Goal: Task Accomplishment & Management: Manage account settings

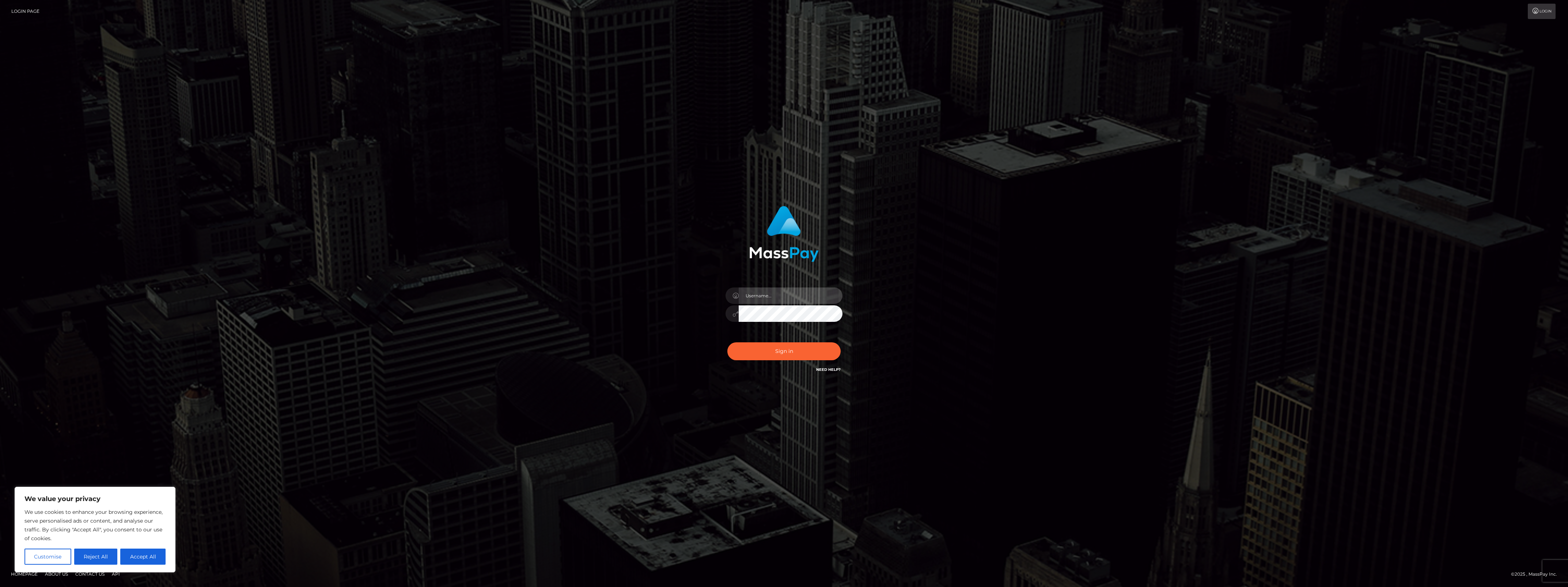
type input "bengreen"
click at [776, 355] on button "Sign in" at bounding box center [784, 351] width 113 height 18
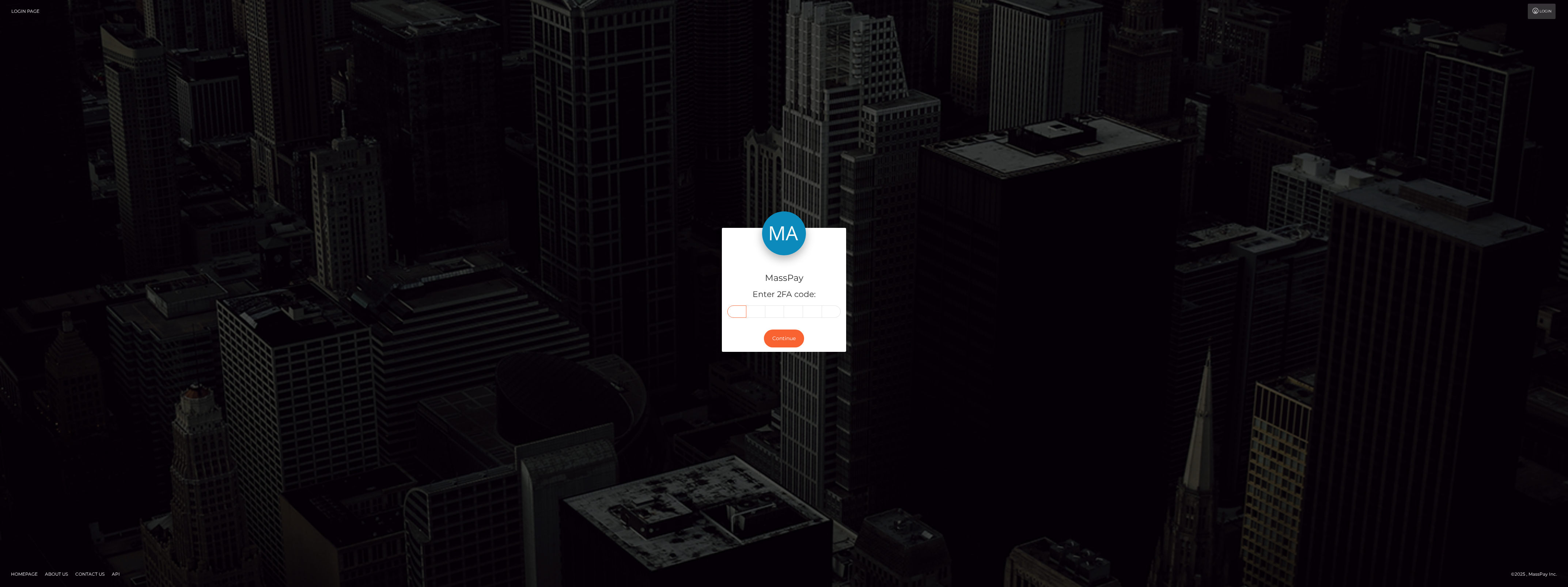
paste input "7"
type input "7"
type input "3"
type input "7"
type input "3"
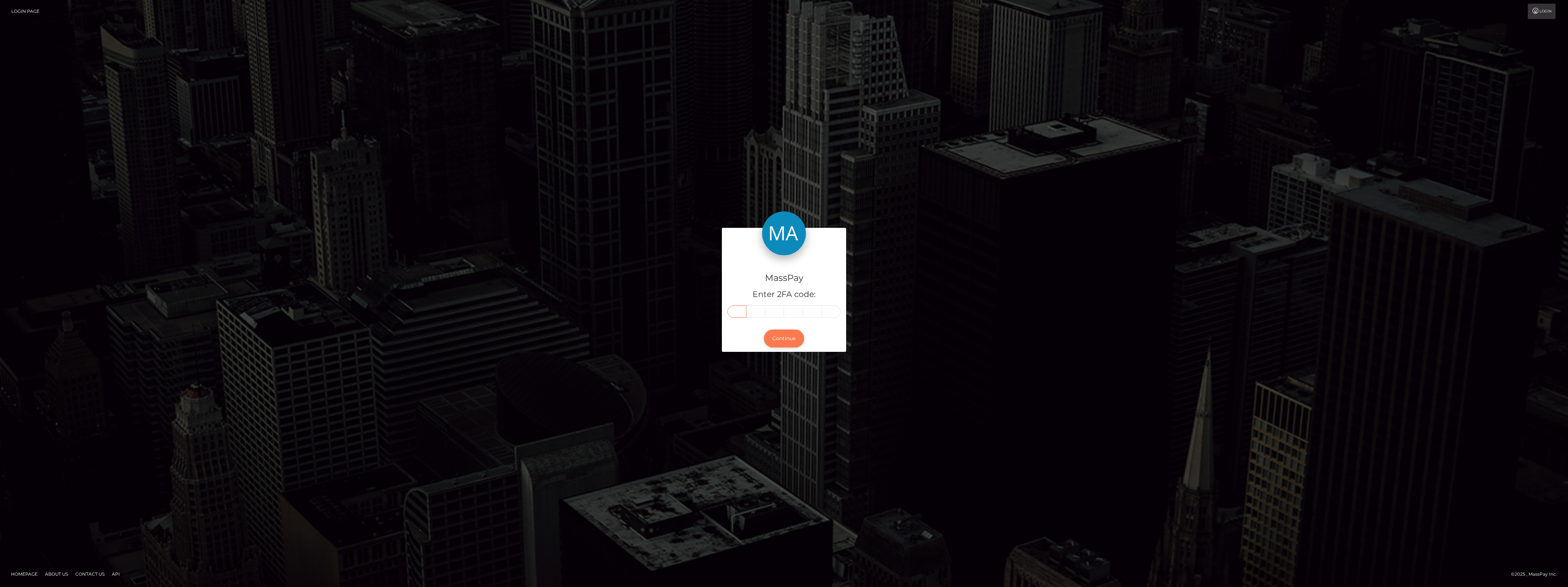
type input "9"
type input "7"
click at [792, 336] on button "Continue" at bounding box center [784, 338] width 40 height 18
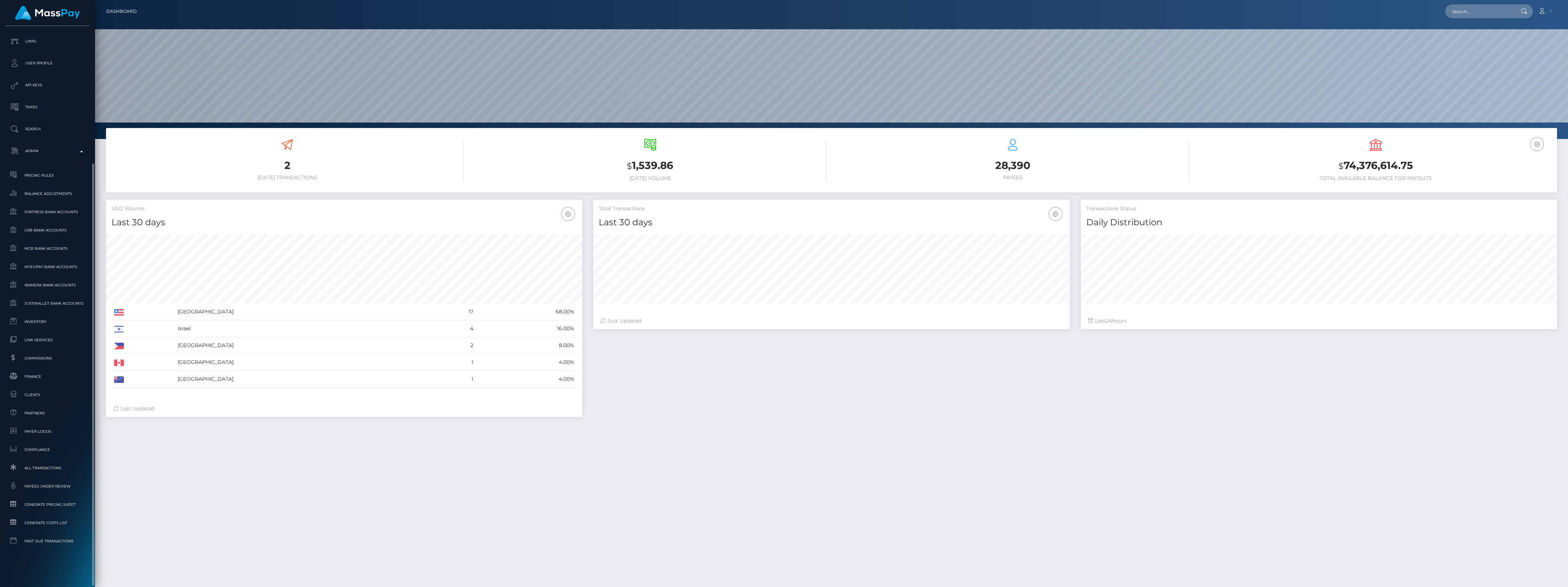
scroll to position [129, 476]
click at [33, 321] on span "Inventory" at bounding box center [48, 322] width 78 height 9
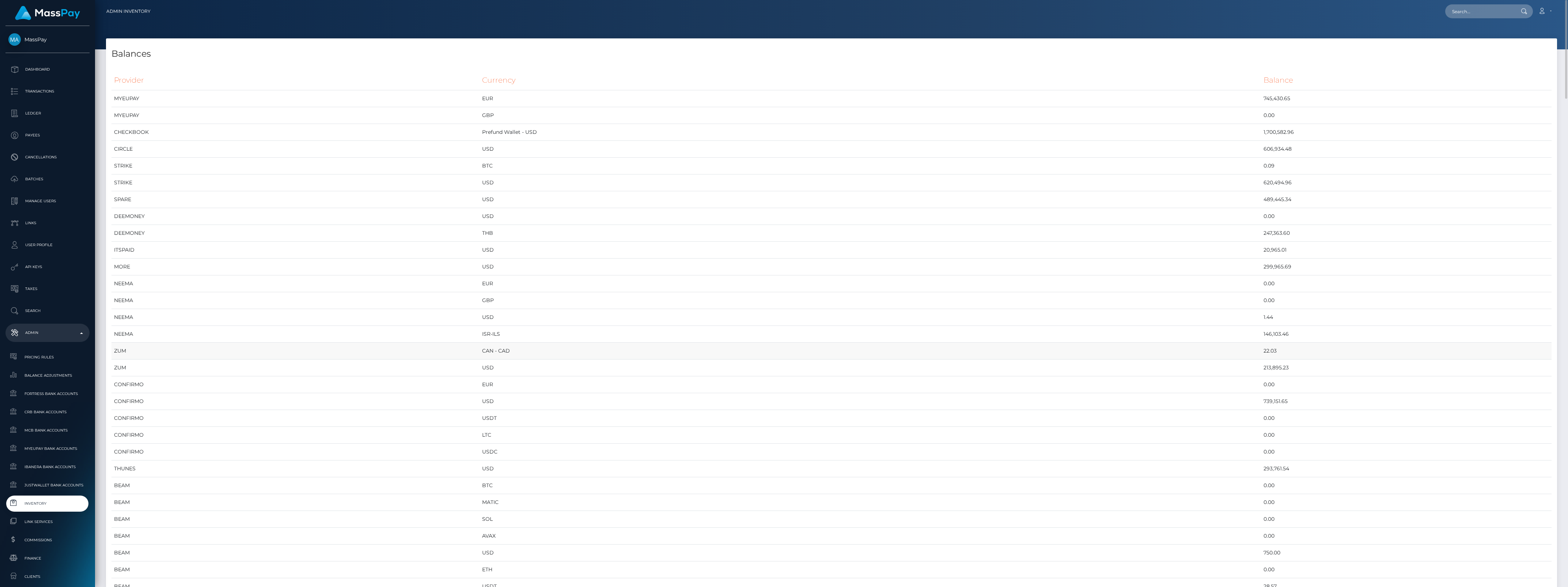
click at [1262, 356] on td "22.03" at bounding box center [1406, 351] width 291 height 17
copy td "22.03"
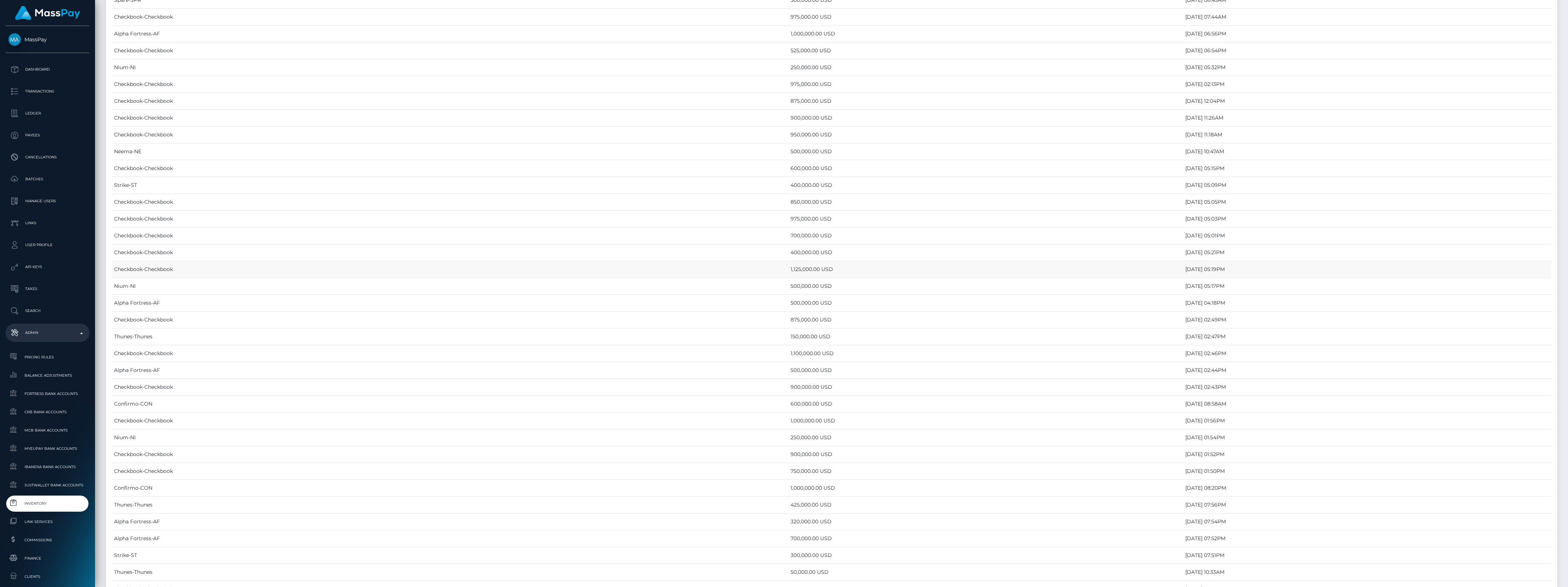
scroll to position [2894, 0]
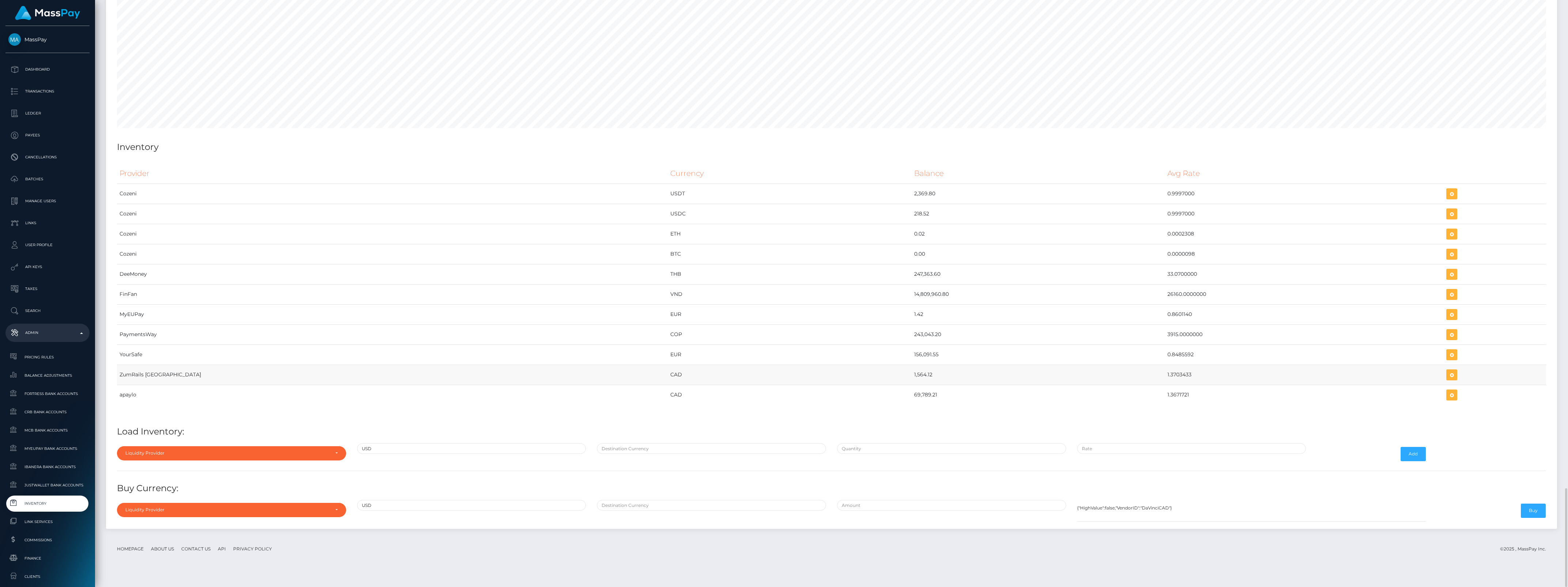
drag, startPoint x: 775, startPoint y: 389, endPoint x: 1116, endPoint y: 383, distance: 341.1
click at [1116, 383] on tr "ZumRails Canada CAD 1,564.12 1.3703433" at bounding box center [832, 374] width 1429 height 20
copy tr "1,564.12 1.3703433"
click at [1447, 380] on button "button" at bounding box center [1452, 375] width 11 height 11
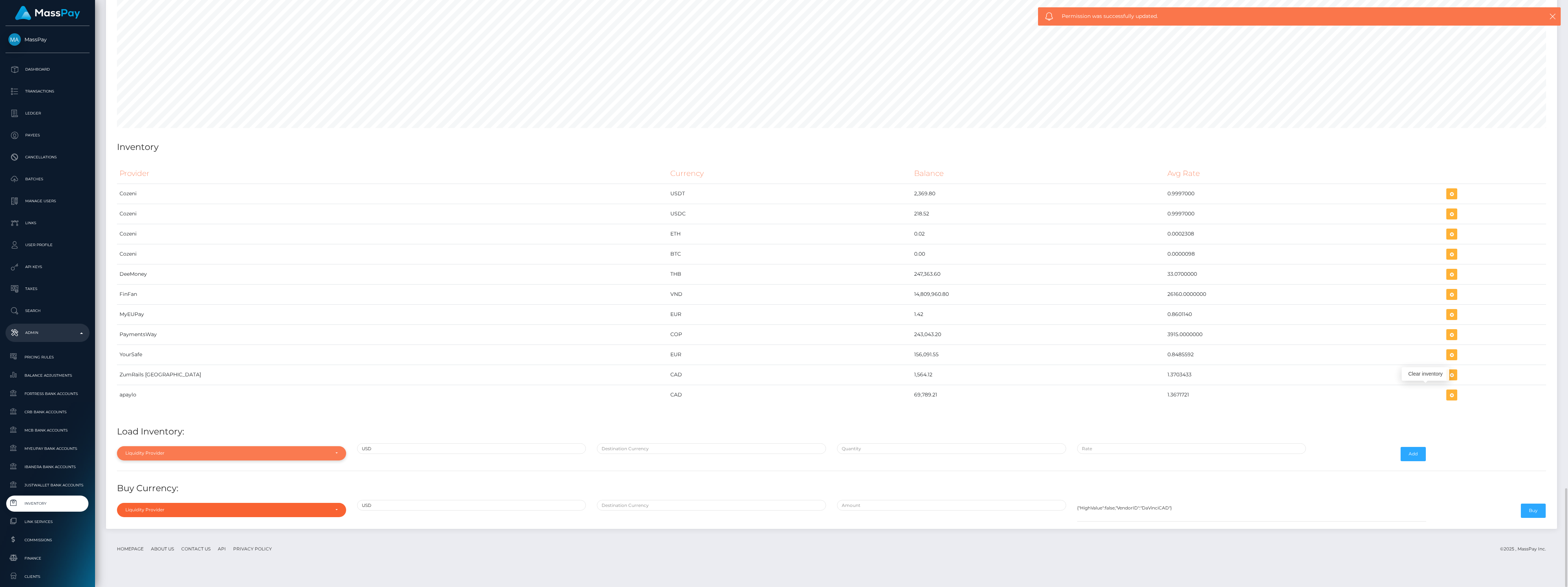
click at [205, 456] on div "Liquidity Provider" at bounding box center [227, 452] width 204 height 6
click at [177, 362] on div "Liquidity Provider Da Vinci AFEX QIWI apaylo Cozeni B4B ApprizaPay PaymentsWay …" at bounding box center [231, 396] width 229 height 95
click at [177, 357] on div "Provider Currency Balance Avg Rate Cozeni USDT 2,369.80 Load Inventory:" at bounding box center [832, 341] width 1441 height 367
click at [207, 438] on h4 "Load Inventory:" at bounding box center [832, 432] width 1429 height 13
click at [187, 460] on div "Liquidity Provider" at bounding box center [231, 453] width 229 height 14
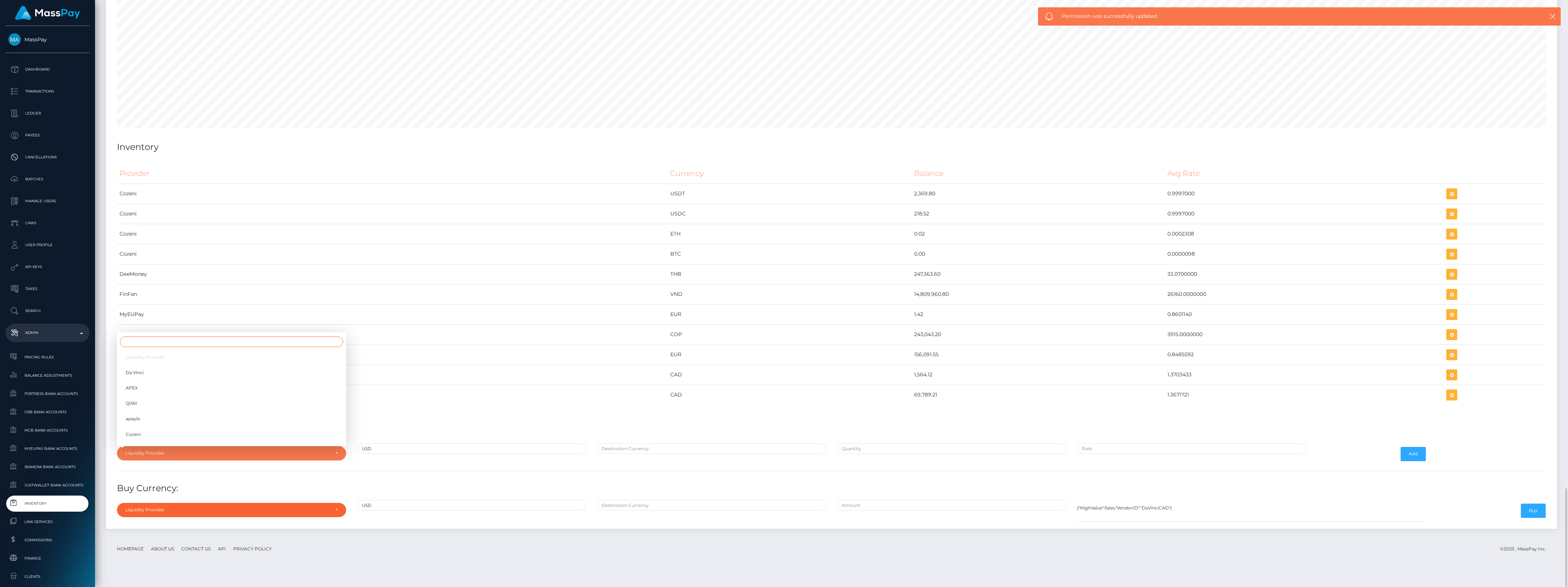
click at [198, 347] on input "Search" at bounding box center [231, 341] width 223 height 10
type input "zum"
click at [198, 443] on link "ZumRails Canada" at bounding box center [231, 436] width 229 height 13
select select "ZumRails Canada"
click at [672, 454] on input "text" at bounding box center [711, 448] width 229 height 10
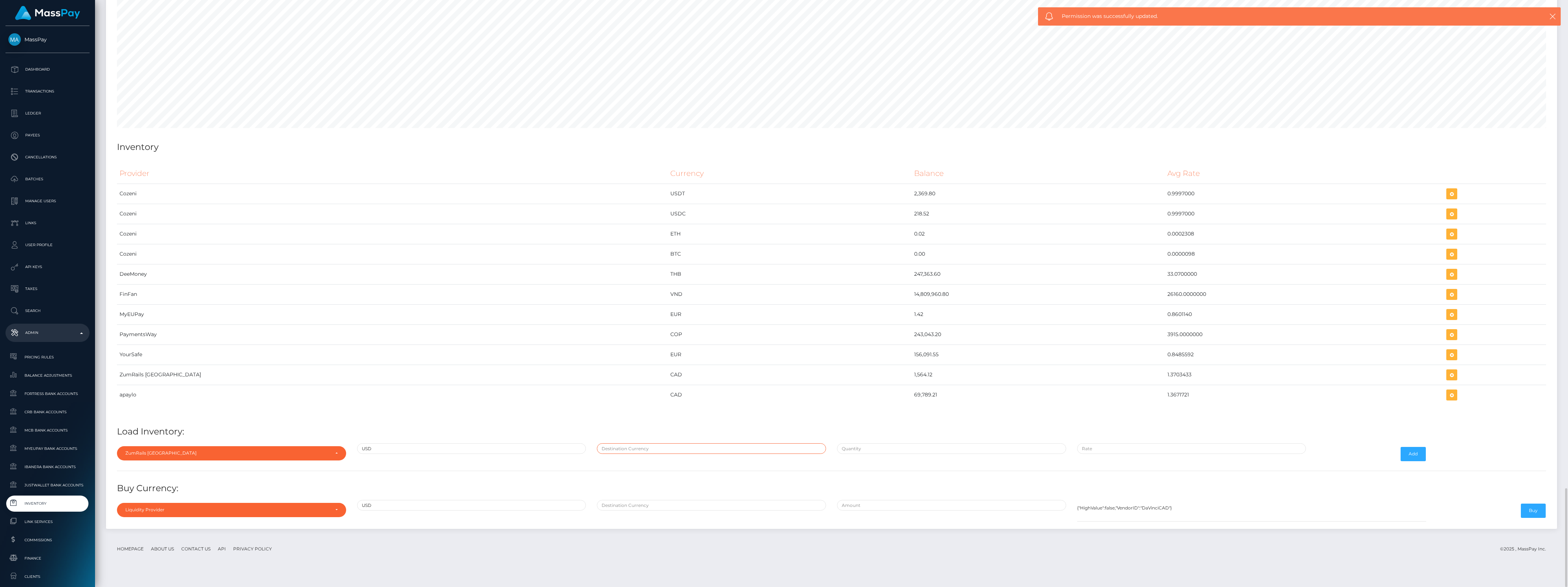
type input "CAD"
type input "$143,824.4800000"
type input "$1.3704000"
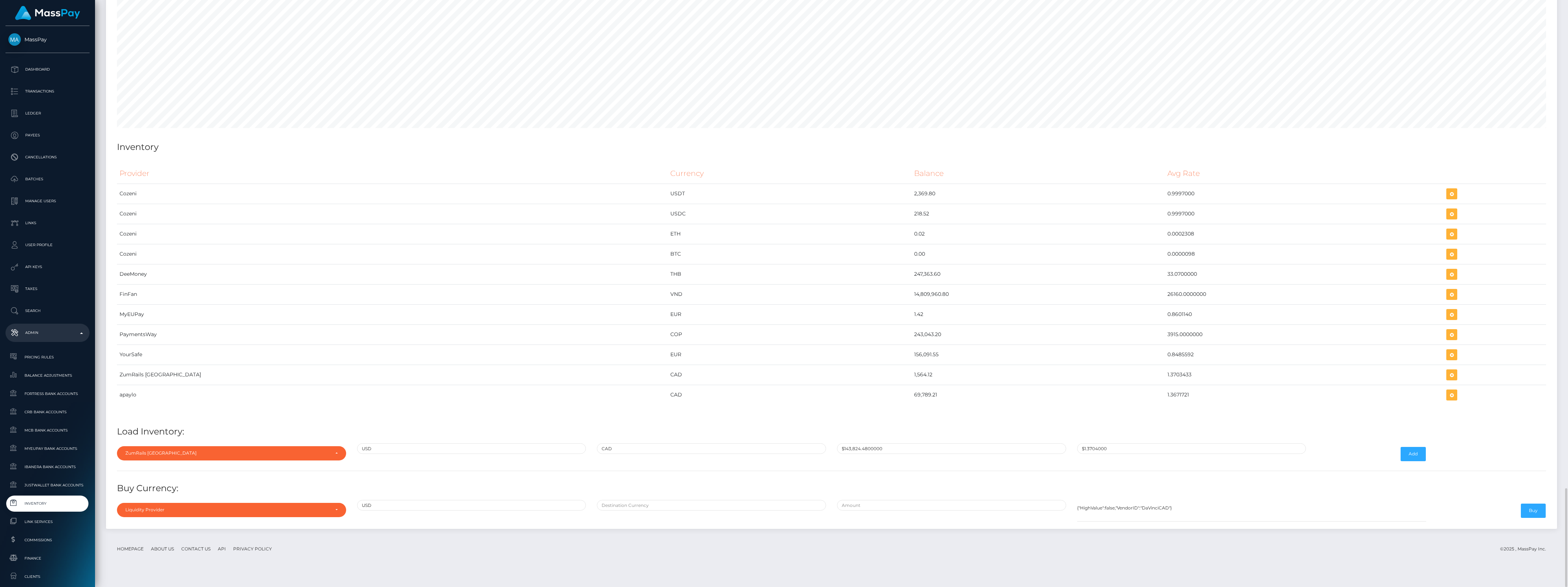
click at [867, 464] on div "$143,824.4800000" at bounding box center [951, 453] width 240 height 21
click at [866, 454] on input "$143,824.4800000" at bounding box center [951, 448] width 229 height 10
paste input "1,364,910.2300000"
type input "$1,364,910.2300000"
click at [872, 454] on input "$1,364,910.2300000" at bounding box center [951, 448] width 229 height 10
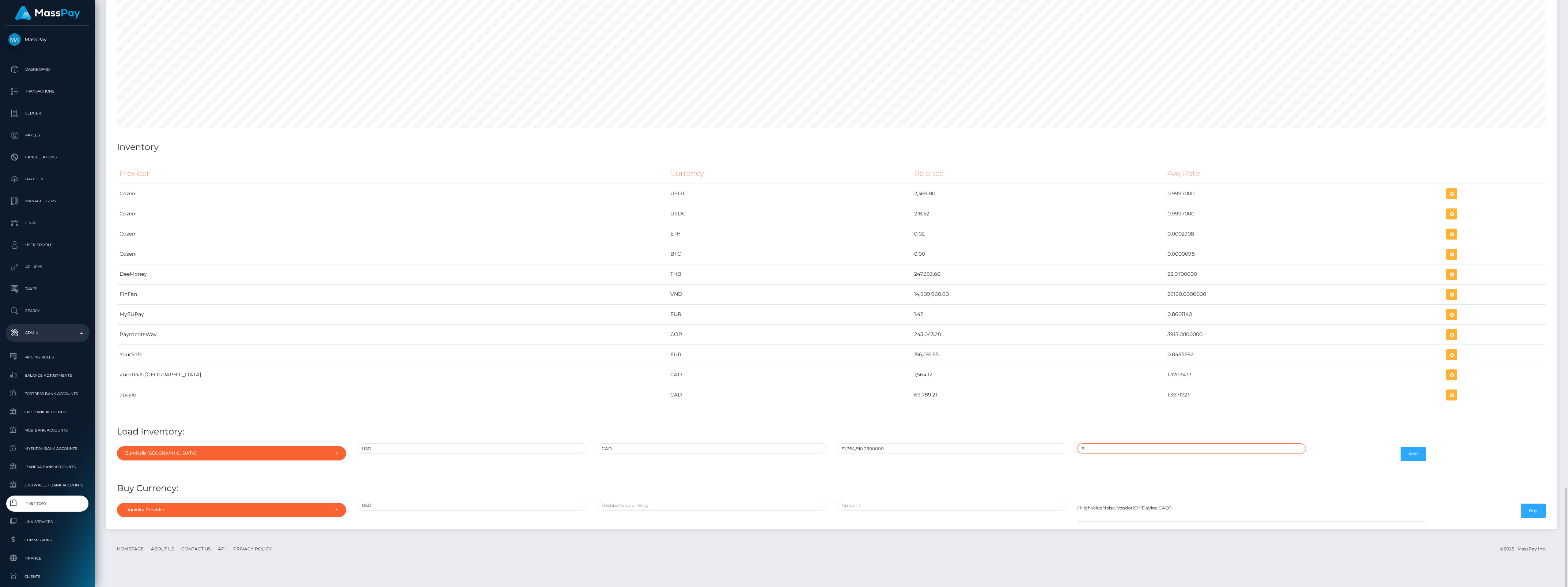
paste input "1.3702000"
type input "$1.3702000"
click at [1402, 459] on div "Add" at bounding box center [1371, 453] width 120 height 21
click at [1406, 461] on button "Add" at bounding box center [1414, 454] width 25 height 14
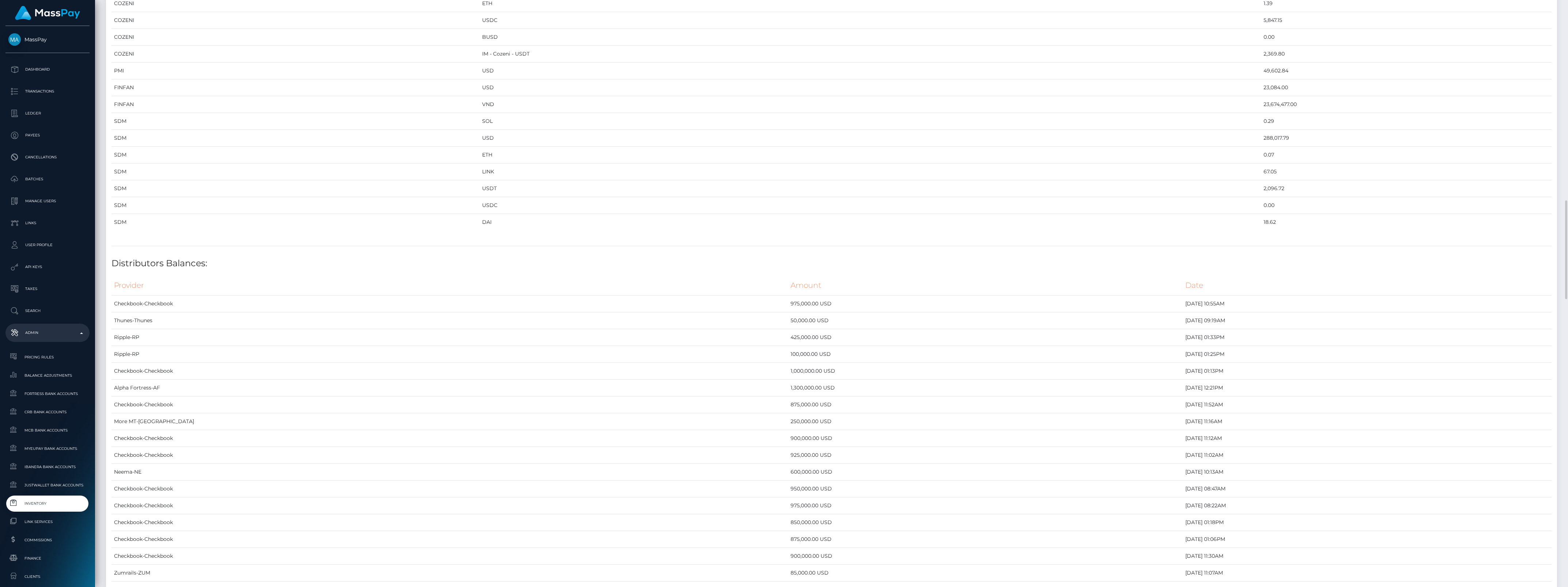
scroll to position [2894, 0]
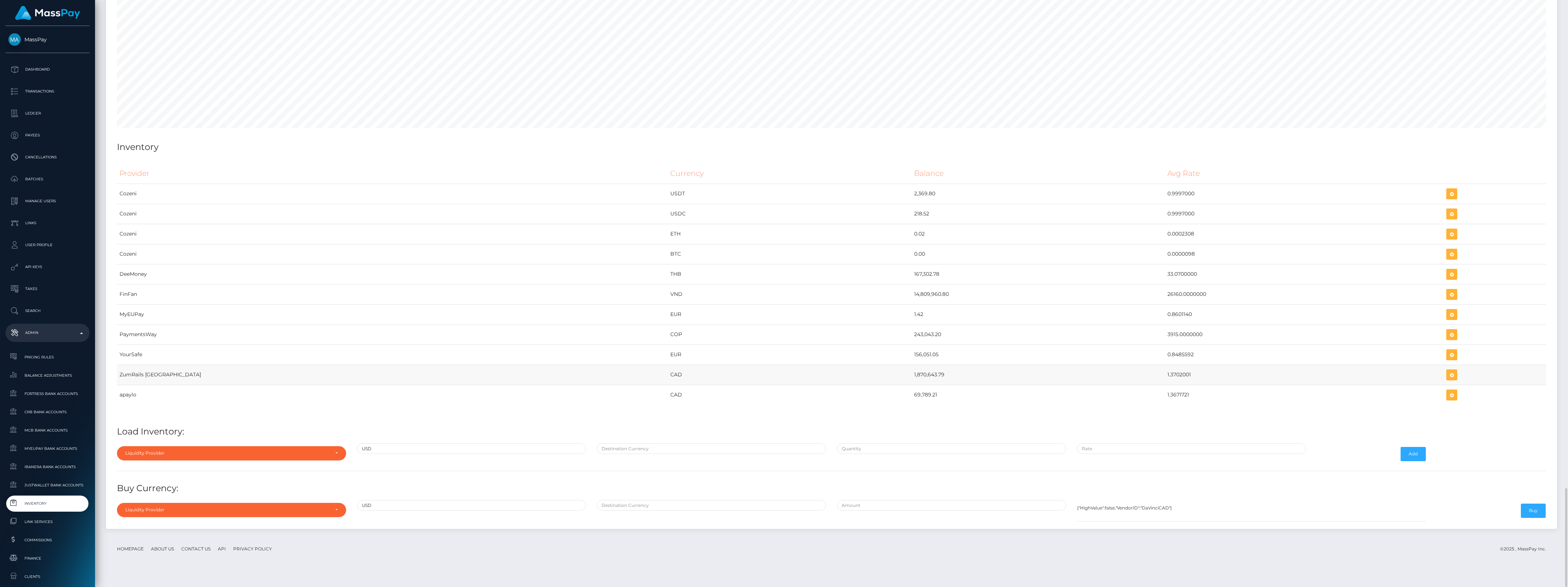
drag, startPoint x: 725, startPoint y: 391, endPoint x: 1140, endPoint y: 387, distance: 415.0
click at [1140, 385] on tr "ZumRails Canada CAD 1,870,643.79 1.3702001" at bounding box center [832, 374] width 1429 height 20
copy tr "1,870,643.79 1.3702001"
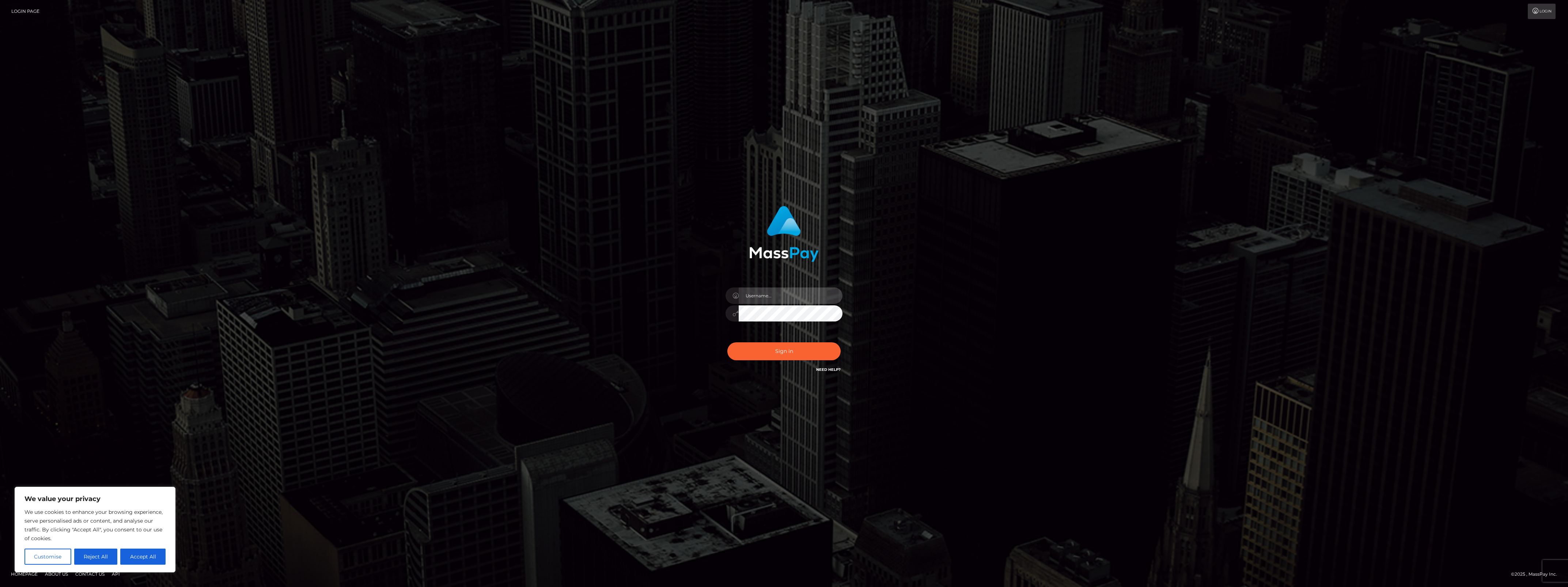
type input "bengreen"
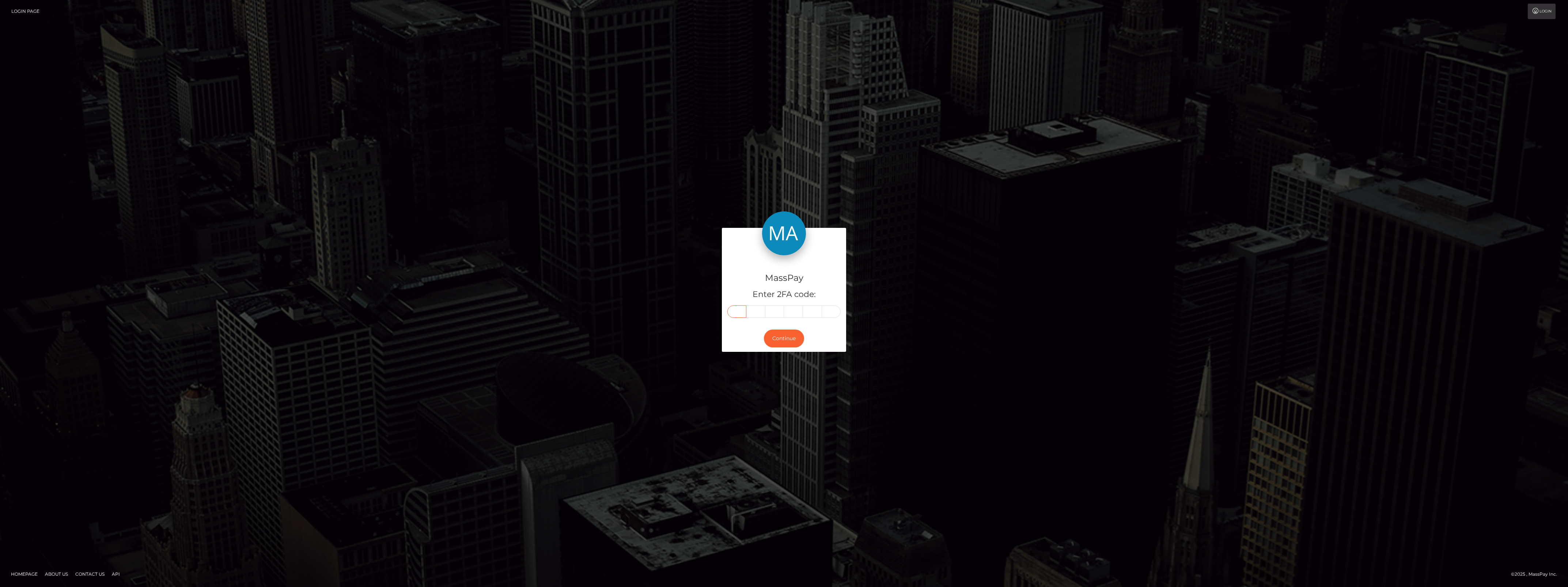
drag, startPoint x: 746, startPoint y: 311, endPoint x: 741, endPoint y: 310, distance: 5.1
click at [741, 310] on input "text" at bounding box center [737, 311] width 19 height 13
paste input "4"
type input "4"
type input "1"
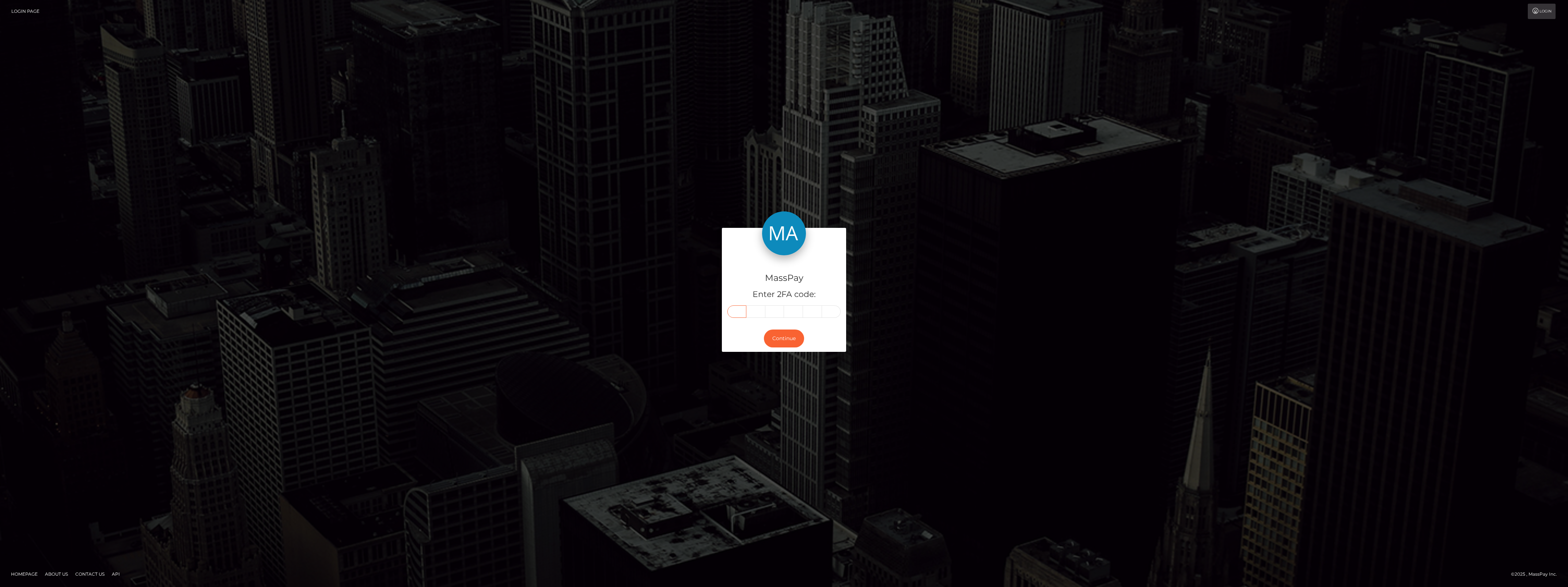
type input "6"
type input "5"
type input "2"
type input "1"
click at [774, 342] on button "Continue" at bounding box center [784, 338] width 40 height 18
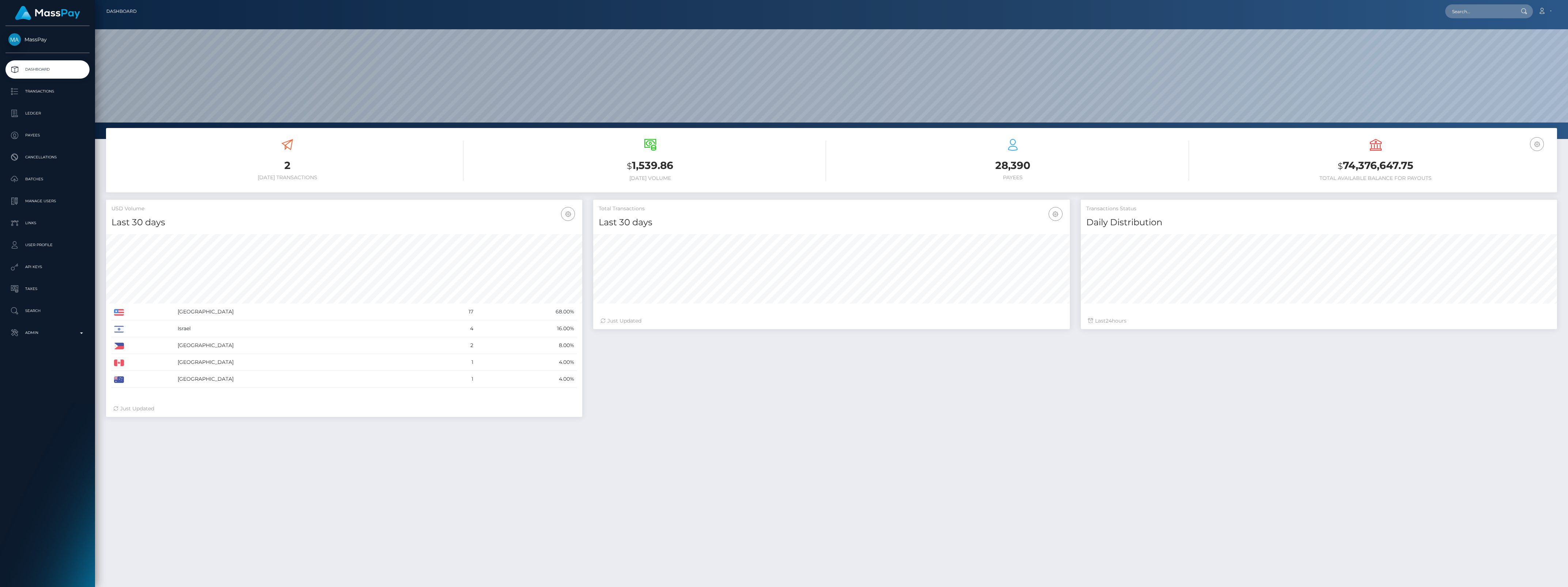
click at [59, 322] on ul "Dashboard Transactions Ledger Payees Cancellations Batches Links" at bounding box center [48, 200] width 95 height 281
click at [61, 326] on link "Admin" at bounding box center [48, 333] width 84 height 18
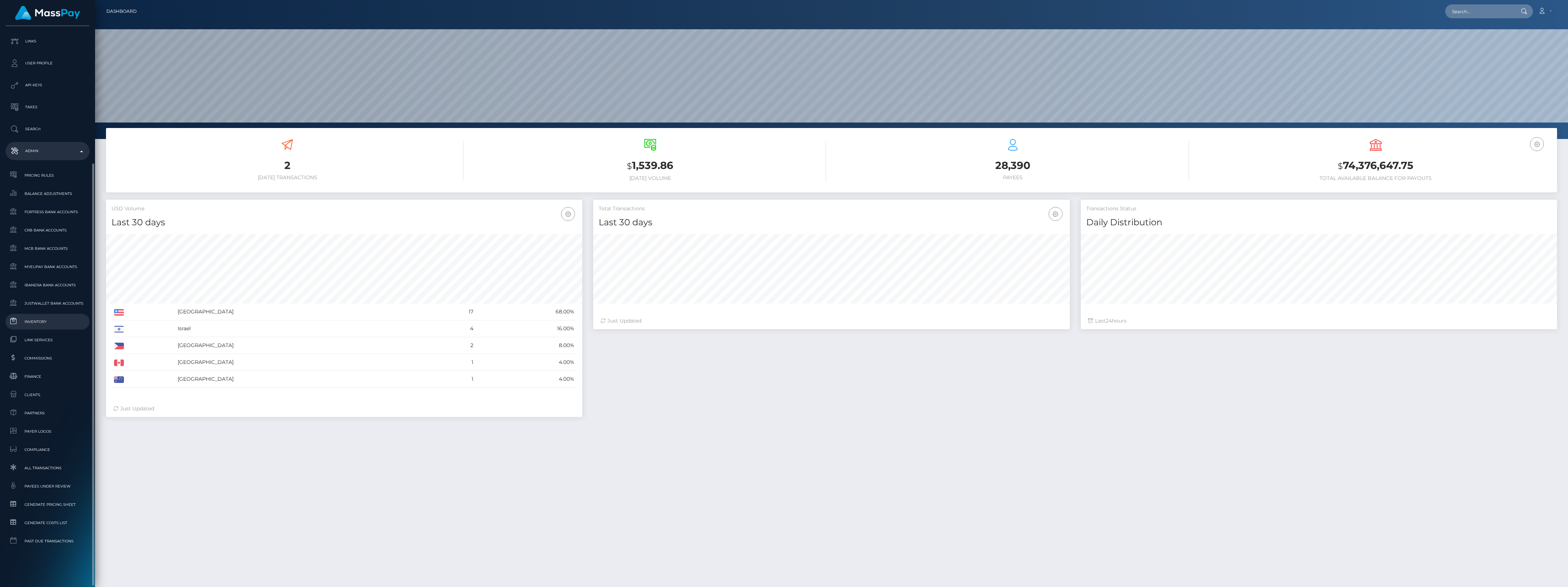
click at [40, 323] on span "Inventory" at bounding box center [48, 322] width 78 height 9
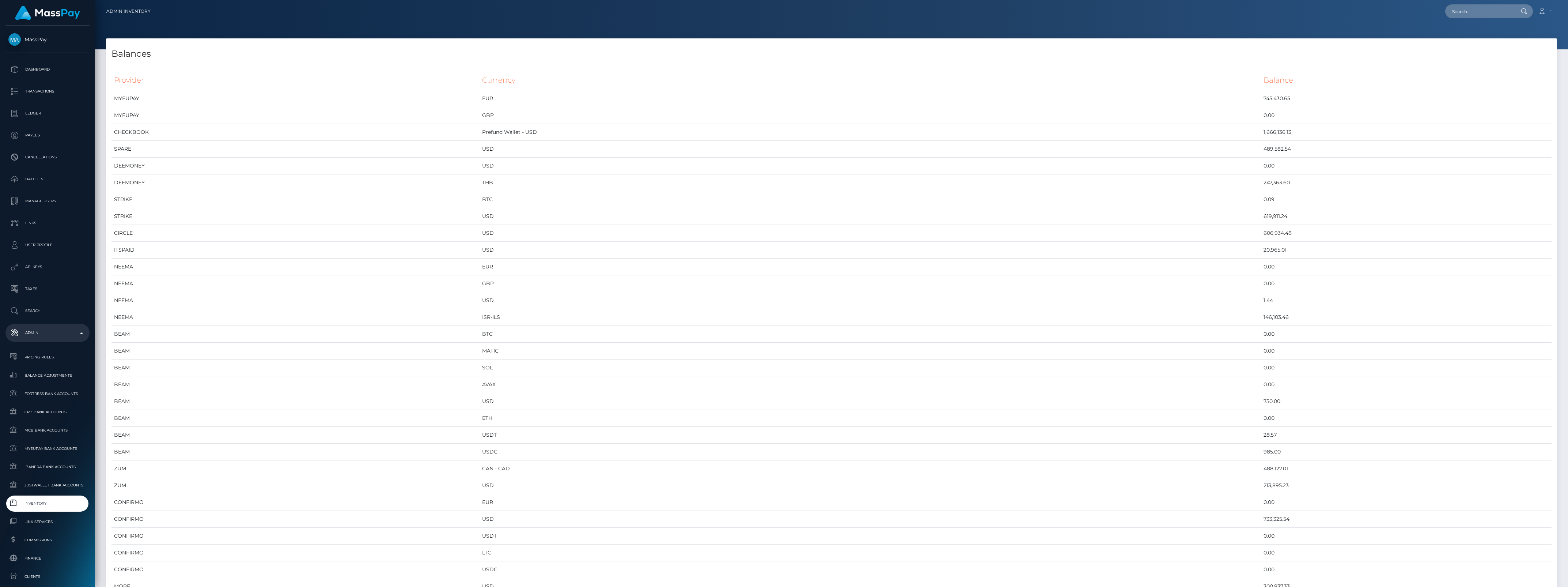
scroll to position [3398, 1452]
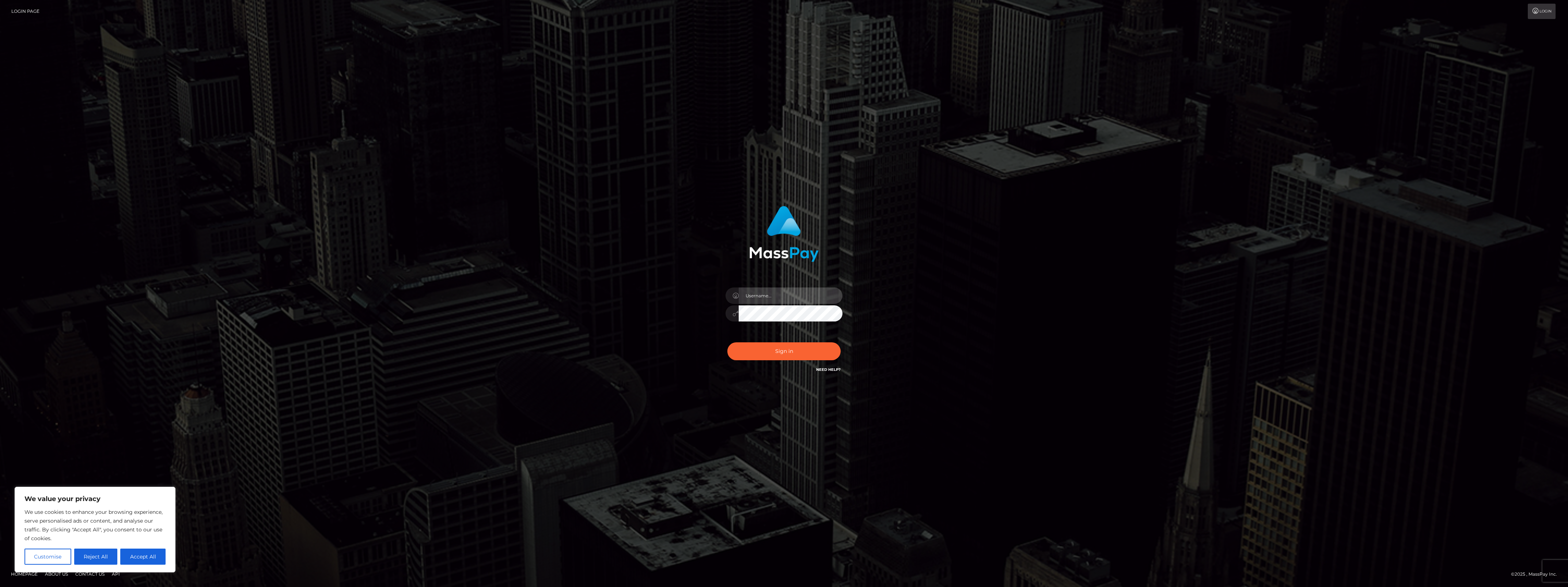
type input "bengreen"
click at [792, 346] on button "Sign in" at bounding box center [784, 351] width 113 height 18
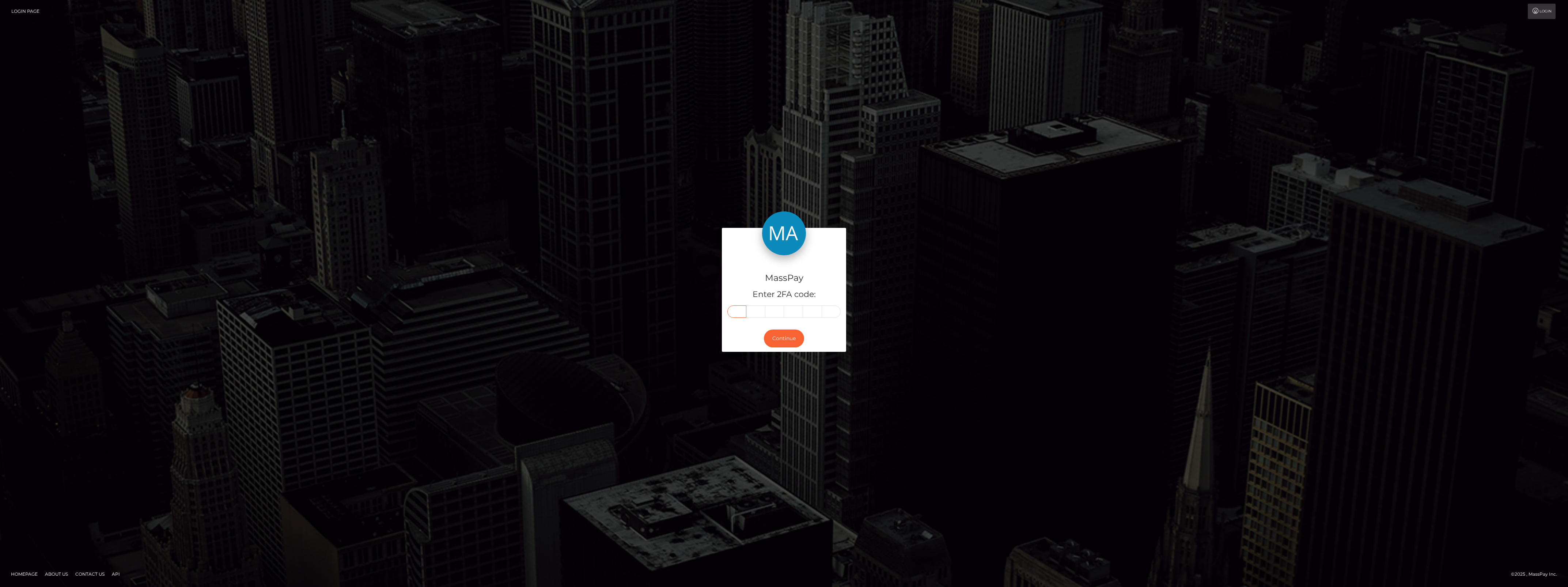
drag, startPoint x: 748, startPoint y: 314, endPoint x: 738, endPoint y: 310, distance: 10.8
click at [732, 312] on input "text" at bounding box center [737, 311] width 19 height 13
paste input "6"
type input "6"
type input "7"
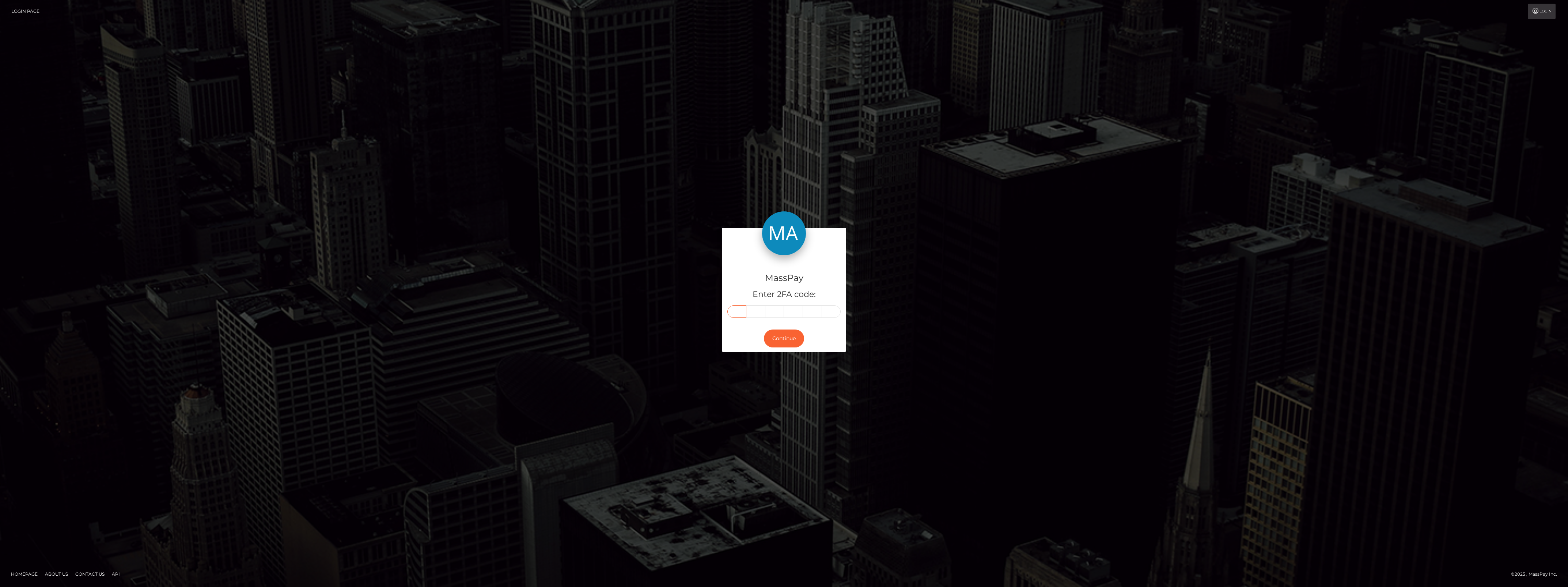
type input "5"
type input "4"
type input "9"
type input "2"
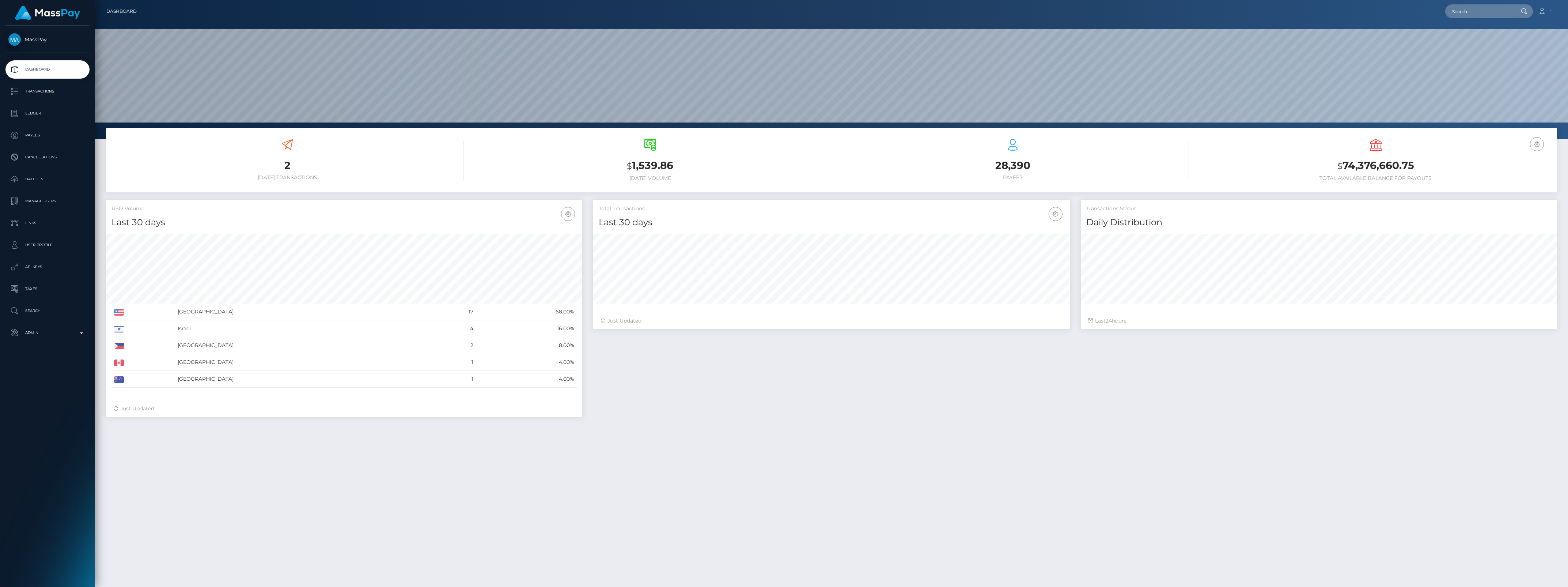
scroll to position [129, 476]
click at [55, 337] on p "Admin" at bounding box center [48, 333] width 78 height 11
click at [30, 505] on span "Inventory" at bounding box center [48, 503] width 78 height 9
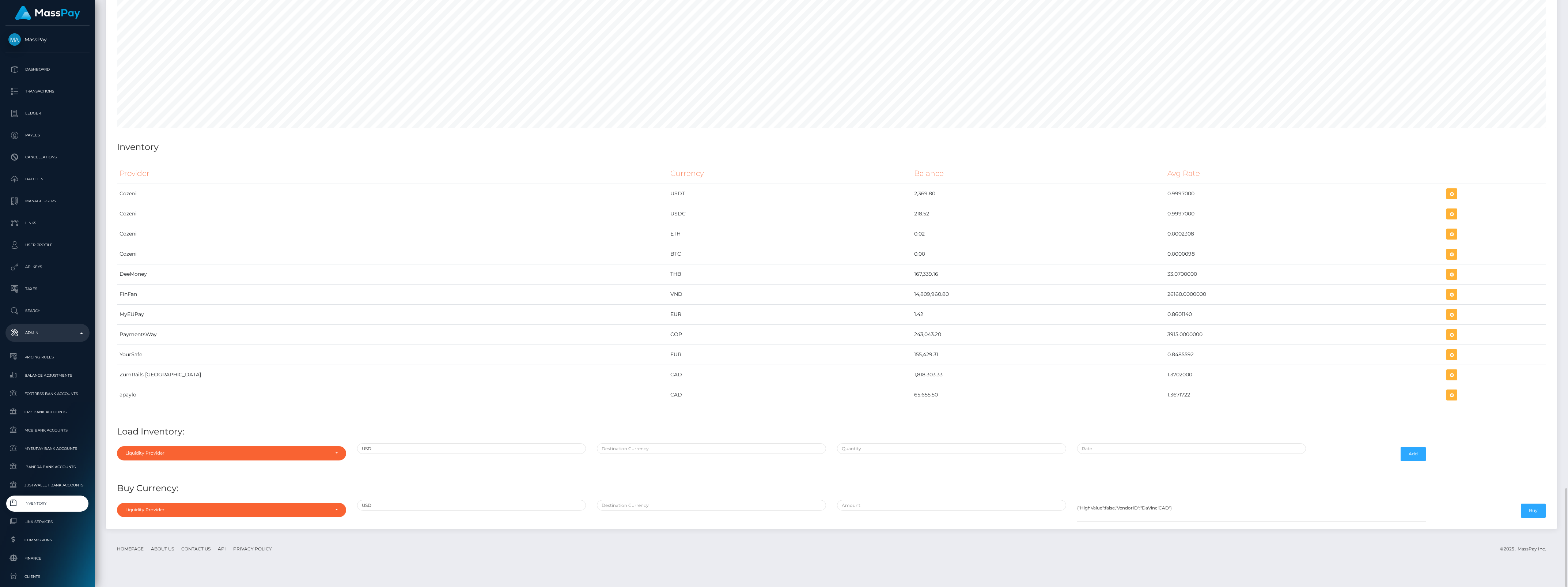
scroll to position [2619, 0]
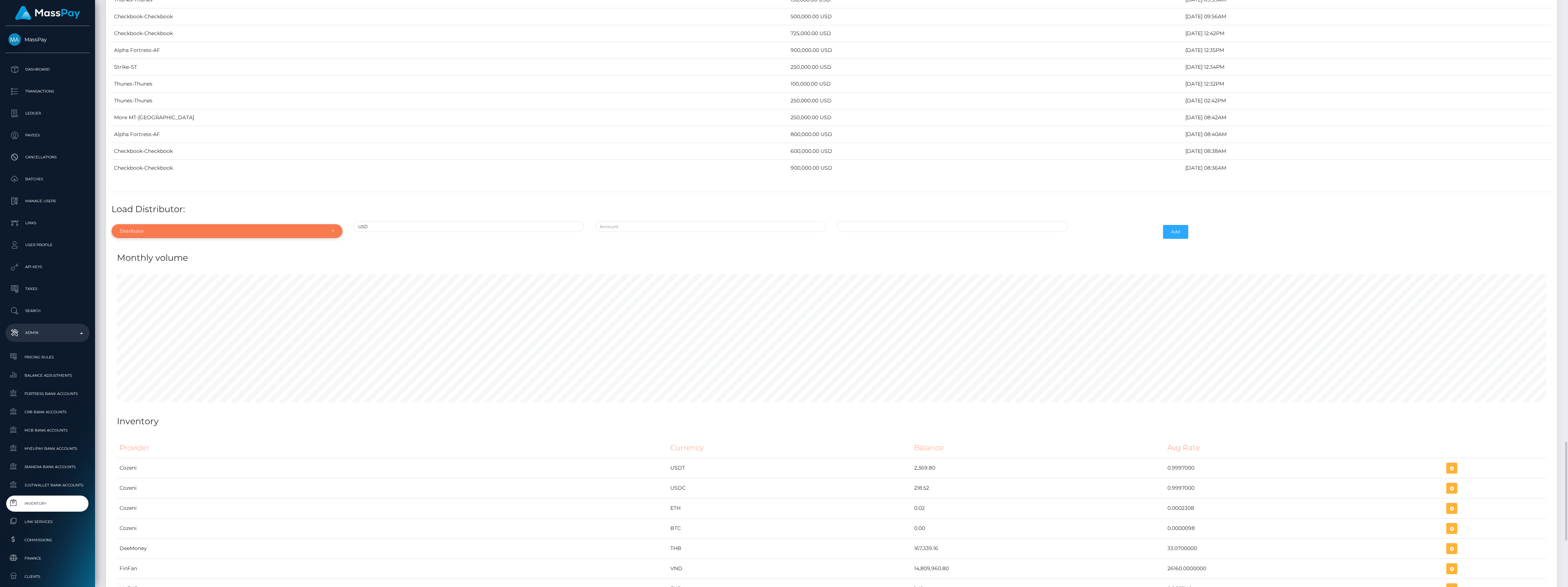
click at [154, 238] on div "Distributor" at bounding box center [227, 231] width 231 height 14
click at [151, 254] on input "Search" at bounding box center [226, 248] width 225 height 10
type input "check"
click at [135, 268] on span "Checkbook" at bounding box center [133, 265] width 25 height 6
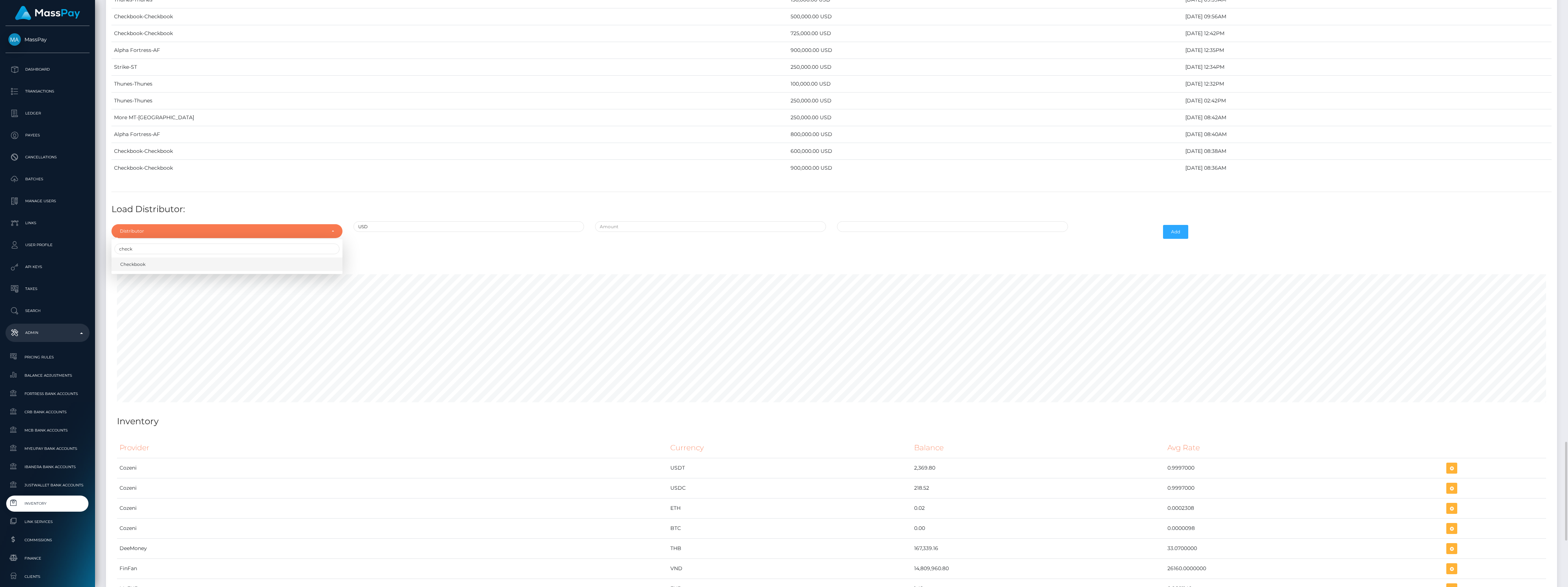
select select "7"
click at [634, 232] on input "text" at bounding box center [710, 226] width 231 height 10
type input "$"
type input "$975,000.0000000"
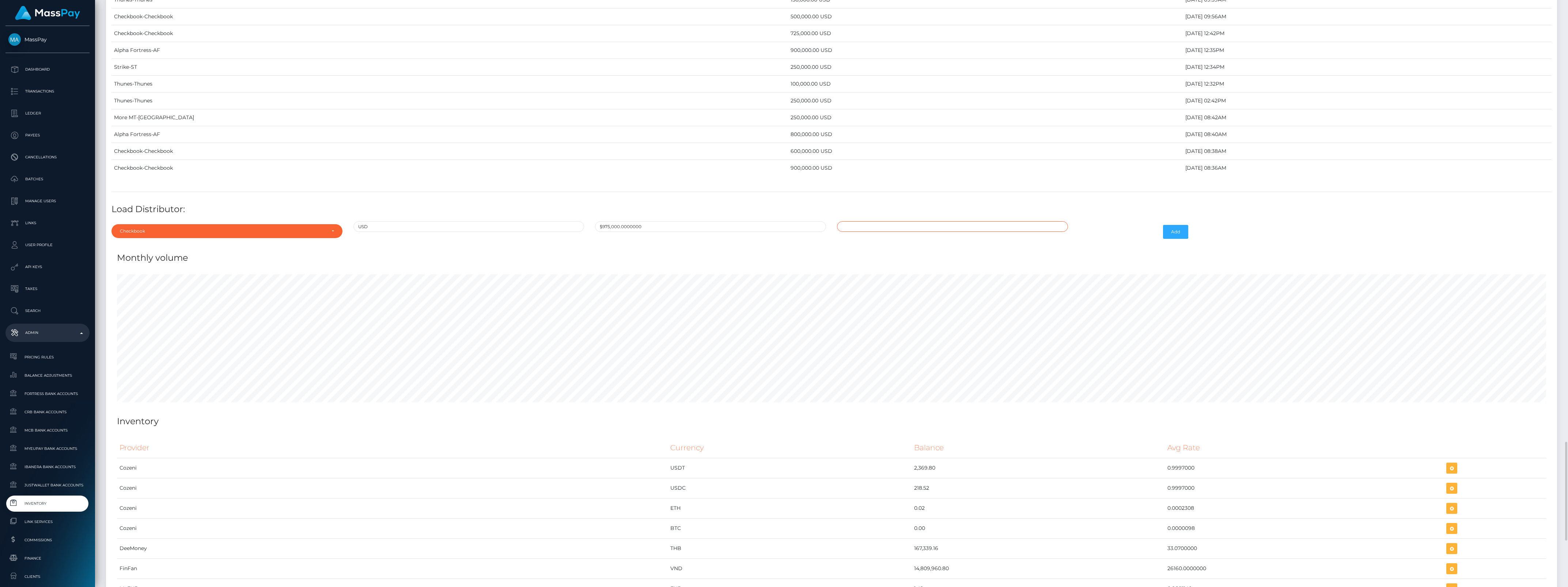
type input "09/02/2025 12:22 PM"
click at [1184, 238] on button "Add" at bounding box center [1176, 232] width 25 height 14
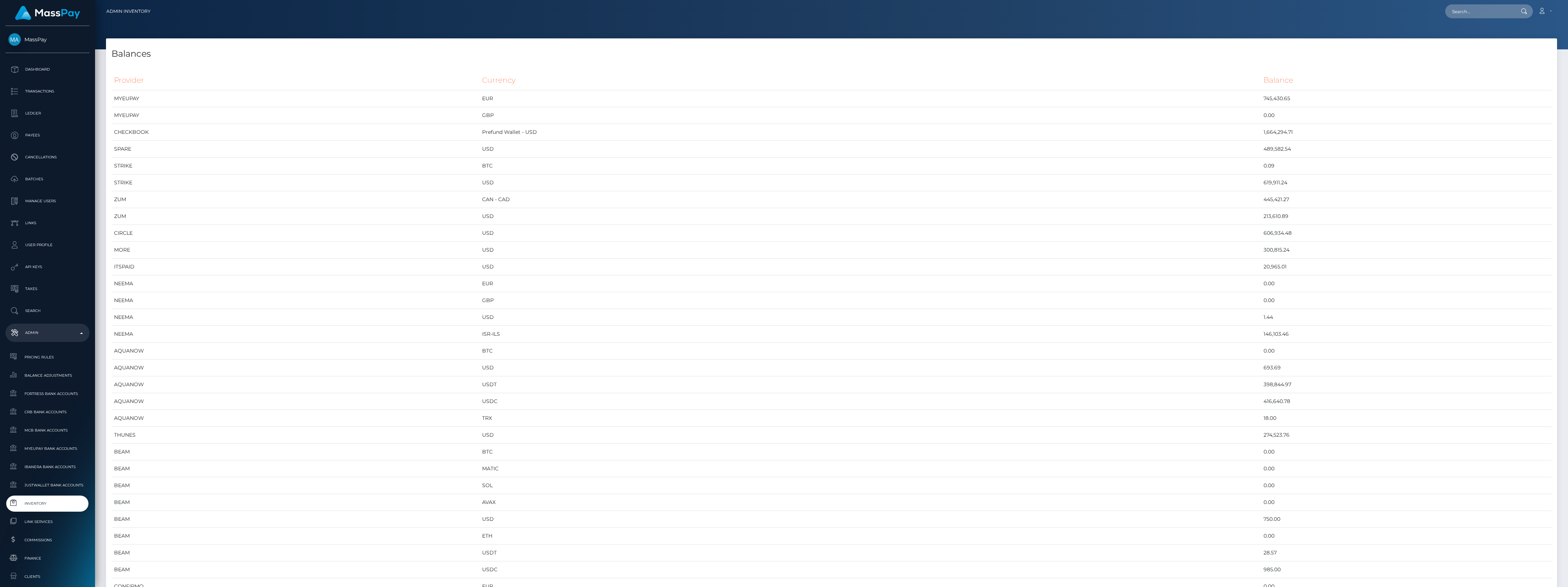
scroll to position [3415, 1452]
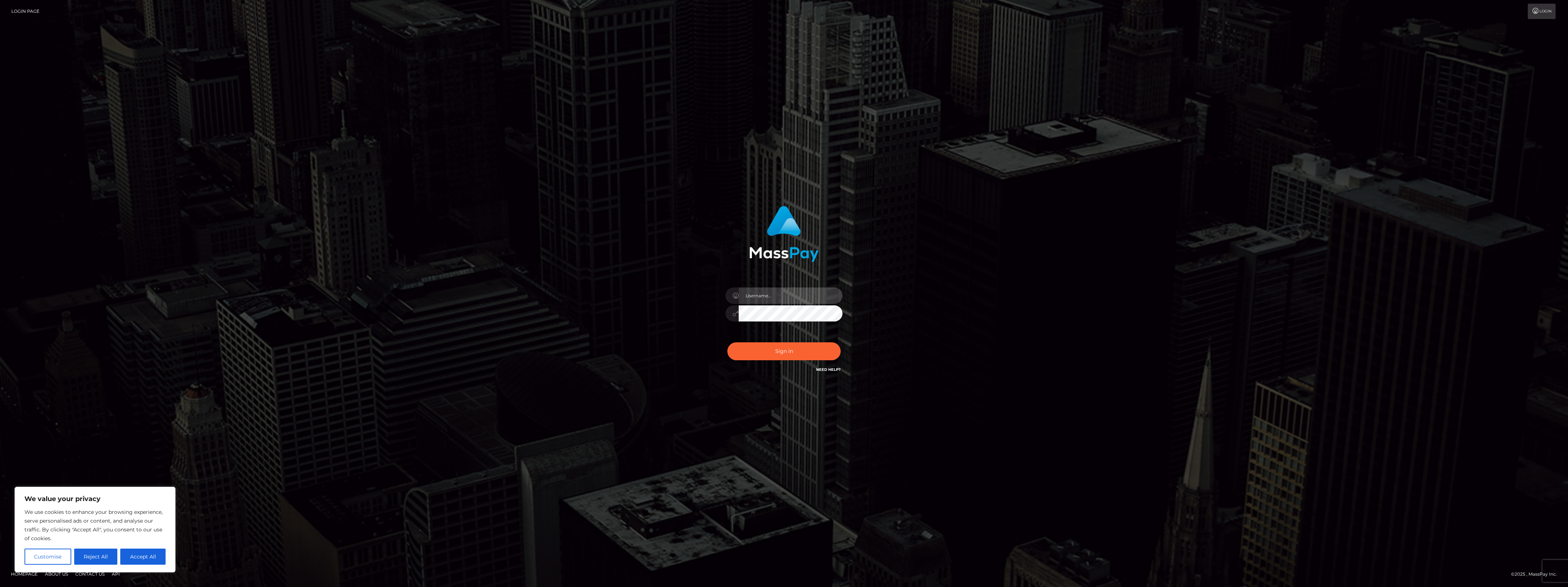
type input "bengreen"
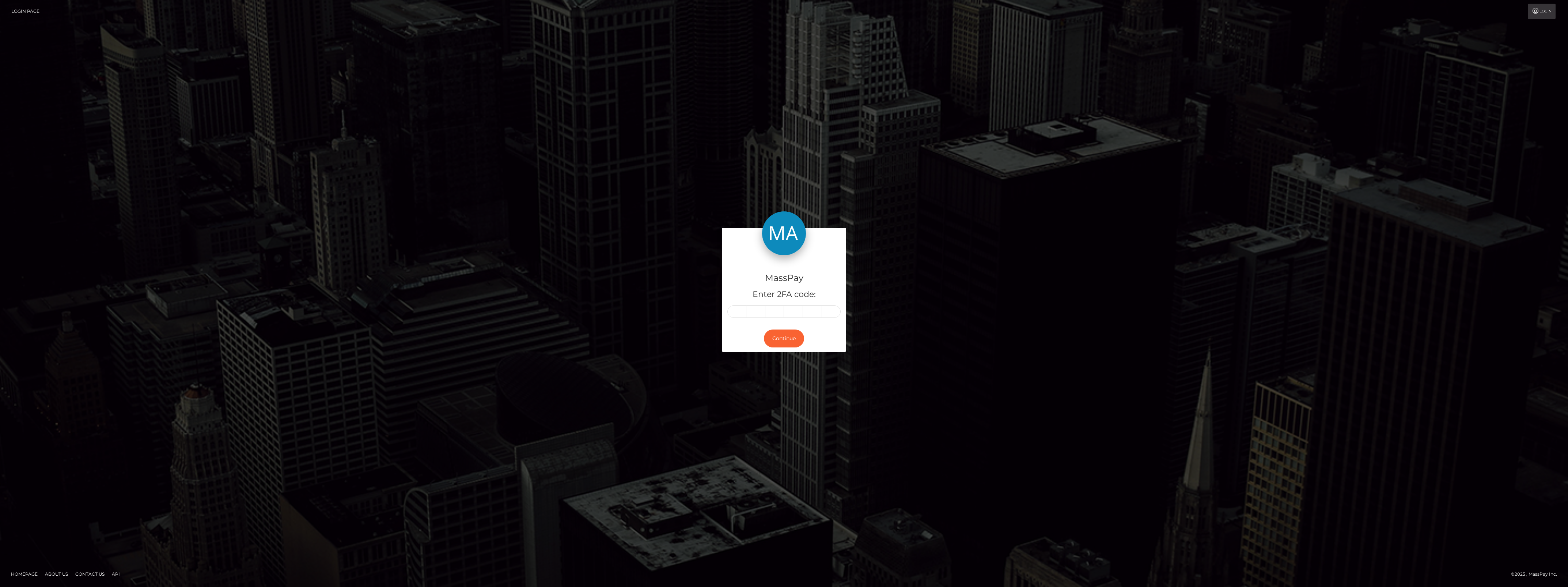
click at [745, 355] on form "MassPay Enter 2FA code: Continue" at bounding box center [784, 294] width 124 height 132
paste input "8"
type input "8"
type input "9"
type input "7"
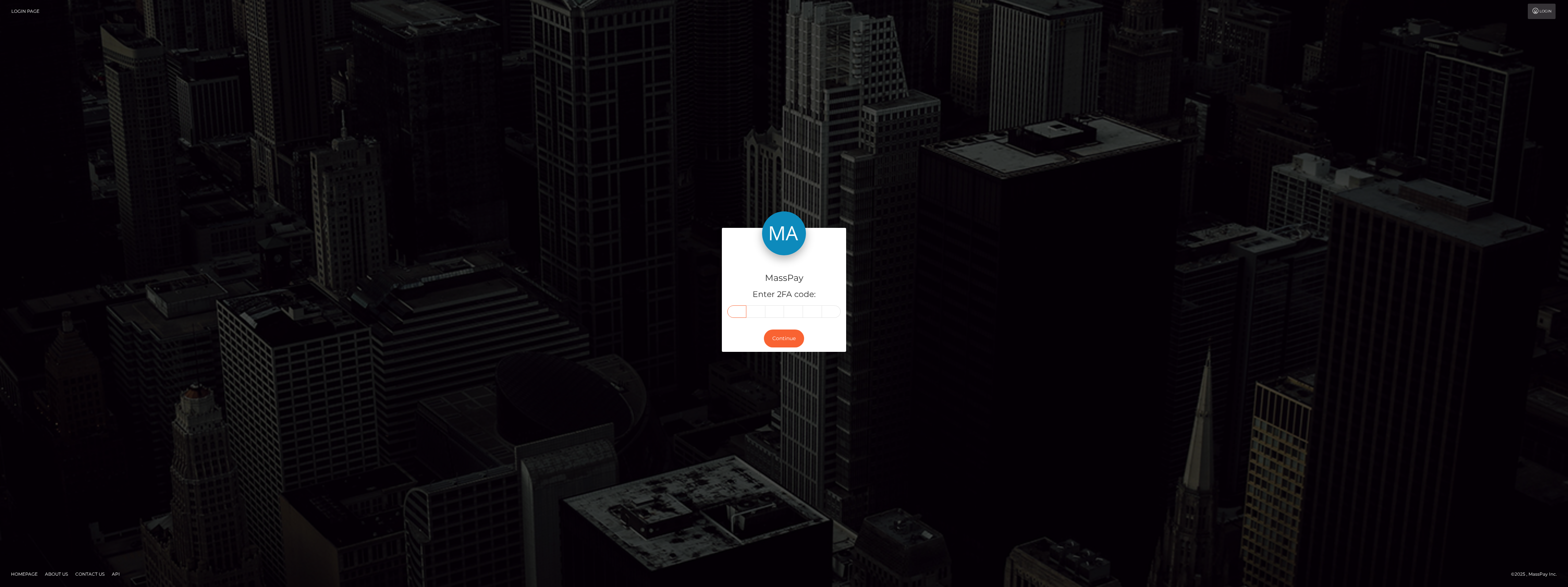
type input "5"
type input "2"
type input "3"
click at [780, 337] on button "Continue" at bounding box center [784, 338] width 40 height 18
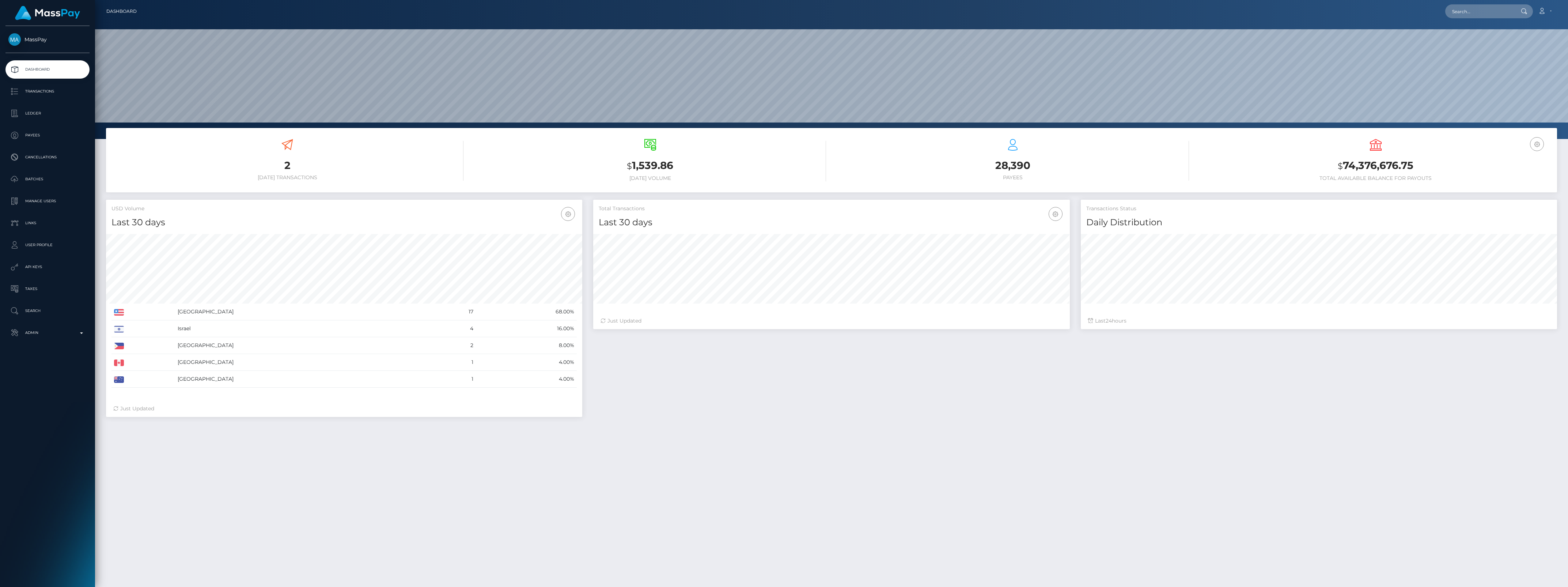
scroll to position [129, 476]
click at [85, 334] on p "Admin" at bounding box center [48, 333] width 78 height 11
click at [33, 509] on link "Inventory" at bounding box center [48, 503] width 84 height 16
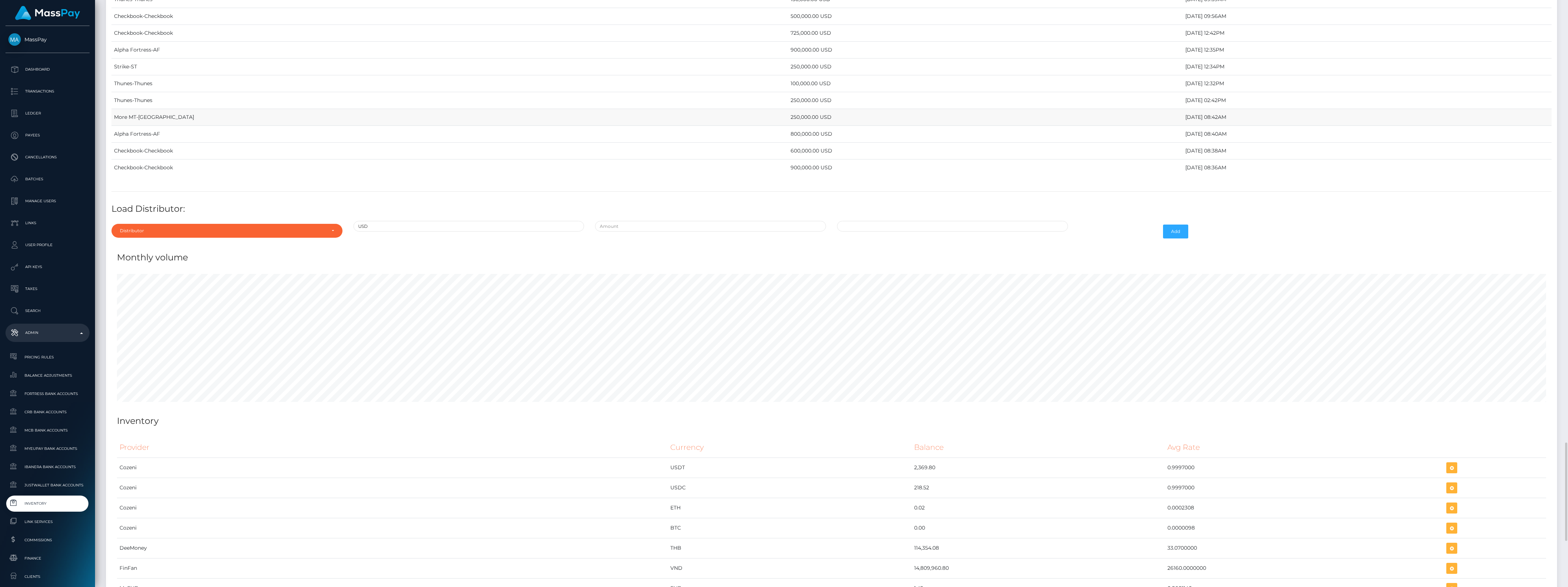
scroll to position [2453, 0]
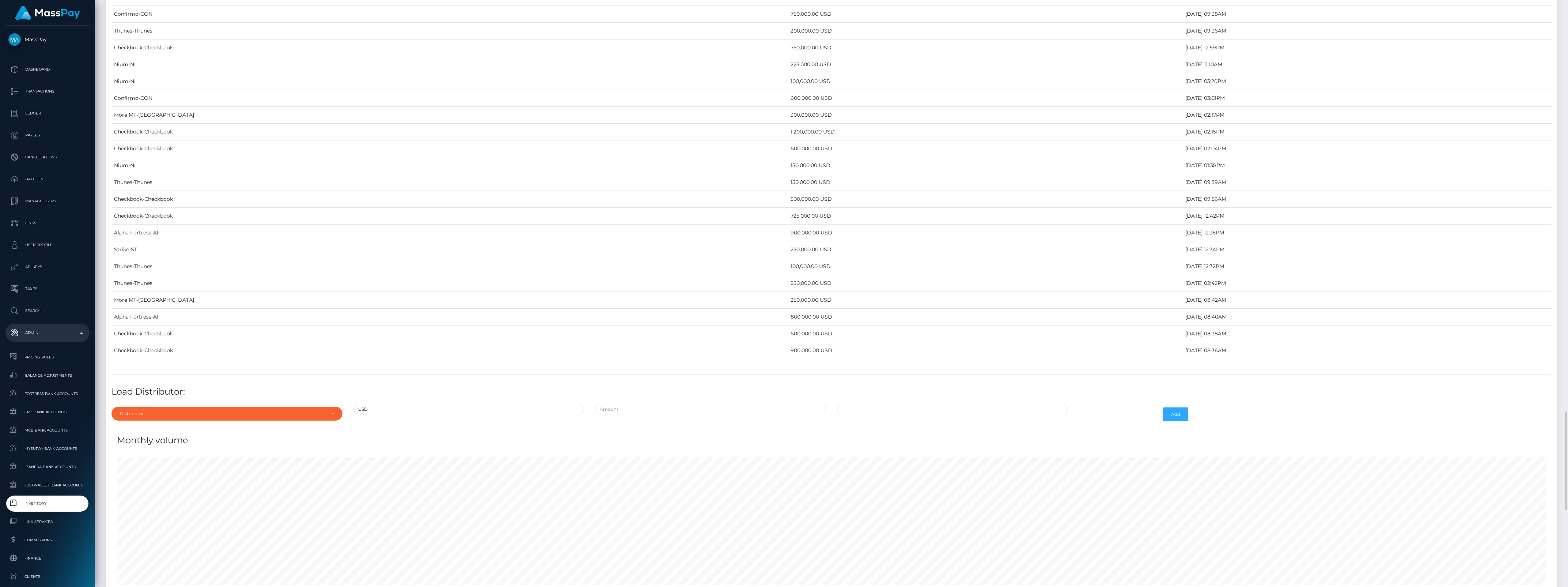
click at [202, 419] on div "Distributor Alpha Fortress Apaylo Aquanow AZA Beam Braid Checkbook Circle Confi…" at bounding box center [227, 414] width 242 height 21
click at [203, 421] on div "Distributor" at bounding box center [227, 414] width 231 height 14
click at [157, 307] on input "Search" at bounding box center [226, 302] width 225 height 10
type input "chec"
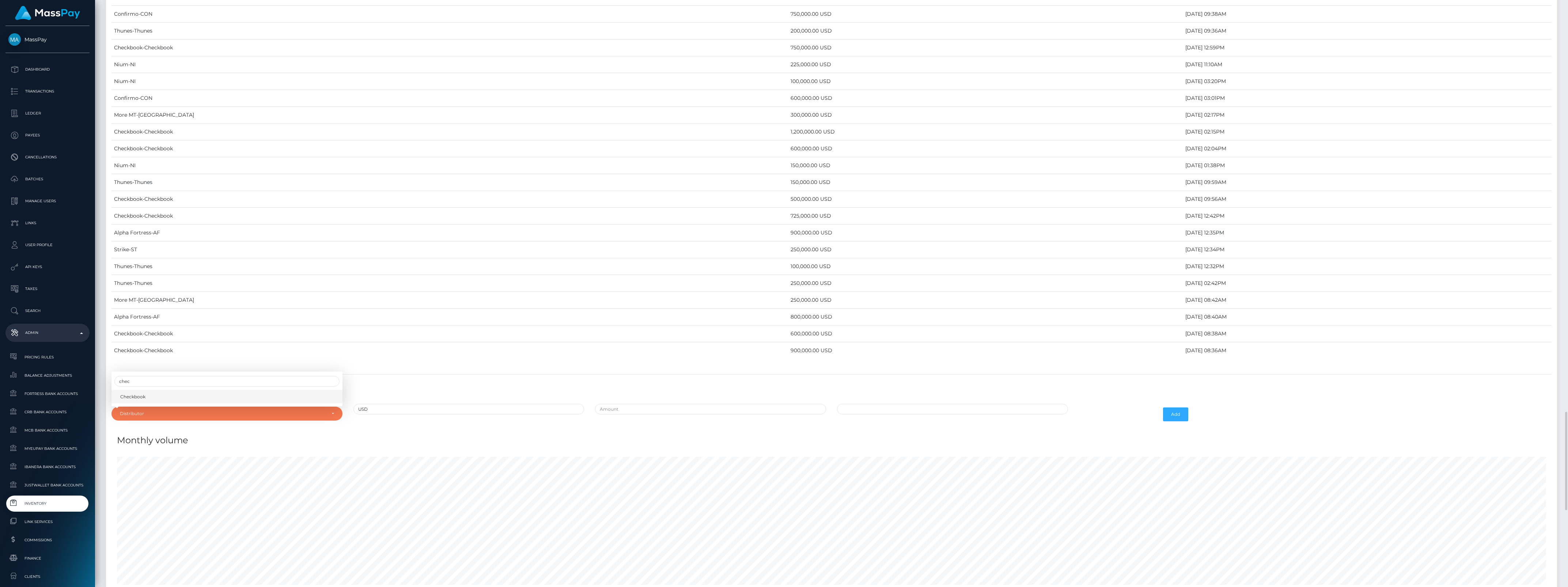
click at [124, 400] on span "Checkbook" at bounding box center [133, 397] width 25 height 6
select select "7"
click at [609, 414] on input "text" at bounding box center [710, 409] width 231 height 10
type input "$950,000.0000000"
drag, startPoint x: 872, startPoint y: 421, endPoint x: 877, endPoint y: 421, distance: 5.0
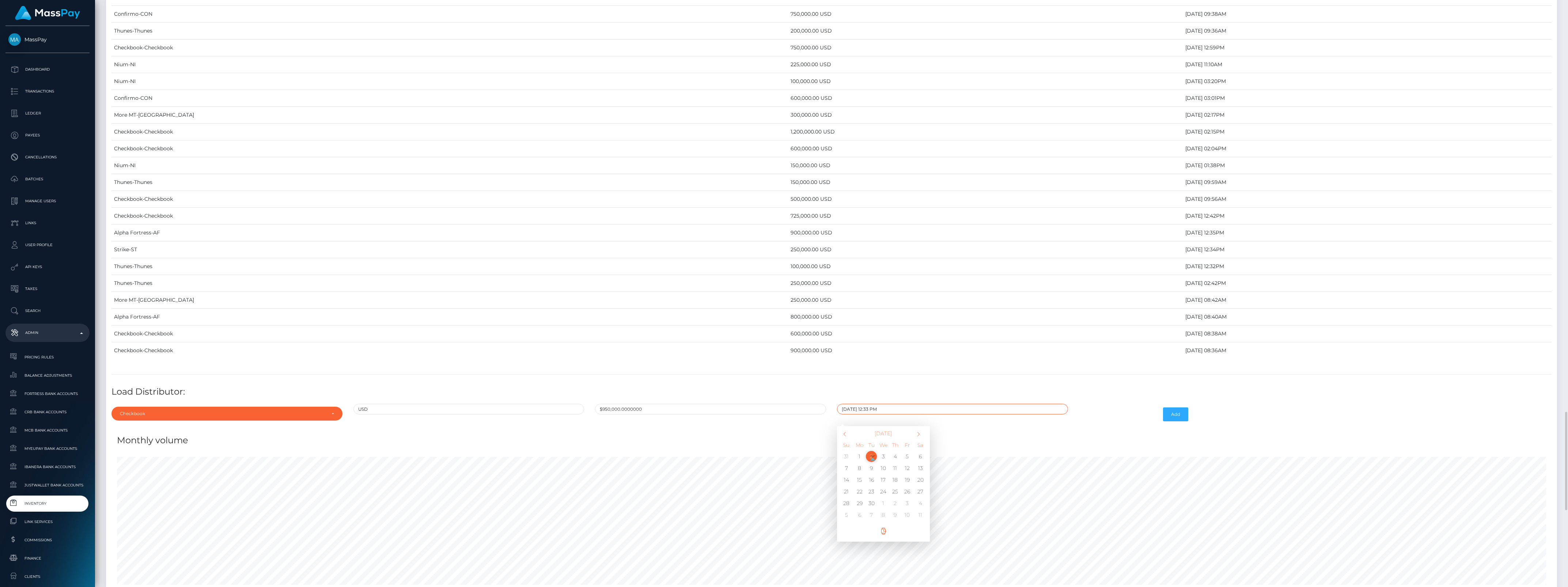
click at [877, 414] on input "09/02/2025 12:33 PM" at bounding box center [953, 409] width 231 height 10
type input "09/02/2025 12:21 PM"
click at [1173, 421] on button "Add" at bounding box center [1176, 414] width 25 height 14
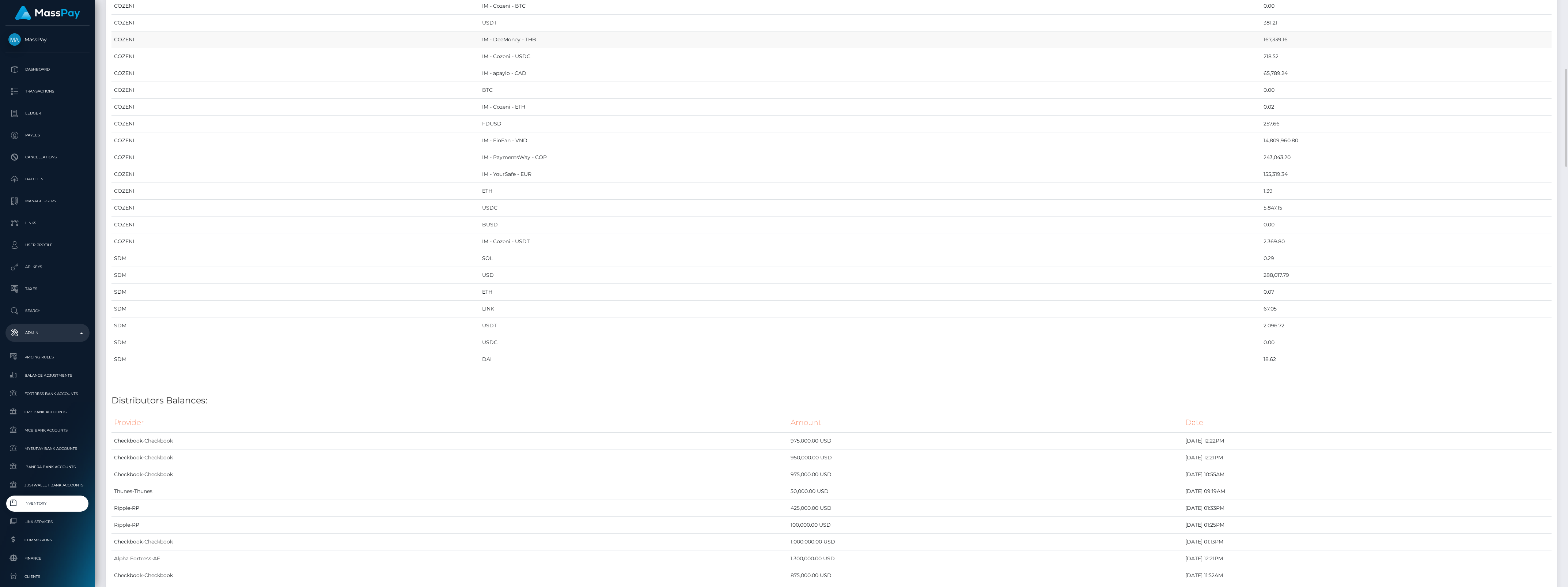
scroll to position [1188, 0]
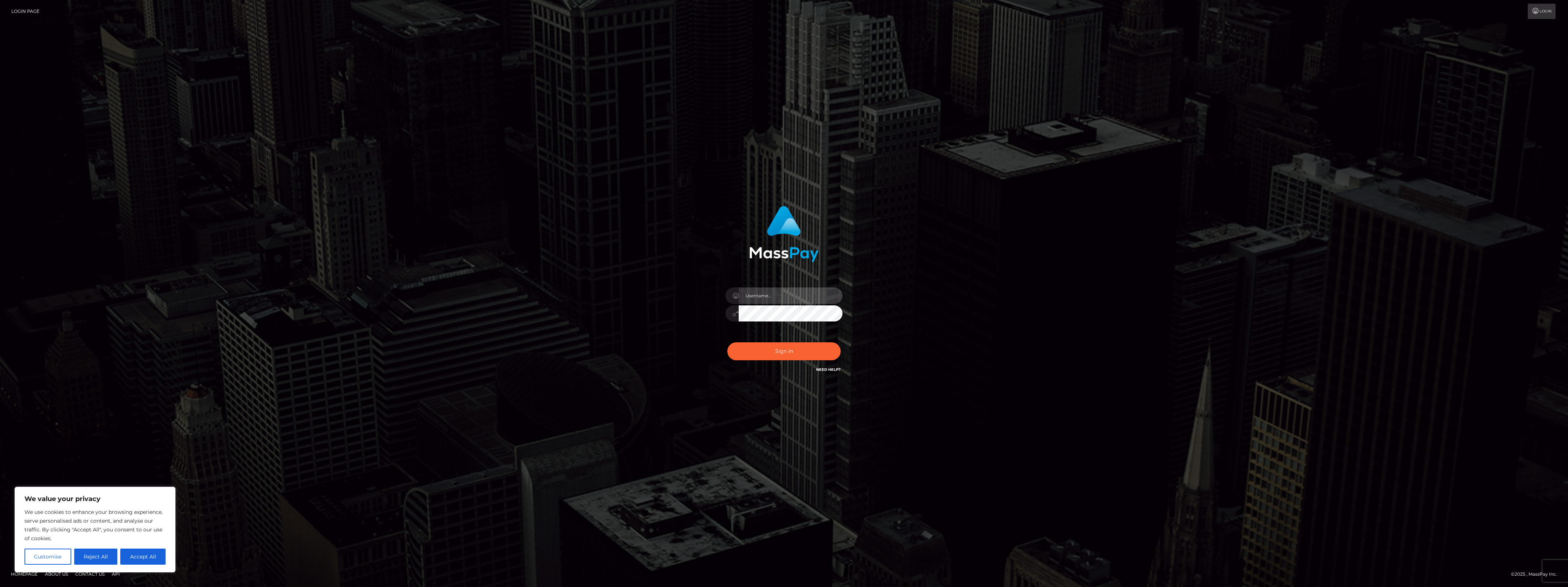
type input "bengreen"
click at [820, 348] on div "Sign in Need Help?" at bounding box center [784, 354] width 128 height 32
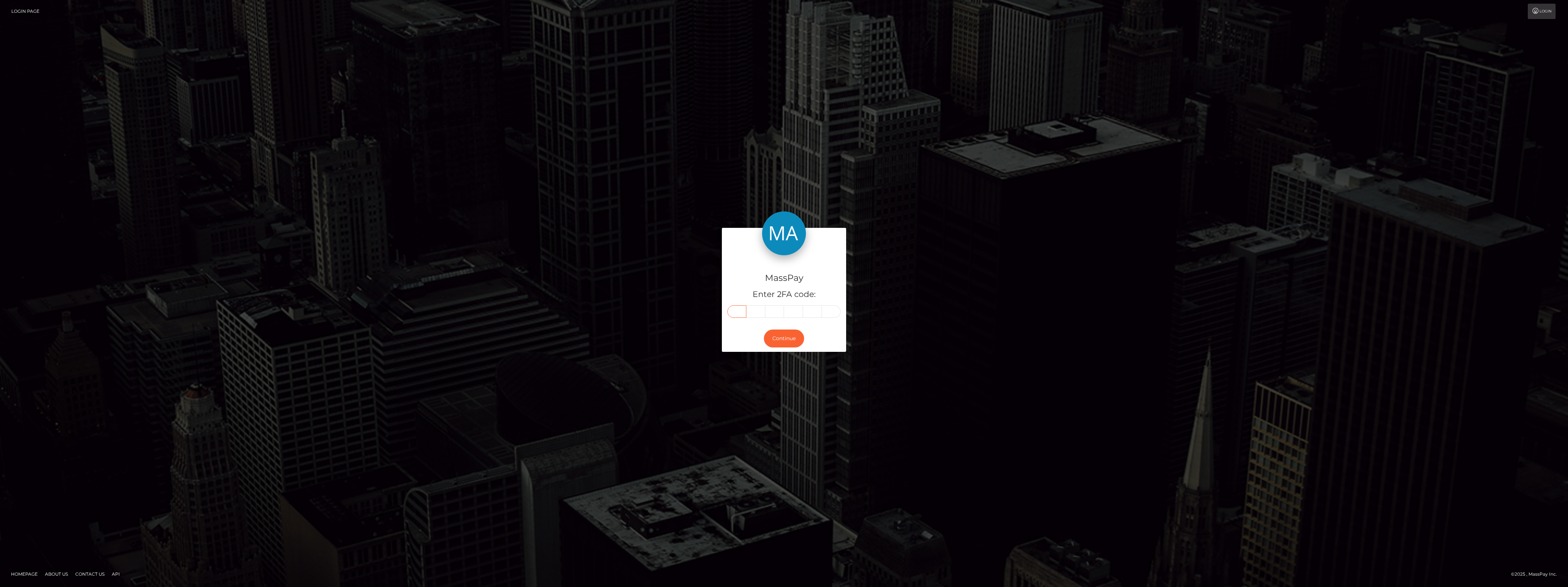
click at [735, 314] on input "text" at bounding box center [737, 311] width 19 height 13
paste input "0"
type input "0"
type input "8"
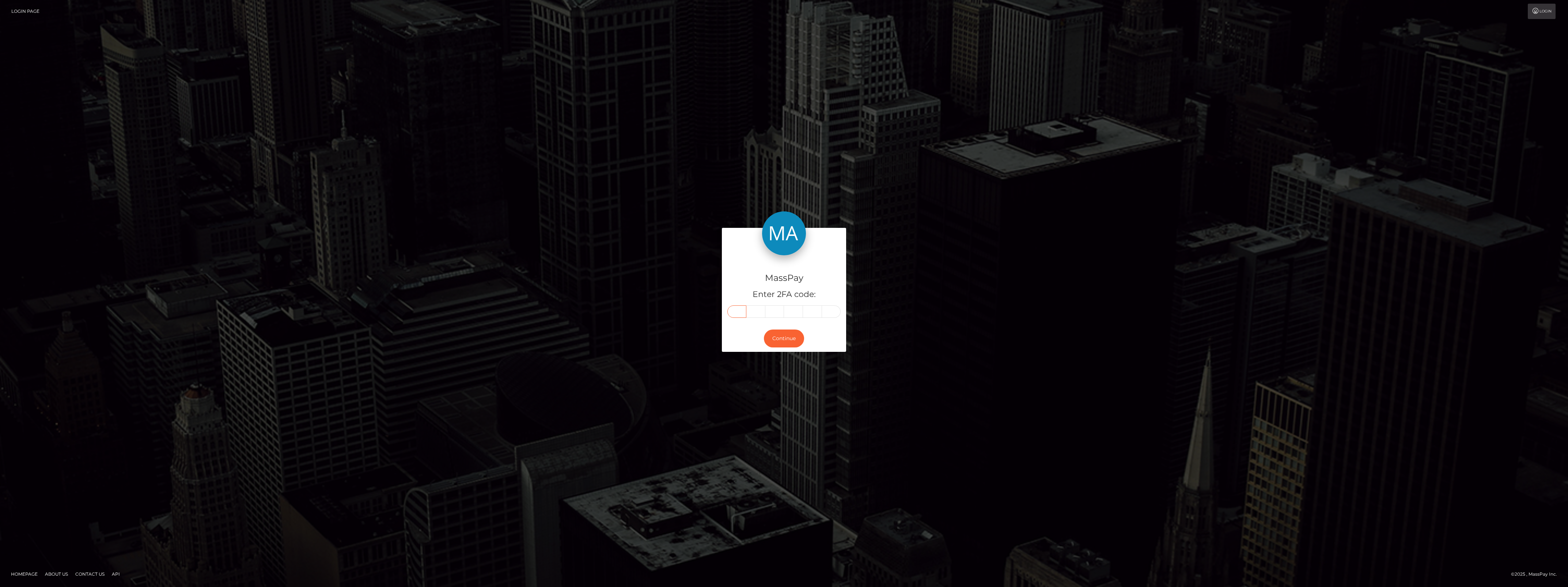
type input "6"
type input "7"
type input "8"
click at [778, 334] on button "Continue" at bounding box center [784, 338] width 40 height 18
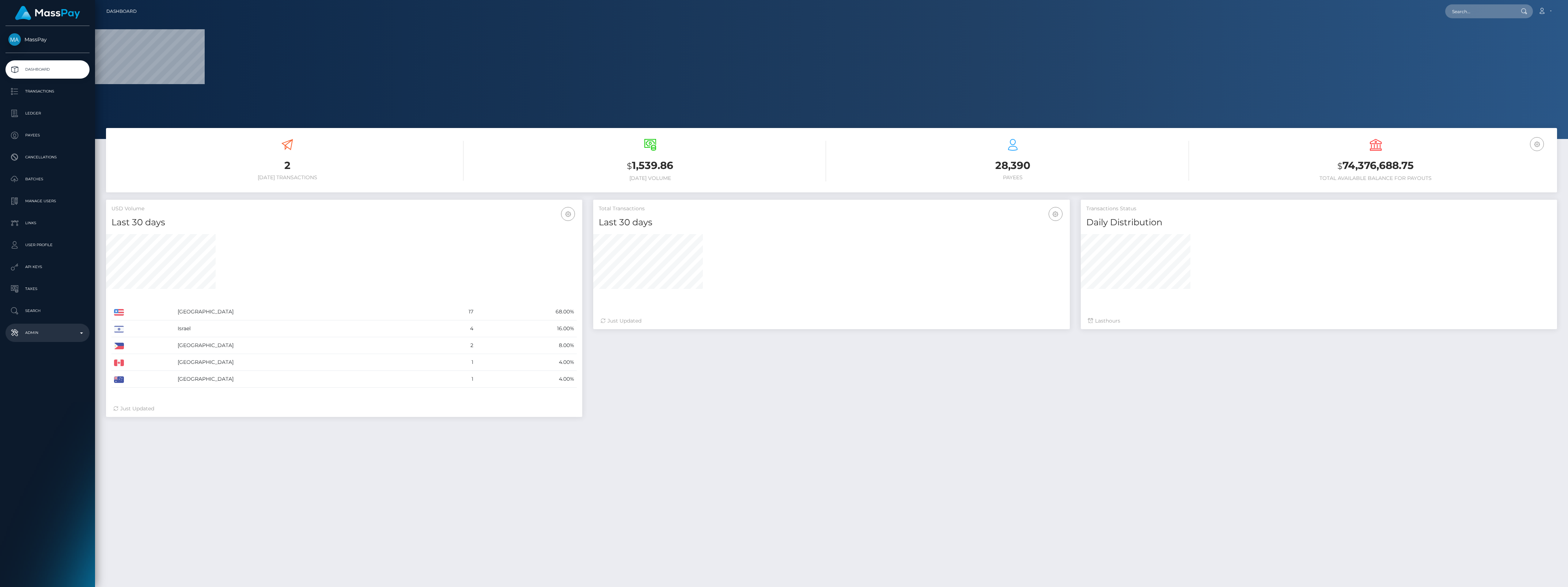
click at [38, 330] on p "Admin" at bounding box center [48, 333] width 78 height 11
click at [36, 379] on span "Balance Adjustments" at bounding box center [48, 375] width 78 height 9
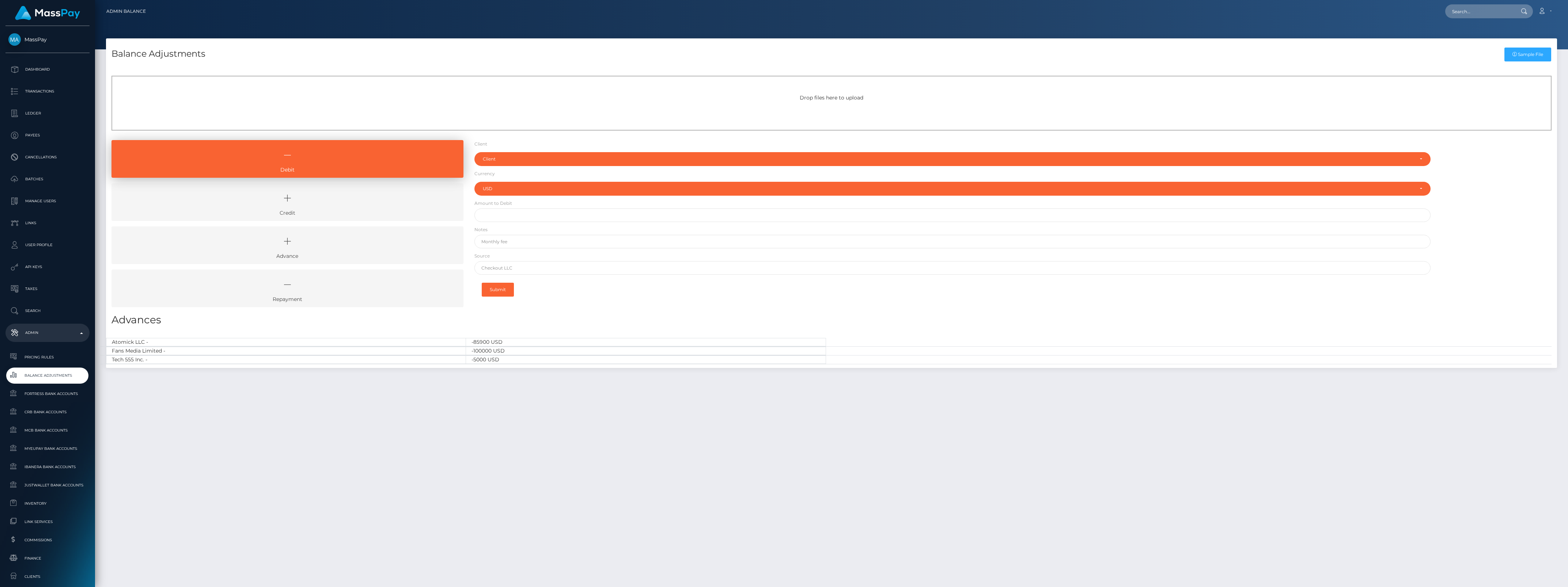
select select "USD"
click at [359, 192] on icon at bounding box center [287, 198] width 335 height 22
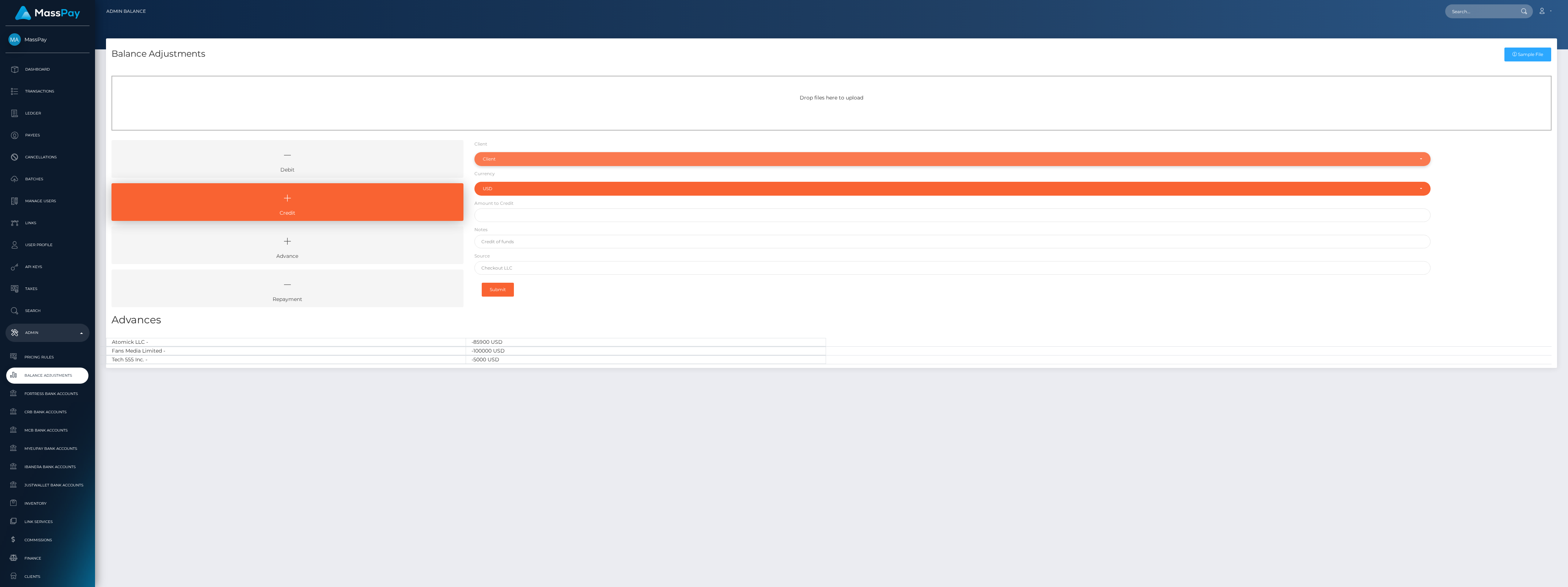
click at [510, 158] on div "Client" at bounding box center [949, 158] width 931 height 6
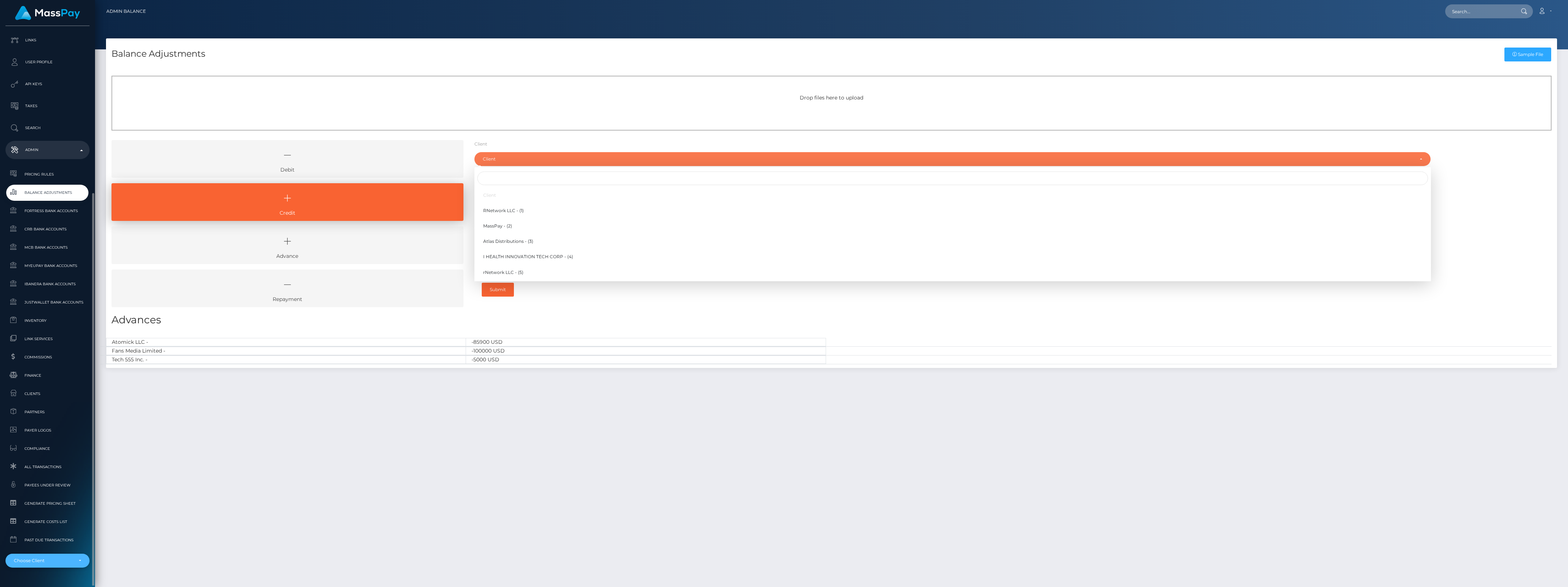
scroll to position [201, 0]
click at [43, 533] on li "RNetwork LLC - MassPay - Atlas Distributions - I HEALTH INNOVATION TECH CORP - …" at bounding box center [48, 539] width 84 height 20
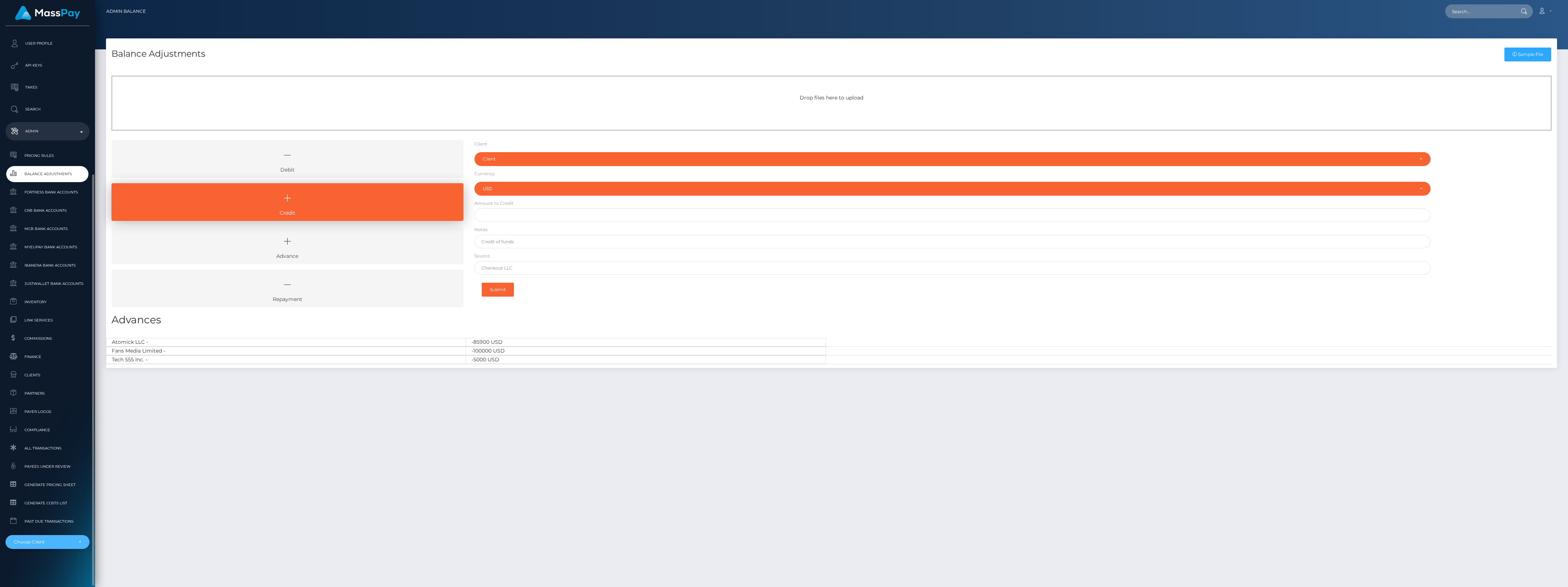
click at [44, 535] on div "Choose Client" at bounding box center [48, 542] width 84 height 14
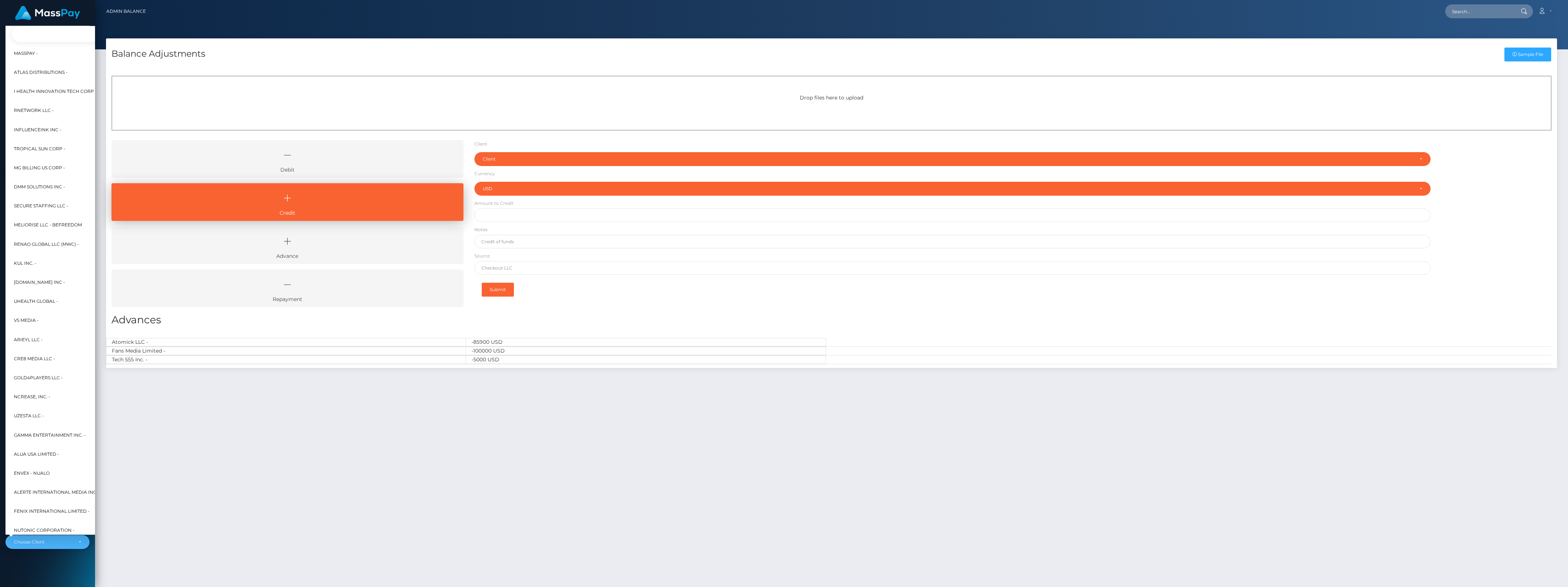
scroll to position [0, 8]
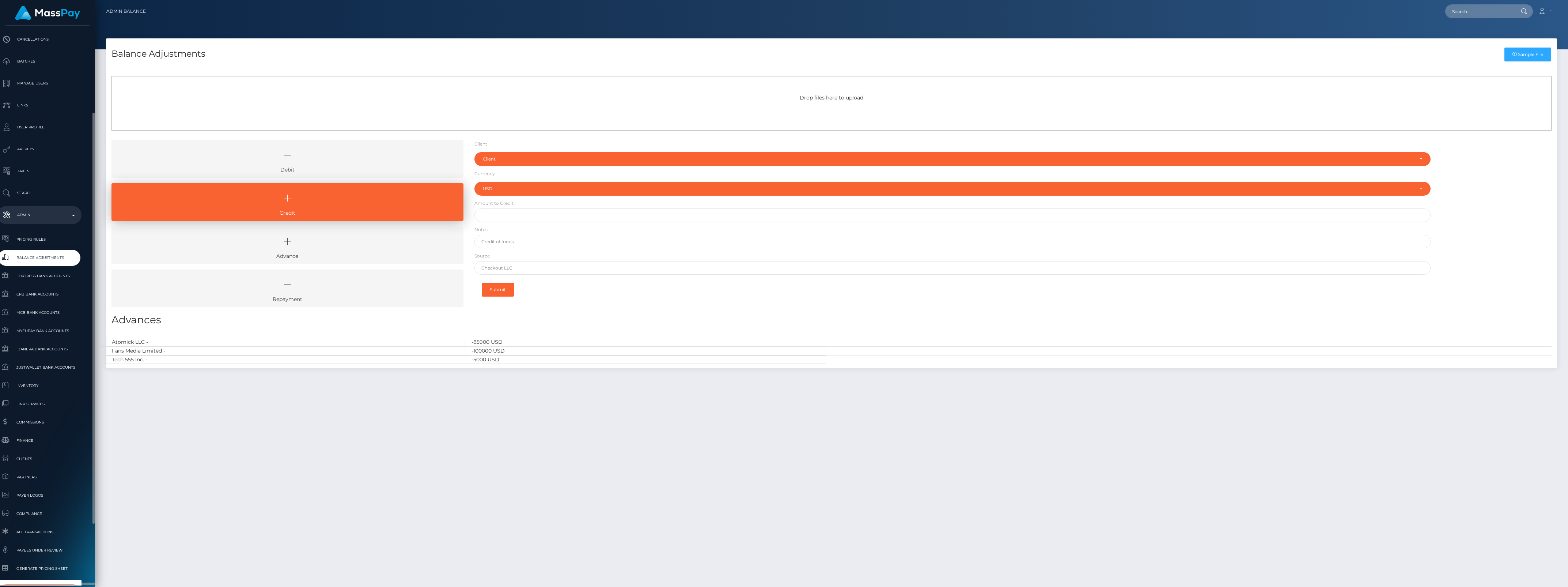
type input "select"
select select "44"
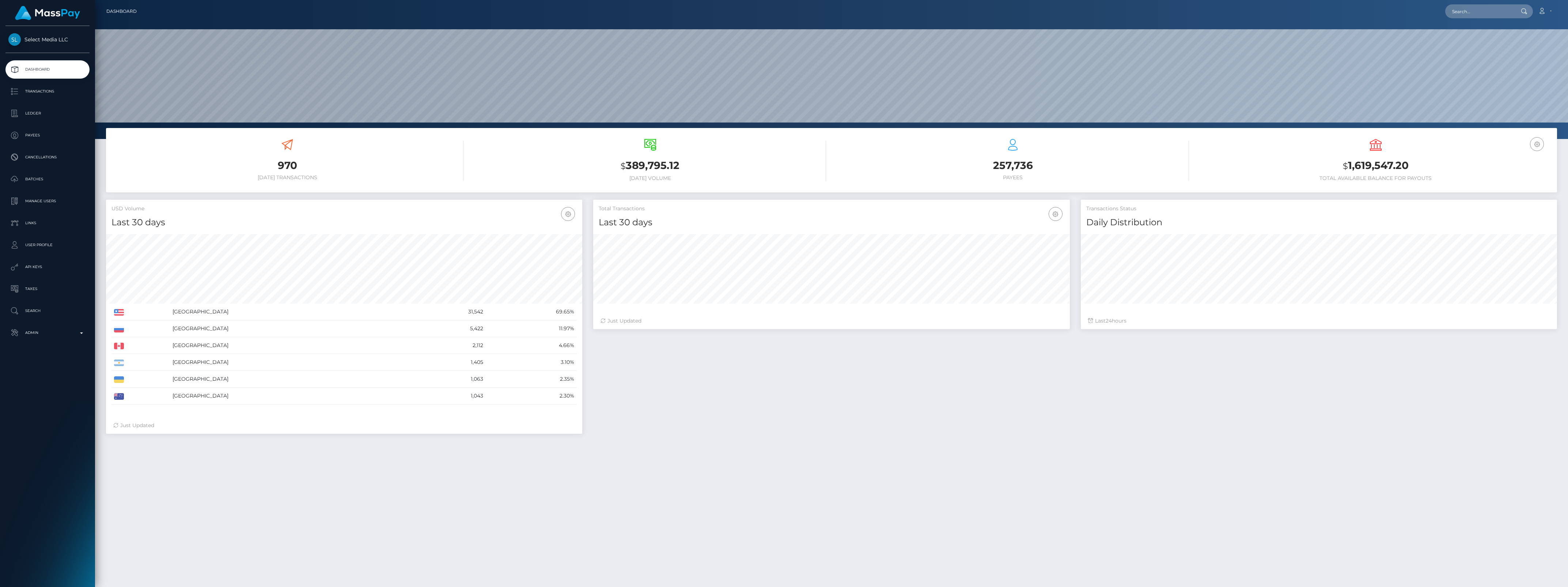
scroll to position [129, 476]
click at [57, 336] on p "Admin" at bounding box center [48, 333] width 78 height 11
click at [43, 110] on p "Ledger" at bounding box center [48, 113] width 78 height 11
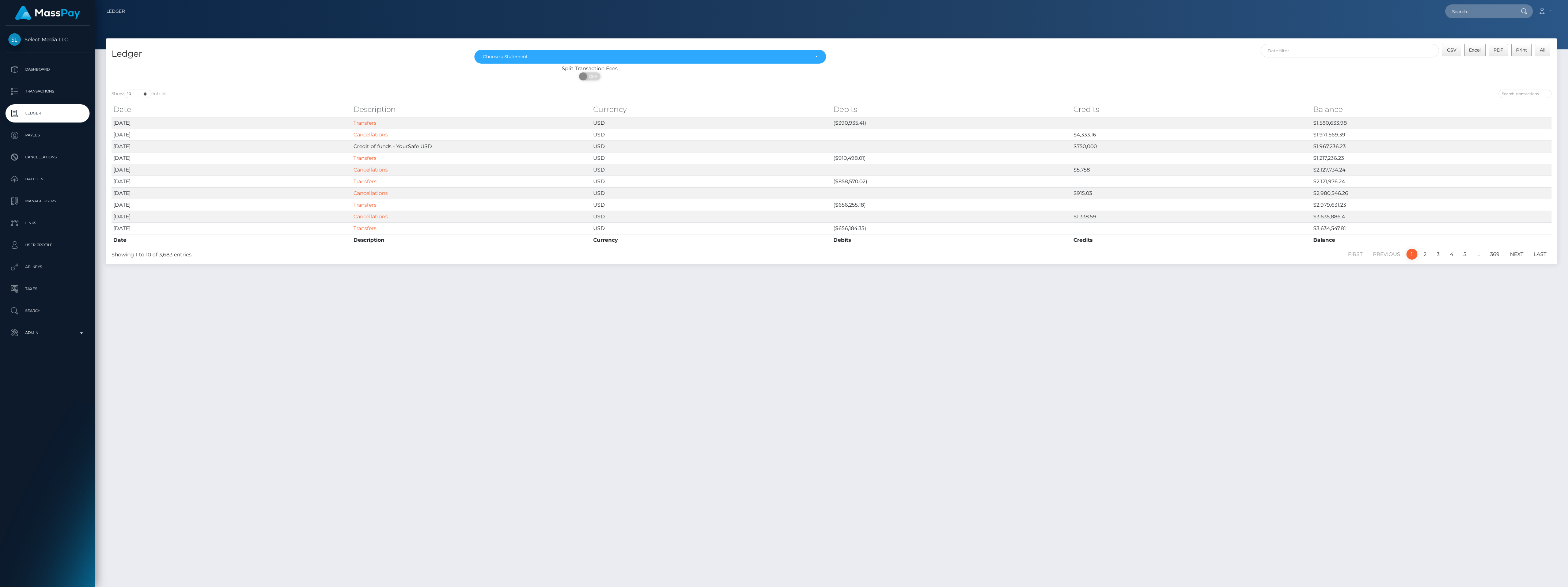
click at [67, 357] on div "Select Media LLC Dashboard Transactions Ledger Payees Cancellations Batches" at bounding box center [48, 306] width 95 height 559
click at [62, 334] on p "Admin" at bounding box center [48, 333] width 78 height 11
click at [57, 372] on span "Balance Adjustments" at bounding box center [48, 375] width 78 height 9
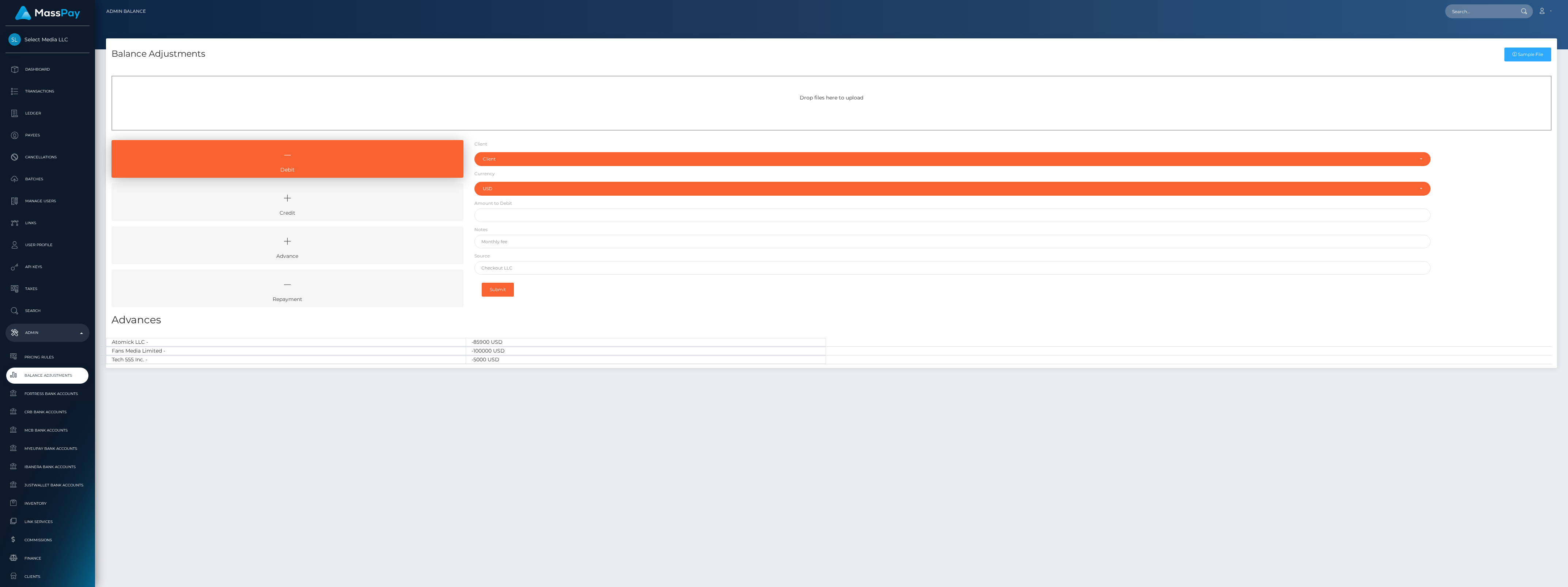
select select "USD"
click at [303, 185] on link "Credit" at bounding box center [287, 202] width 352 height 38
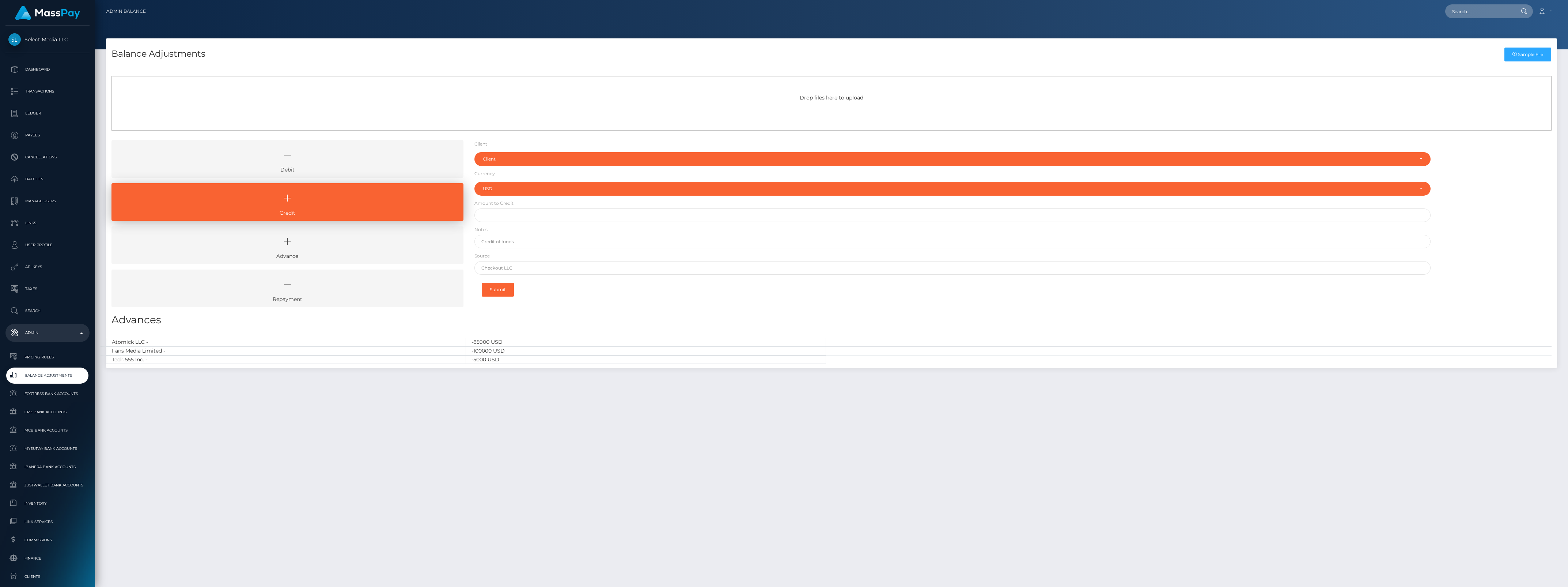
click at [305, 192] on icon at bounding box center [287, 198] width 335 height 22
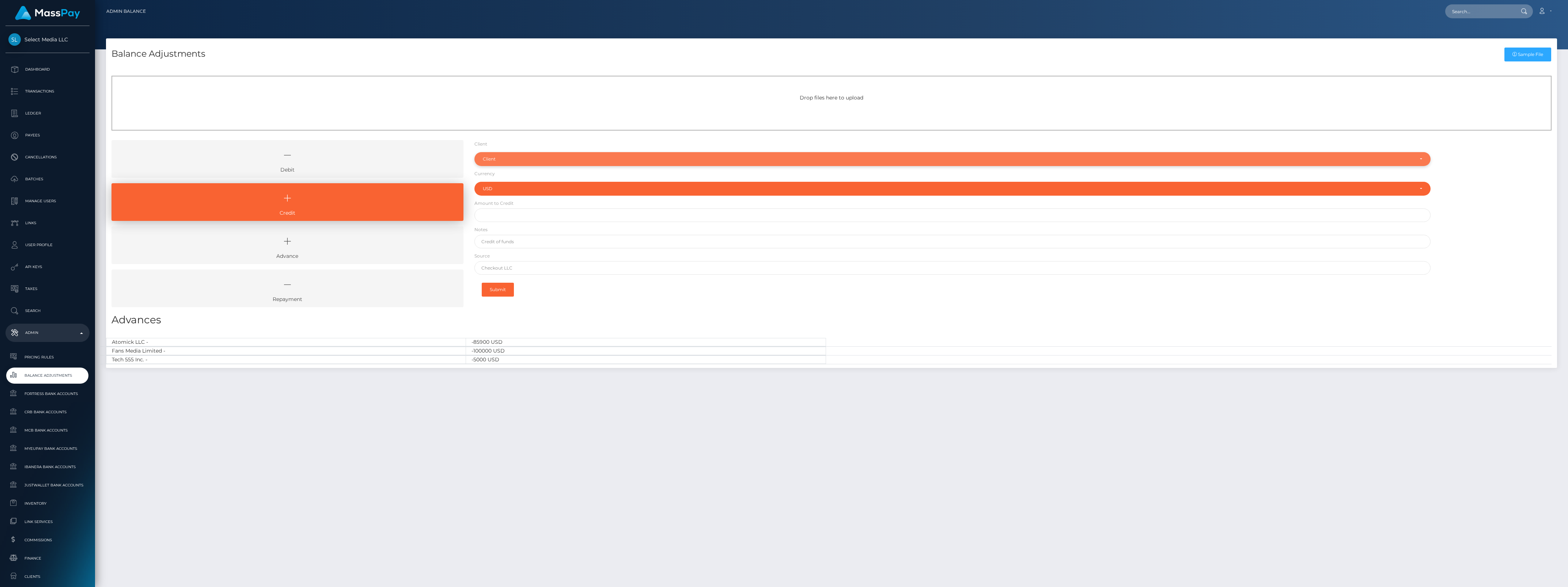
click at [565, 157] on div "Client" at bounding box center [949, 158] width 931 height 6
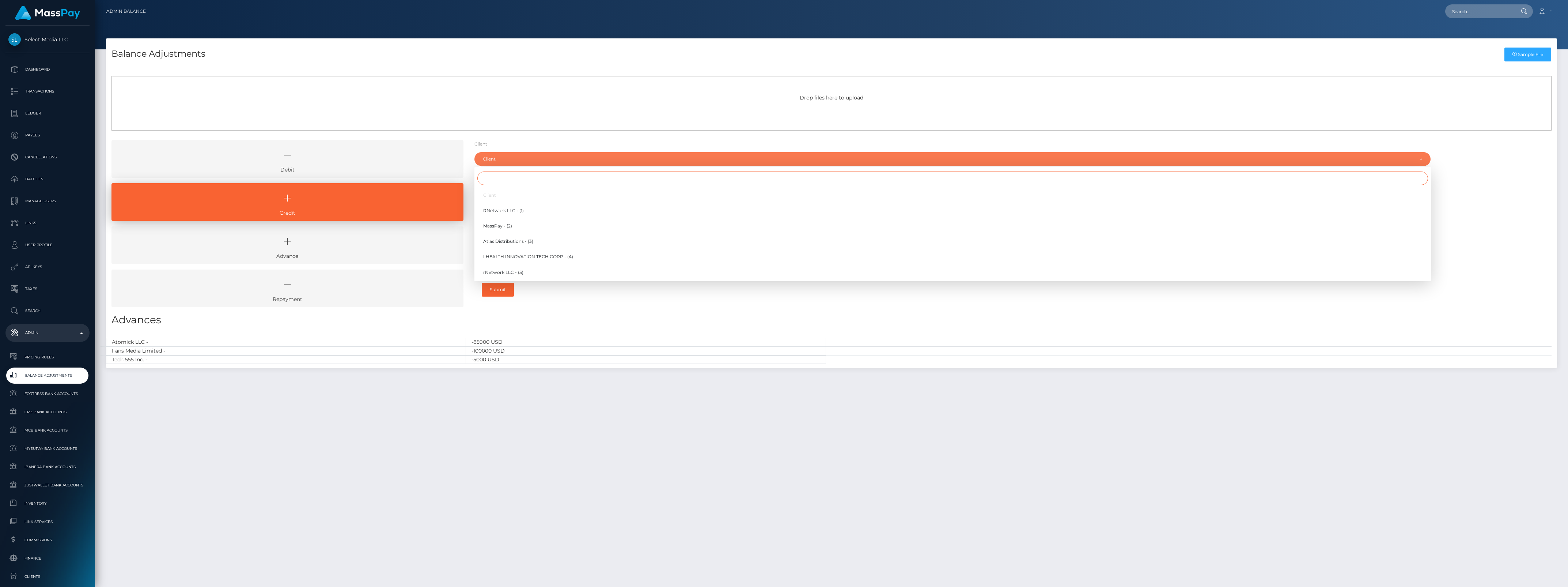
click at [561, 181] on input "Search" at bounding box center [953, 177] width 951 height 13
type input "n"
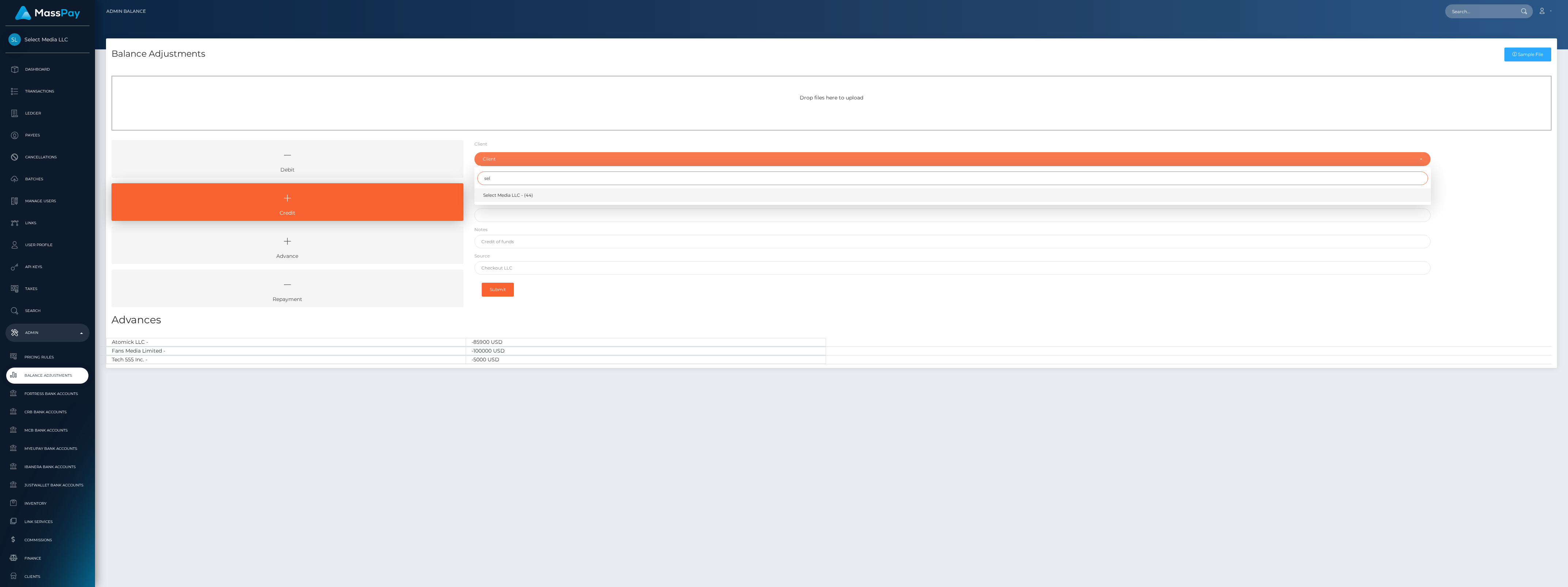
type input "sel"
click at [573, 192] on link "Select Media LLC - (44)" at bounding box center [953, 195] width 957 height 13
select select "44"
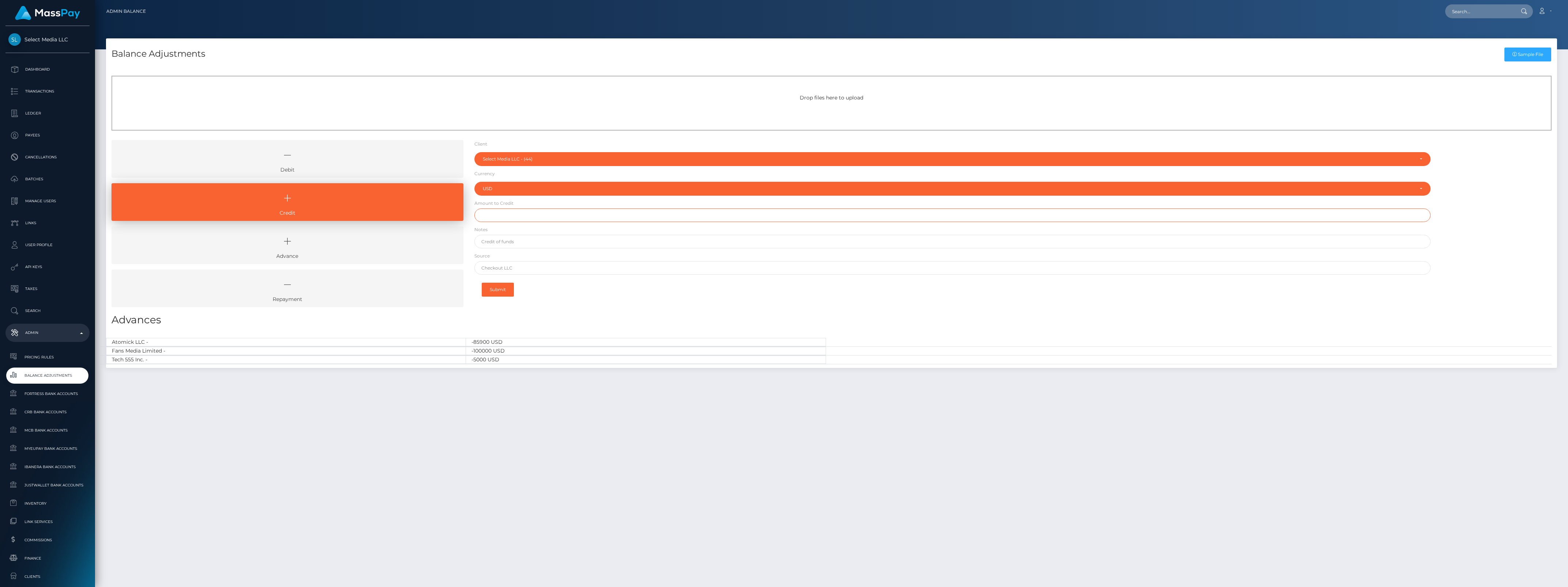
click at [571, 209] on input "text" at bounding box center [953, 215] width 957 height 13
type input "$1,500,000.00"
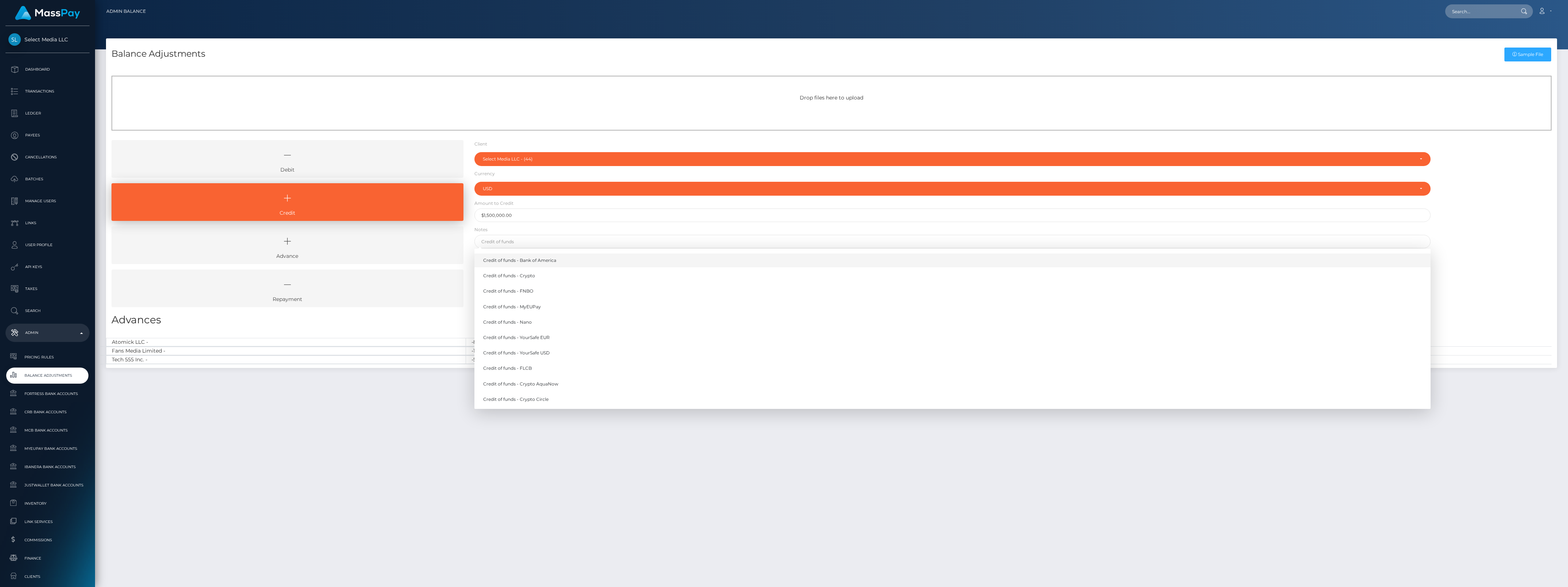
click at [568, 262] on link "Credit of funds - Bank of America" at bounding box center [953, 260] width 957 height 13
type input "Credit of funds - Bank of America"
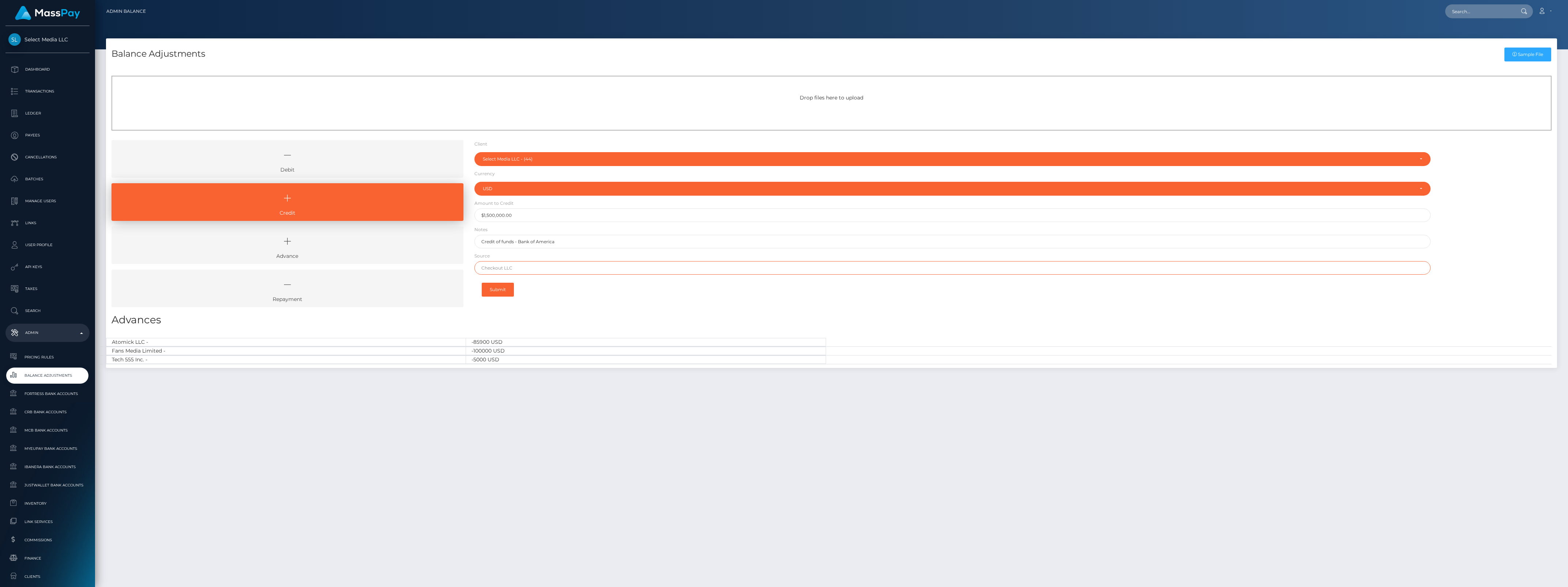
click at [495, 269] on input "text" at bounding box center [953, 268] width 957 height 13
type input "CHASE"
click at [500, 288] on button "Submit" at bounding box center [497, 290] width 32 height 14
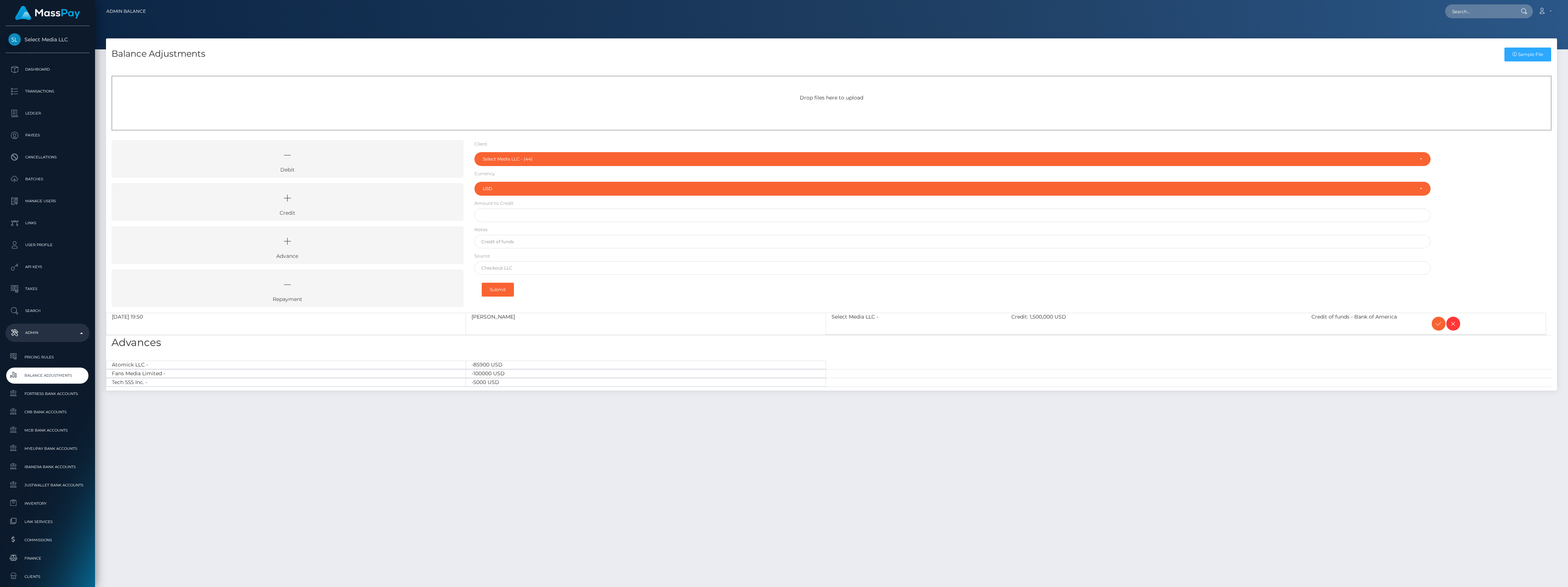
select select "44"
select select "USD"
click at [1441, 322] on icon at bounding box center [1438, 324] width 9 height 10
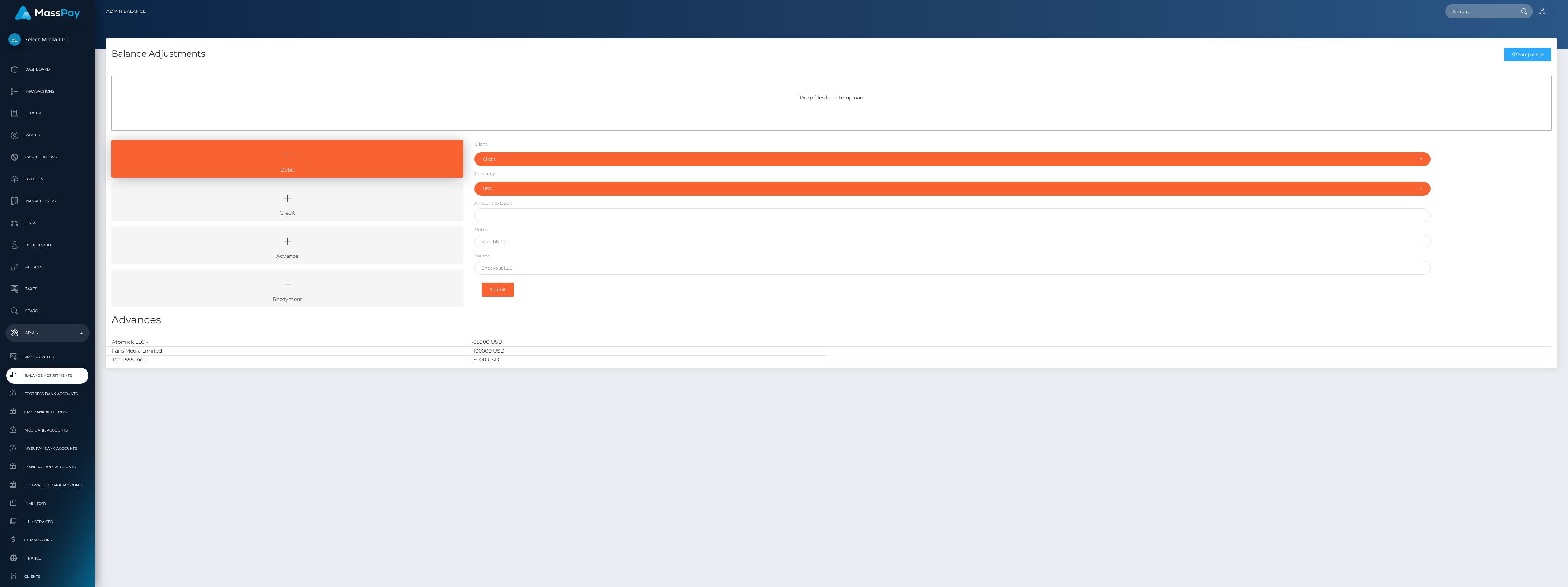
select select "USD"
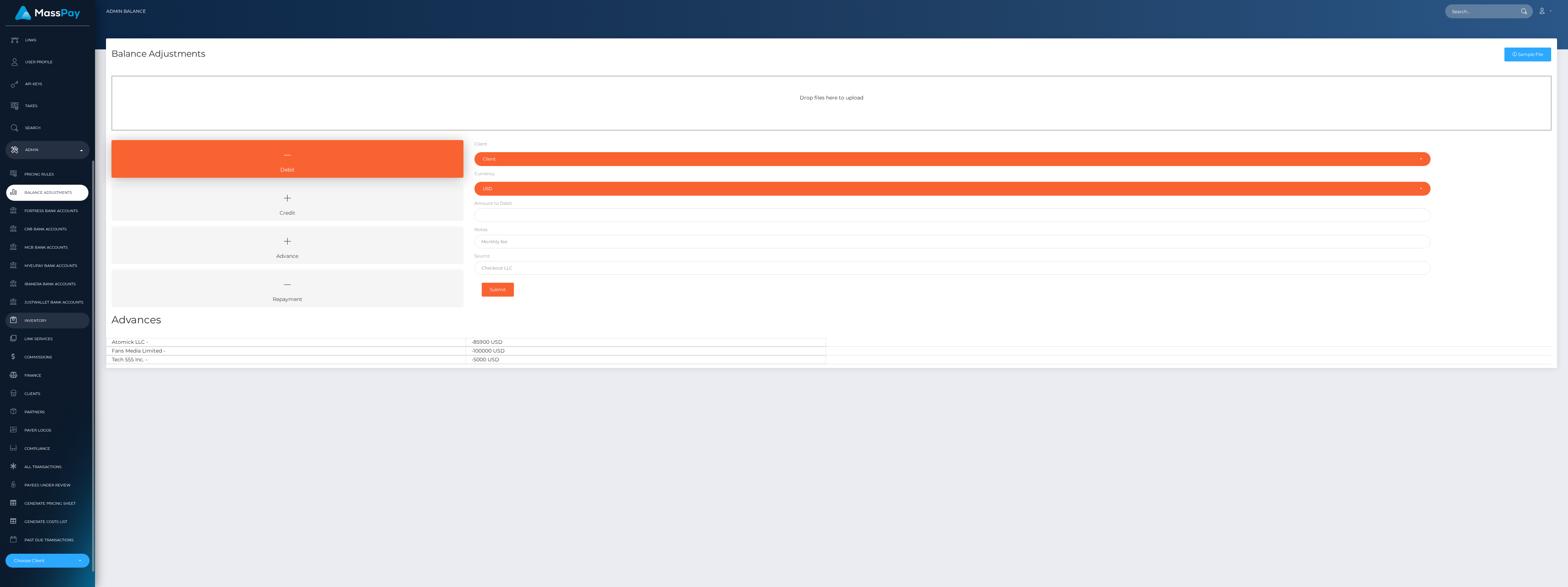
click at [40, 321] on span "Inventory" at bounding box center [48, 320] width 78 height 9
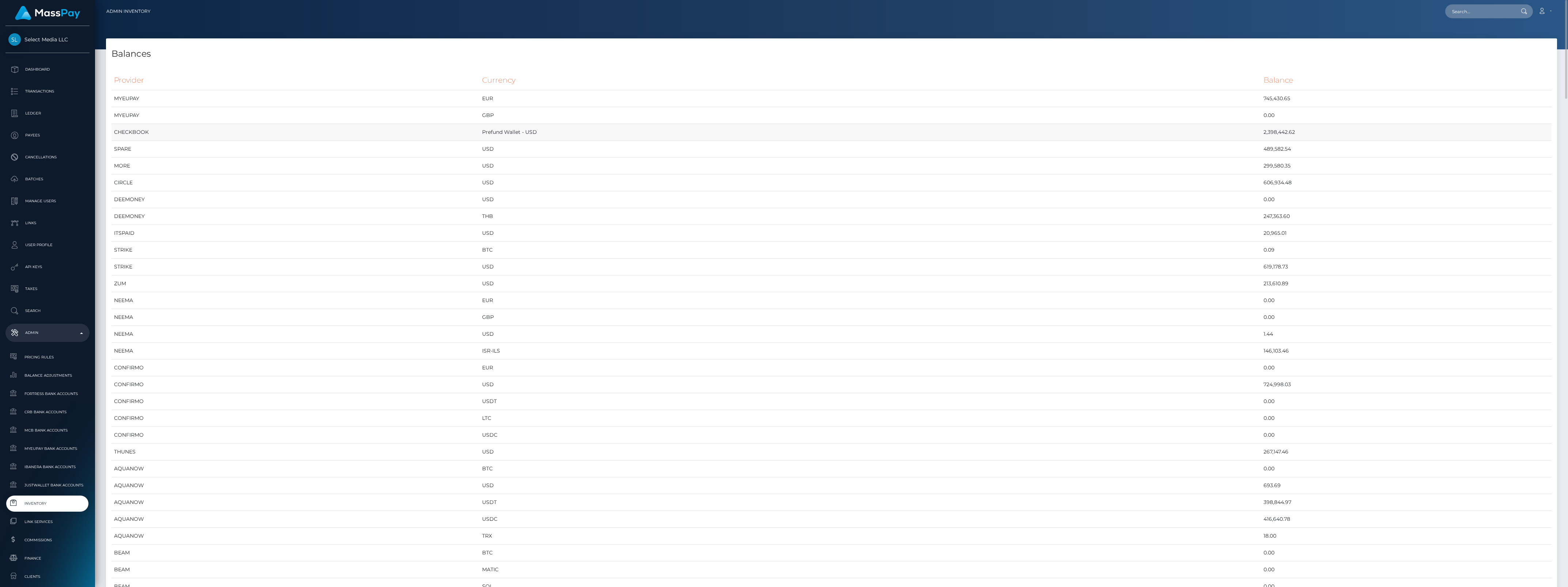
click at [1039, 128] on td "Prefund Wallet - USD" at bounding box center [870, 132] width 782 height 17
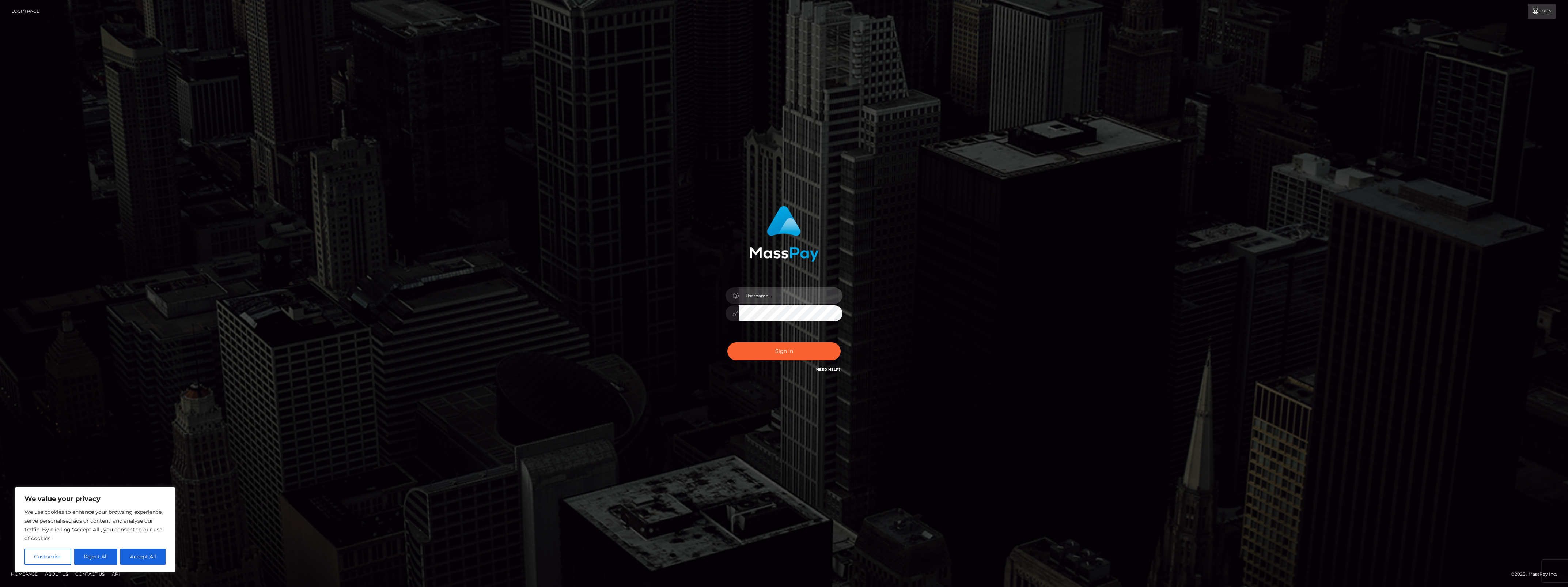
type input "bengreen"
click at [796, 356] on button "Sign in" at bounding box center [784, 351] width 113 height 18
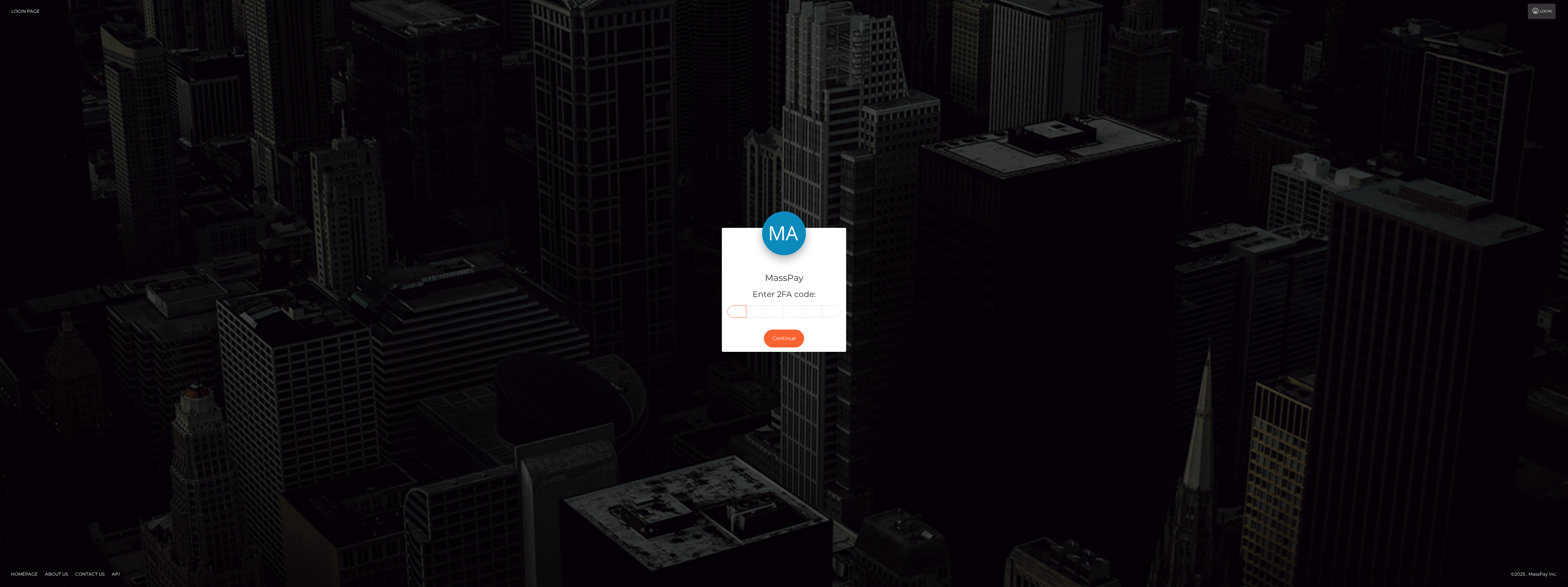
paste input "1"
type input "1"
type input "3"
type input "4"
type input "2"
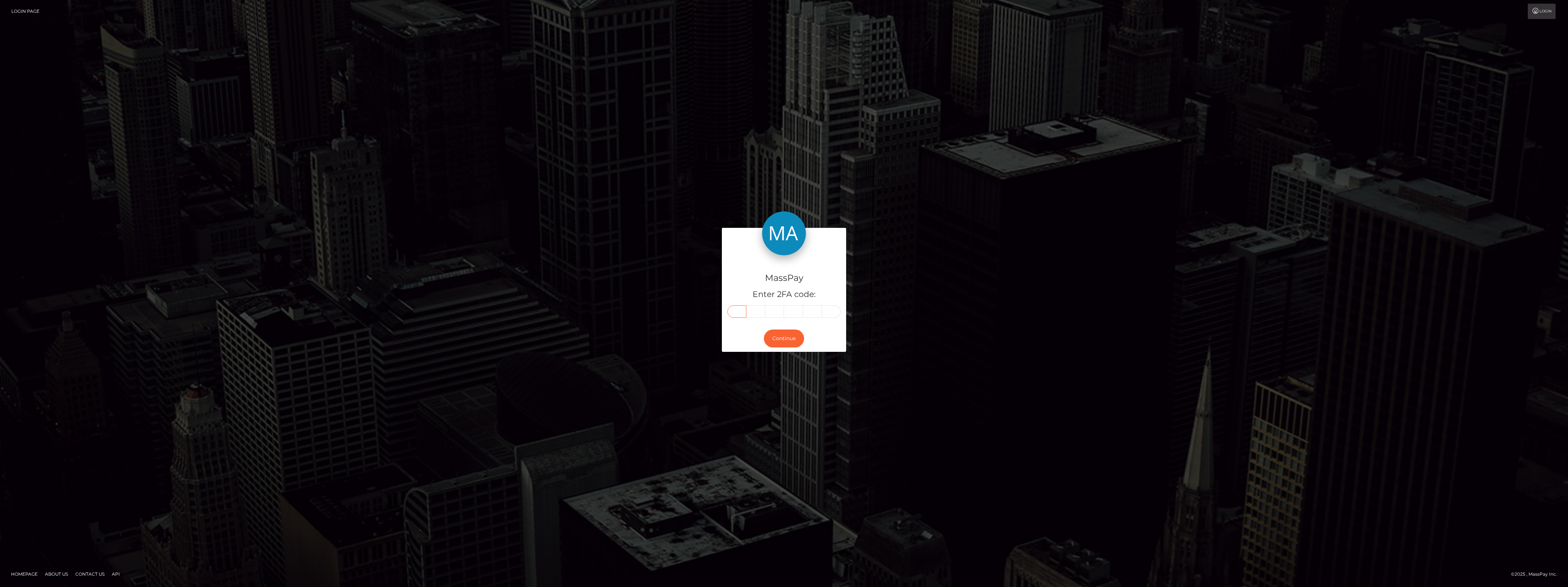
type input "9"
type input "3"
click at [790, 342] on button "Continue" at bounding box center [784, 338] width 40 height 18
click at [770, 342] on button "Continue" at bounding box center [784, 338] width 40 height 18
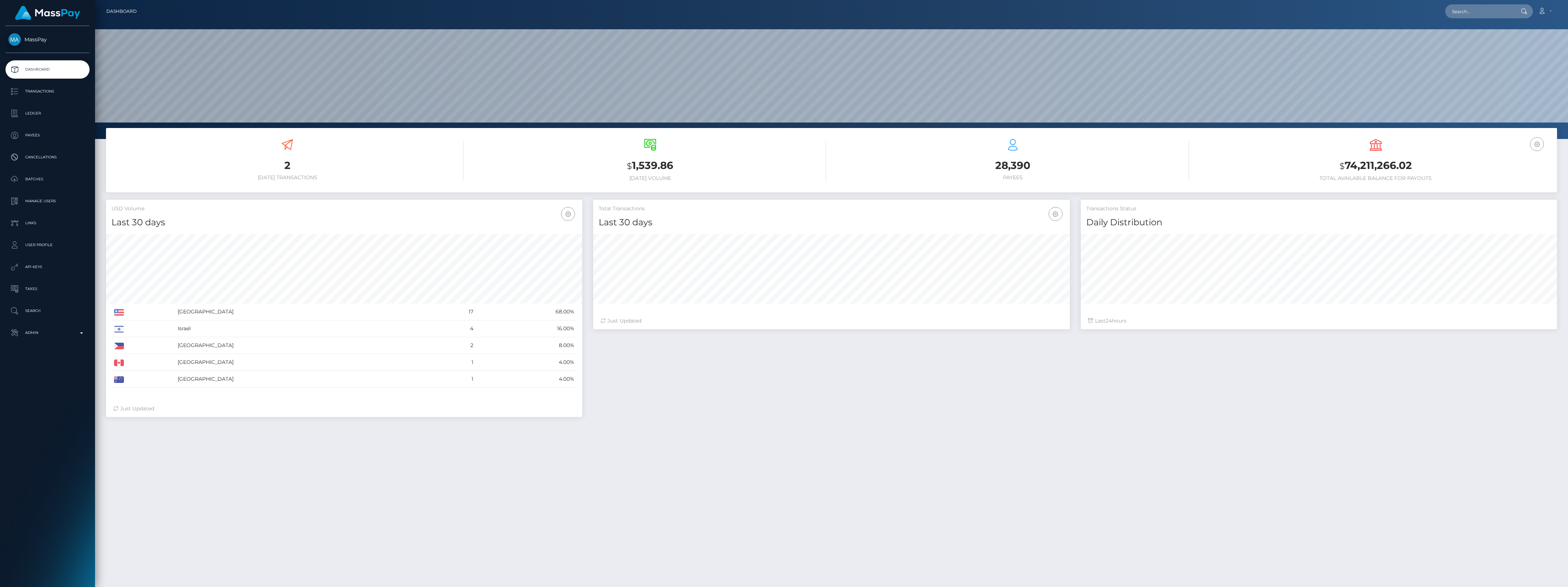
scroll to position [129, 476]
click at [29, 342] on link "Admin" at bounding box center [48, 333] width 84 height 18
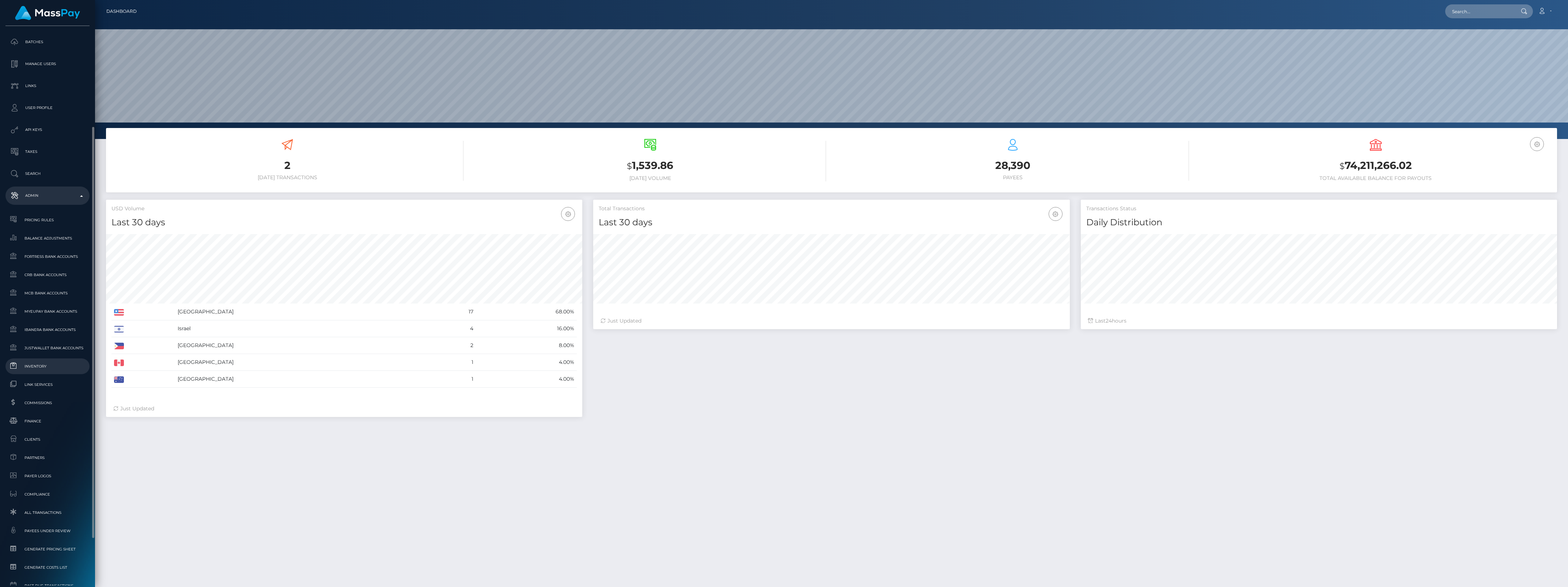
click at [42, 368] on span "Inventory" at bounding box center [48, 366] width 78 height 9
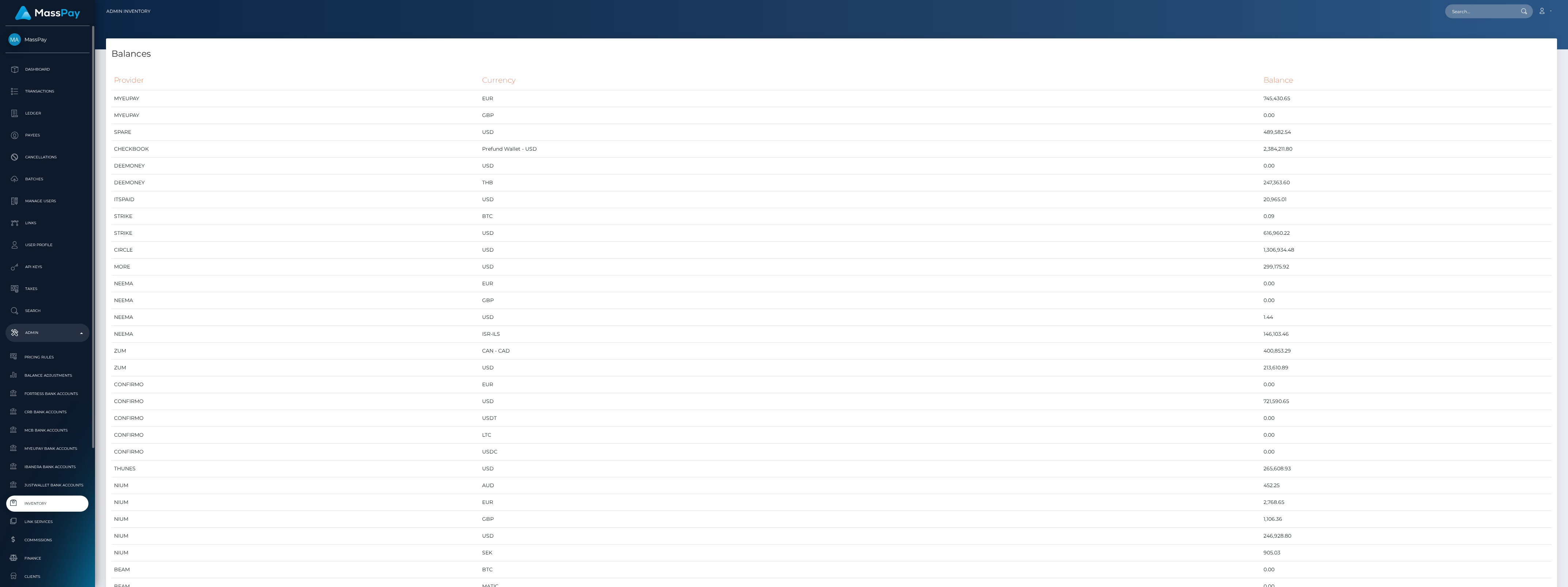
scroll to position [201, 0]
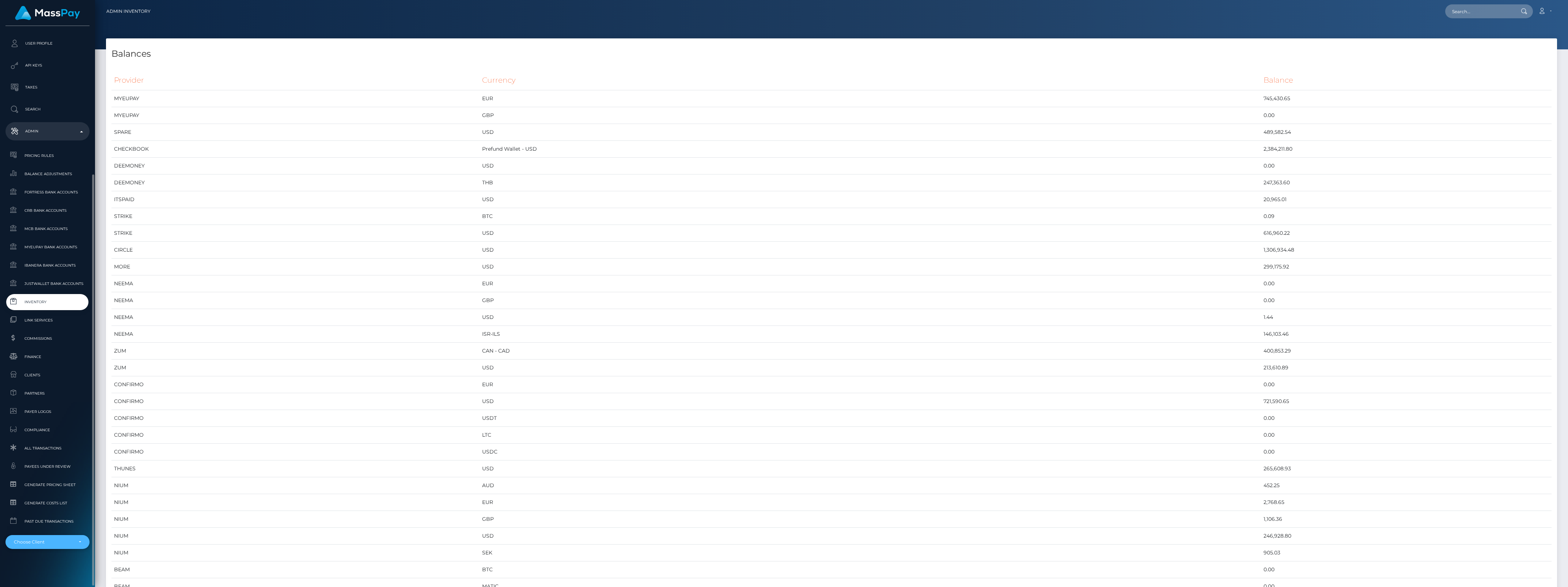
drag, startPoint x: 67, startPoint y: 536, endPoint x: 70, endPoint y: 538, distance: 3.6
click at [67, 536] on div "Choose Client" at bounding box center [48, 542] width 84 height 14
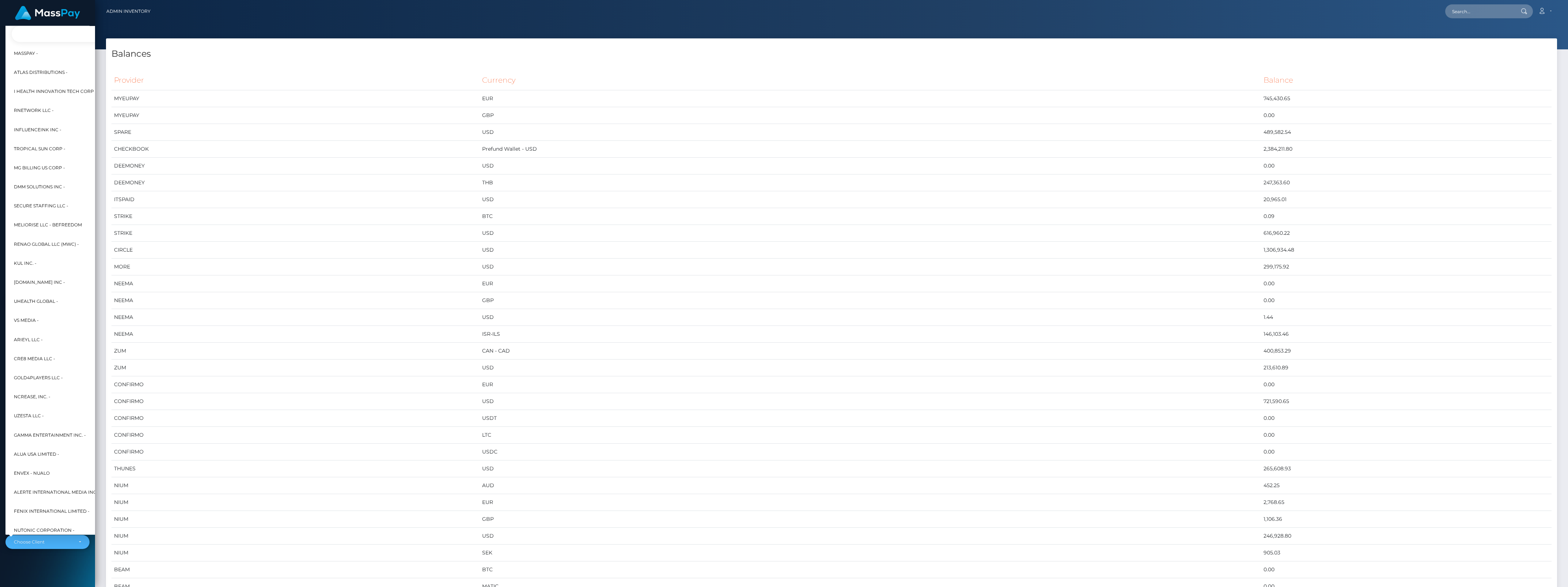
scroll to position [0, 8]
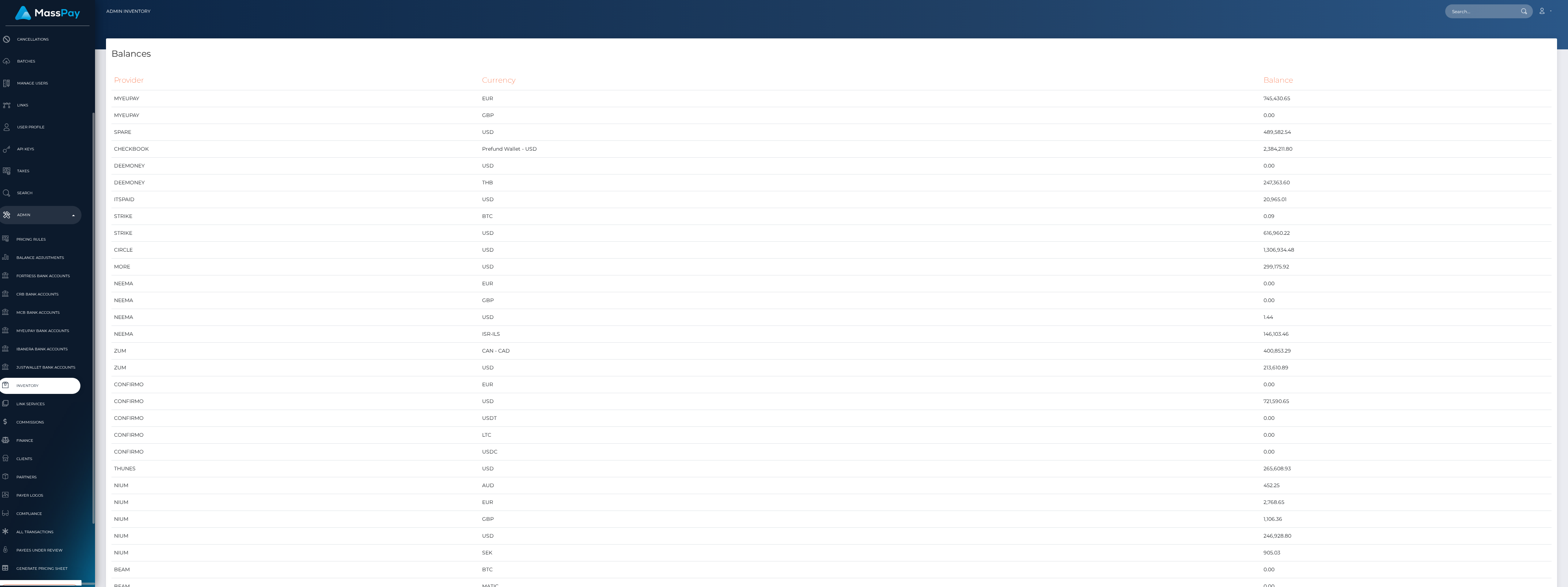
type input "whop"
select select "338"
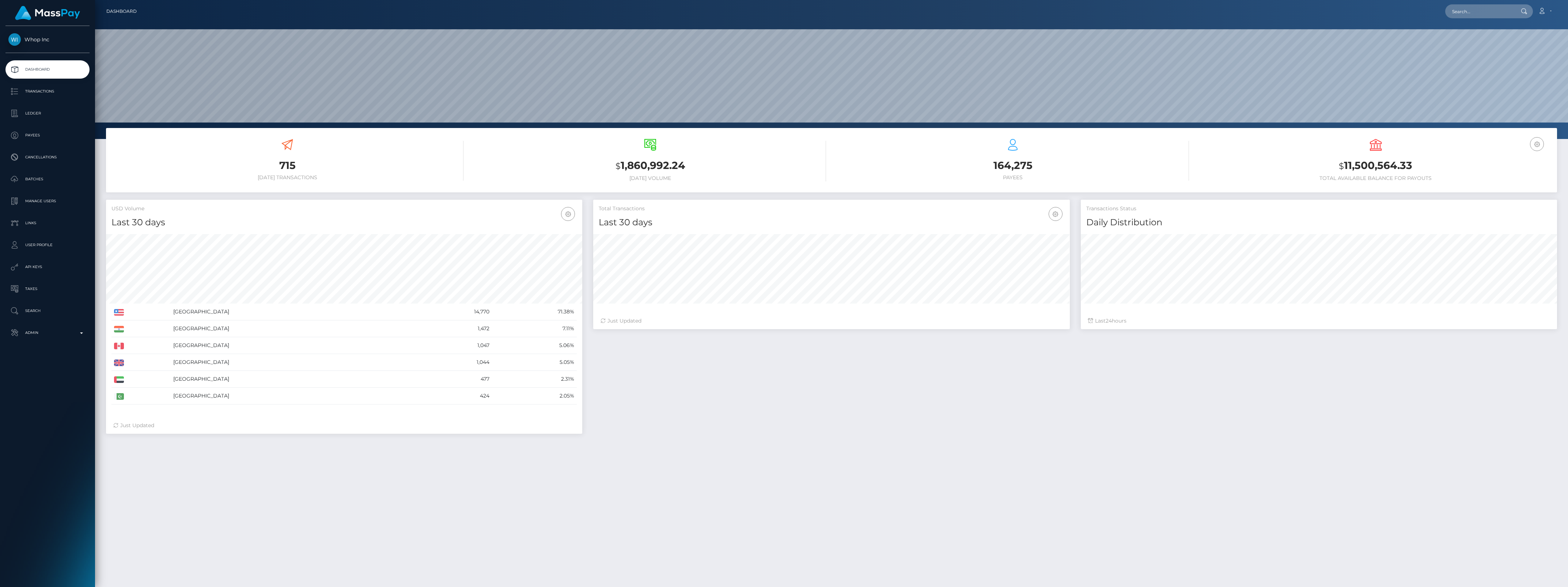
scroll to position [129, 476]
click at [32, 337] on p "Admin" at bounding box center [48, 333] width 78 height 11
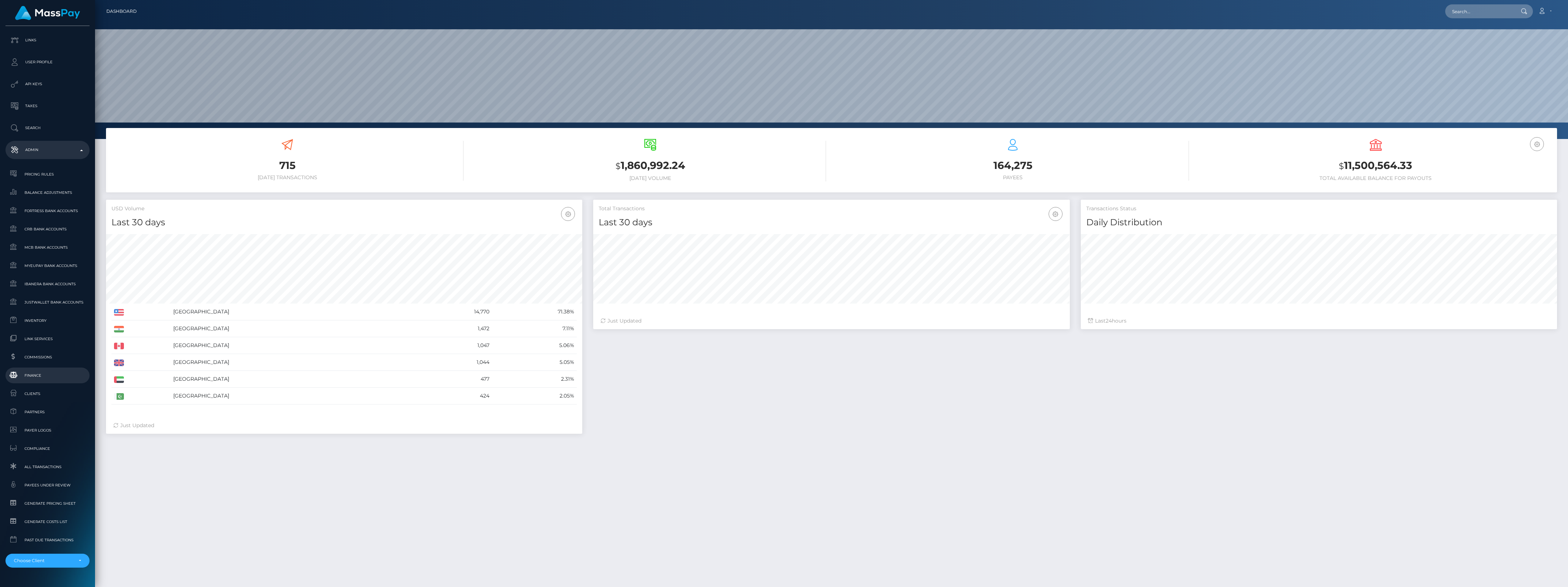
scroll to position [212, 0]
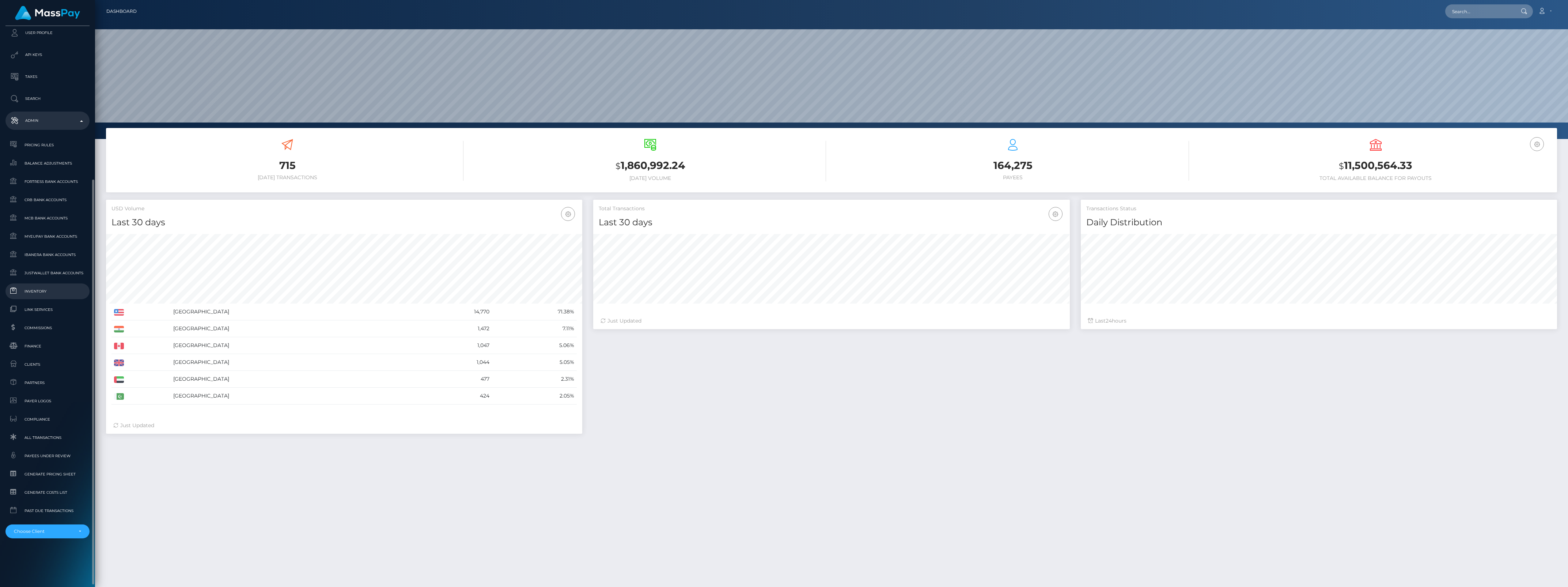
click at [48, 287] on span "Inventory" at bounding box center [48, 291] width 78 height 9
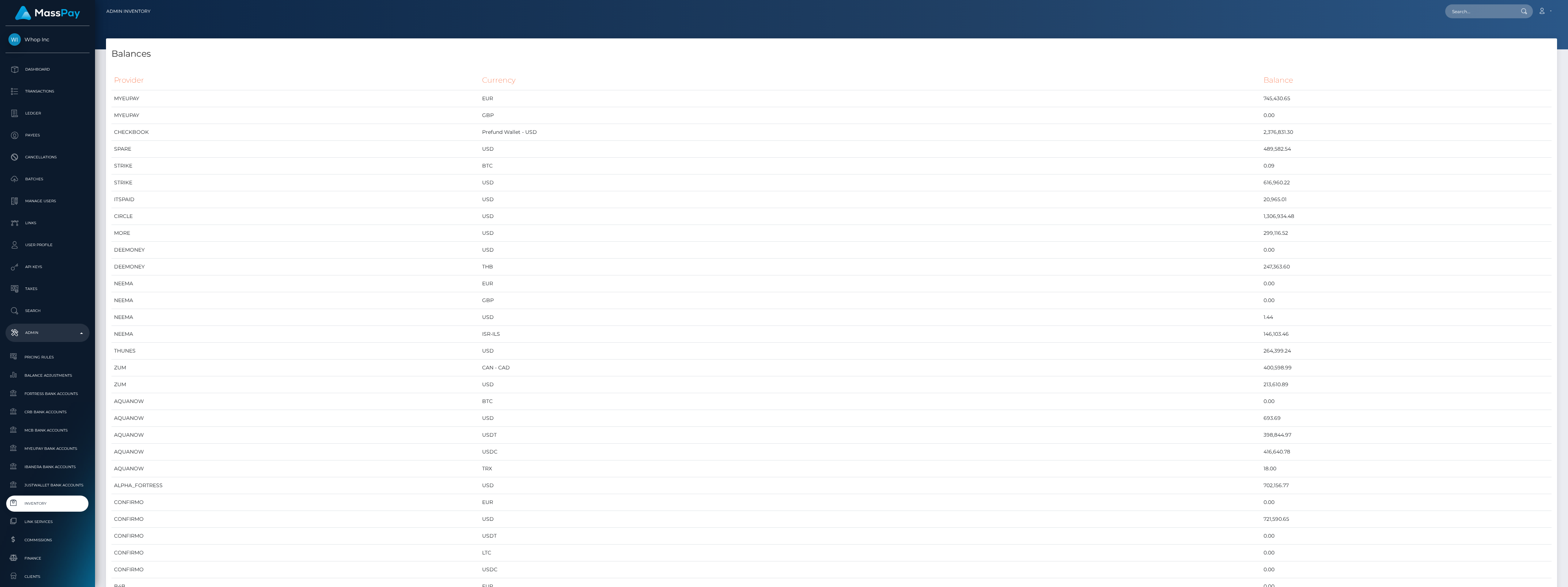
scroll to position [3432, 1452]
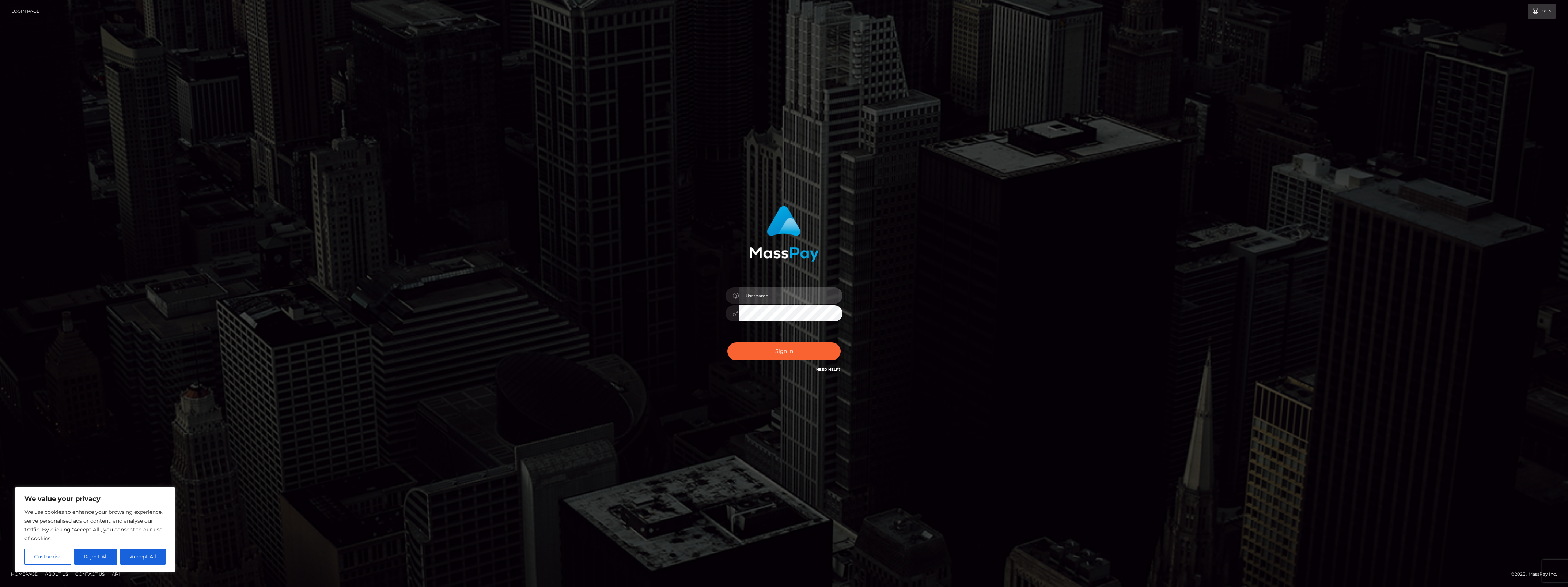
type input "bengreen"
click at [766, 355] on div "Sign in Need Help?" at bounding box center [784, 354] width 128 height 32
type input "bengreen"
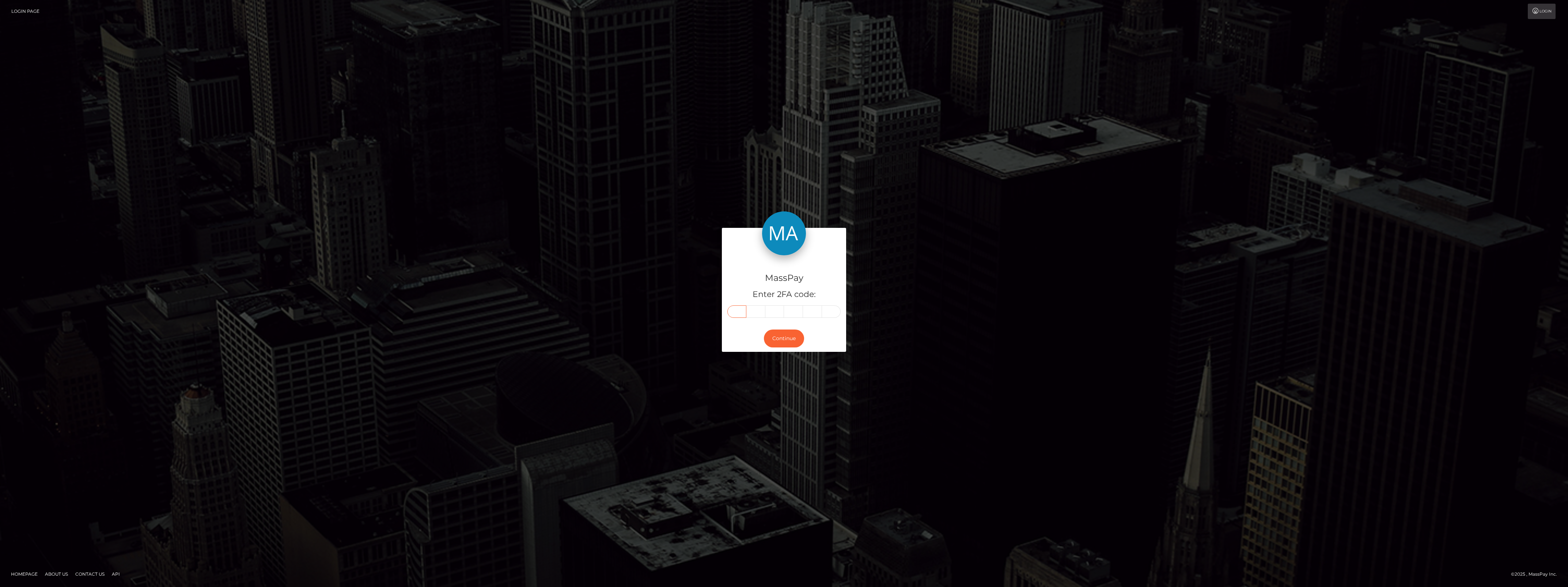
paste input "8"
type input "8"
type input "9"
type input "6"
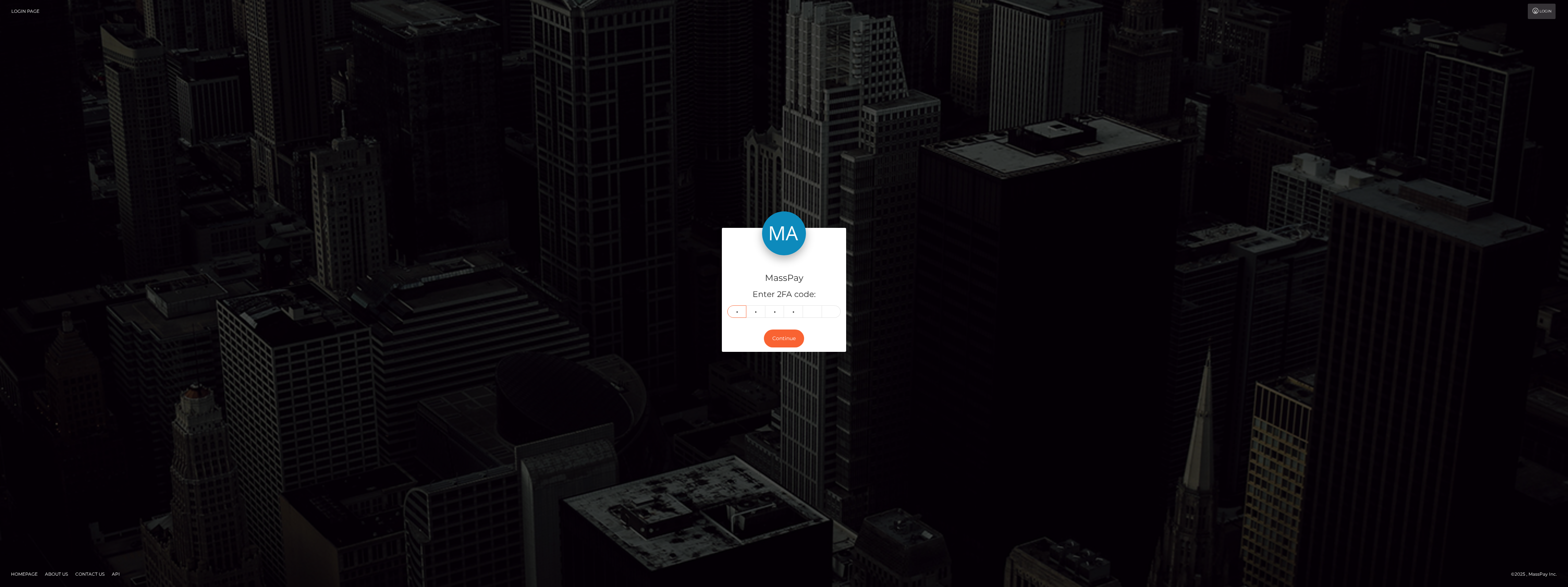
type input "8"
click at [778, 341] on button "Continue" at bounding box center [784, 338] width 40 height 18
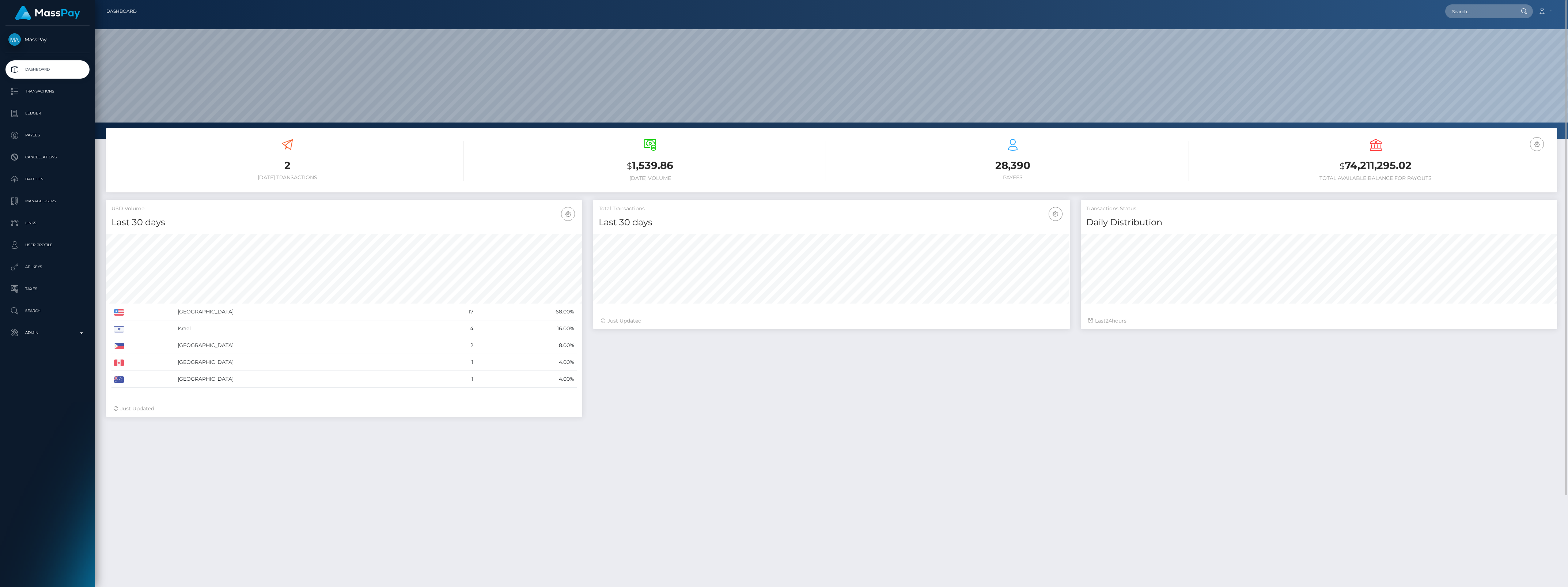
click at [1471, 20] on nav "Dashboard Loading... Loading... Account Edit Profile" at bounding box center [832, 11] width 1473 height 23
click at [1472, 16] on input "text" at bounding box center [1479, 12] width 69 height 14
paste input "A2455CT24459"
click at [1463, 5] on input "A2455CT24459" at bounding box center [1479, 12] width 69 height 14
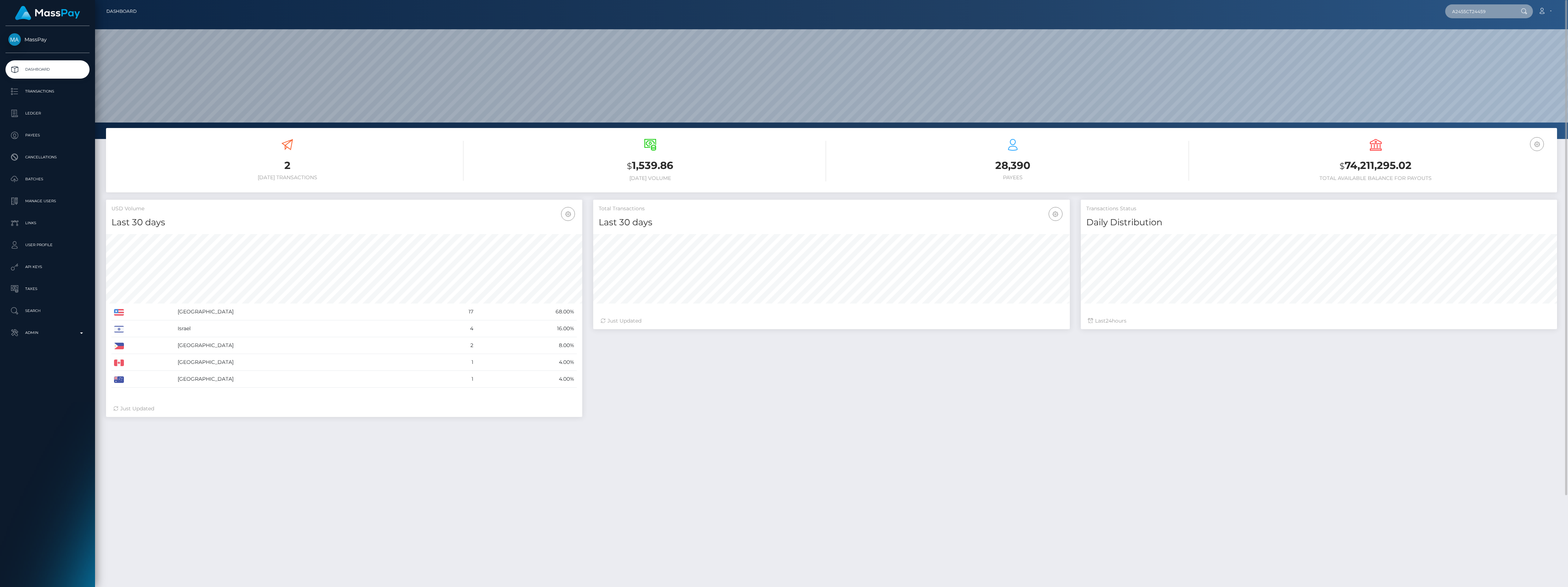
paste input "M25245110701DTMIE"
click at [1475, 10] on input "M25245110701DTMIE" at bounding box center [1479, 12] width 69 height 14
click at [1477, 10] on input "M25245110701DTMIE" at bounding box center [1479, 12] width 69 height 14
click at [1479, 10] on input "M25245110701DTMIE" at bounding box center [1479, 12] width 69 height 14
click at [1480, 11] on input "M25245110701DTMIE" at bounding box center [1479, 12] width 69 height 14
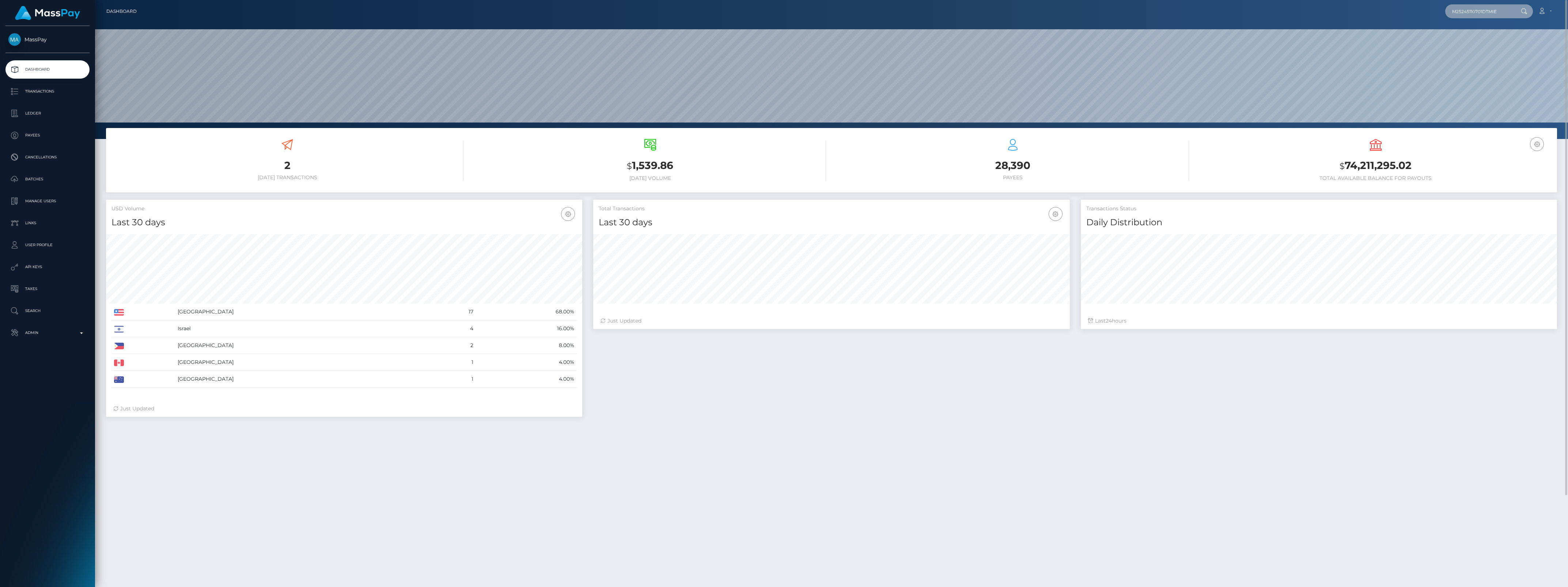
paste input "ec059d50-a1da-4ebe-ba29-b34c00f91f9d"
click at [1479, 10] on input "ec059d50-a1da-4ebe-ba29-b34c00f91f9d" at bounding box center [1479, 12] width 69 height 14
paste input "M252451304121TT3E"
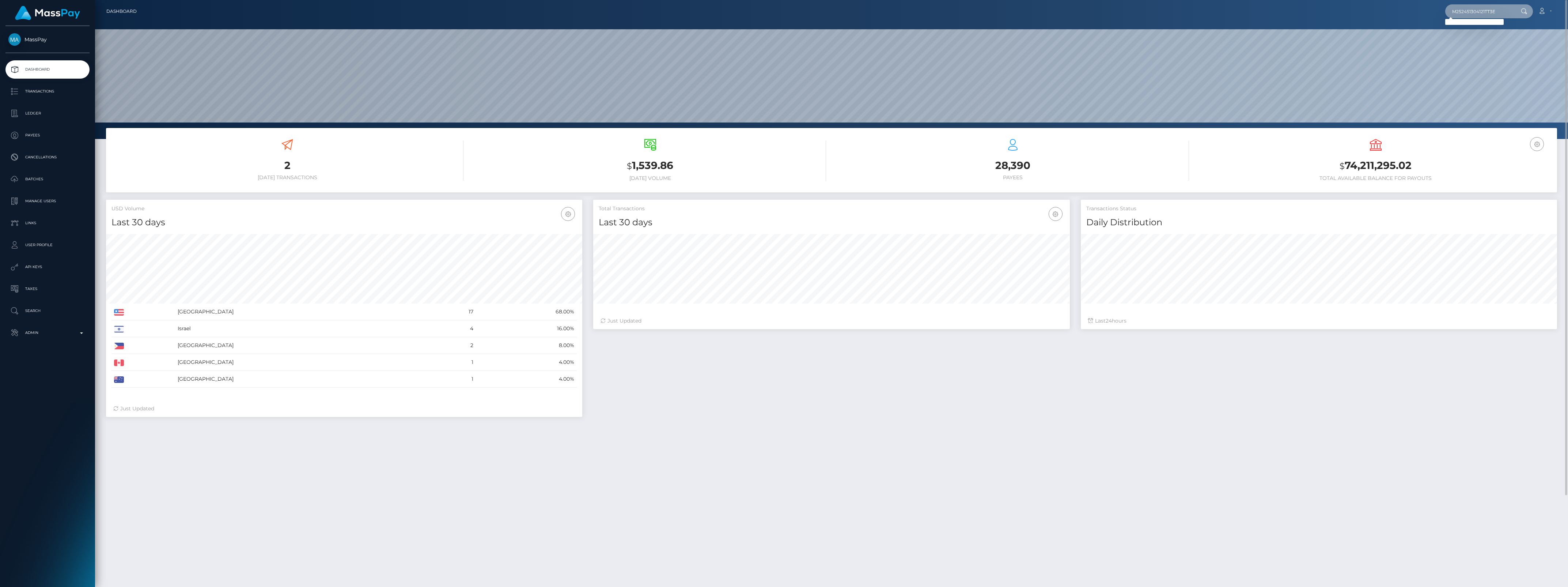
click at [1478, 10] on input "M252451304121TT3E" at bounding box center [1479, 12] width 69 height 14
paste input "1305917_338"
drag, startPoint x: 1486, startPoint y: 7, endPoint x: 1408, endPoint y: 10, distance: 78.1
click at [1408, 10] on div "1305917_338 Loading... Loading... Account Edit Profile Logout" at bounding box center [850, 11] width 1414 height 15
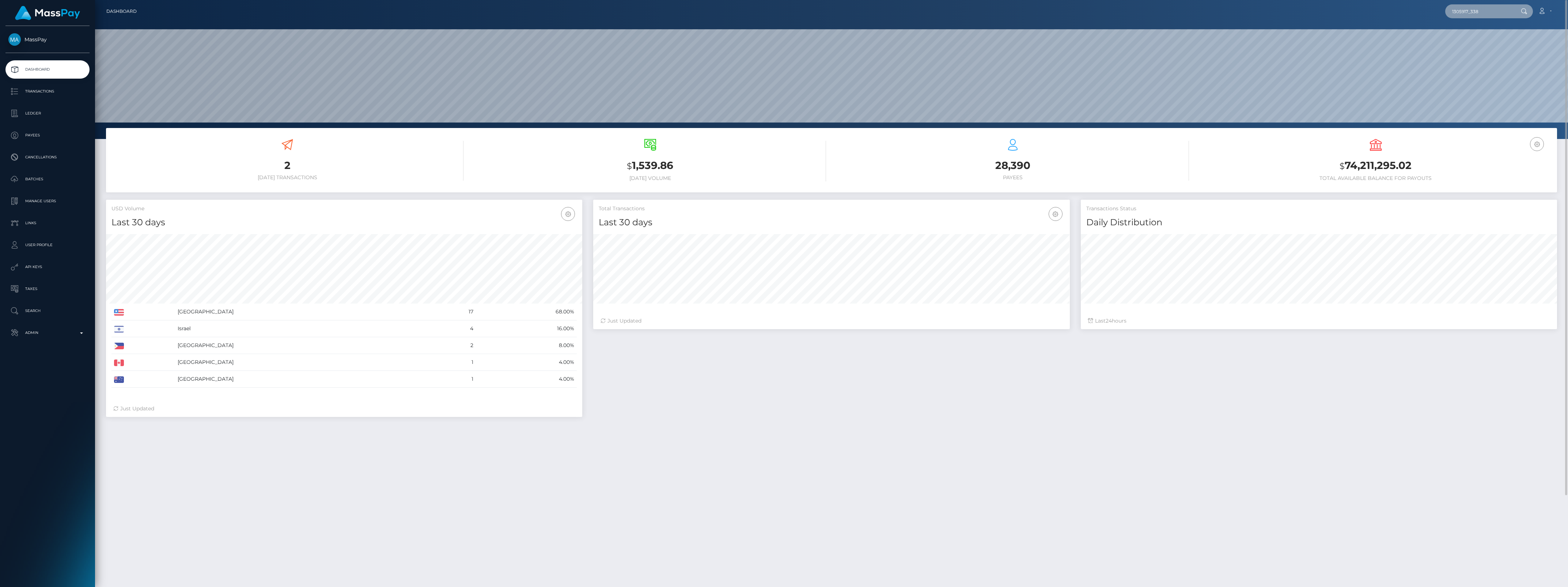
paste input "A245GFMNN6W5"
click at [1445, 17] on div "A245GFMNN6W5 Loading... Loading... Account Edit Profile Logout" at bounding box center [850, 11] width 1414 height 15
click at [1460, 13] on input "A245GFMNN6W5" at bounding box center [1479, 12] width 69 height 14
paste input "5fde849a-d121-4d92-8d29-b34c01194e43"
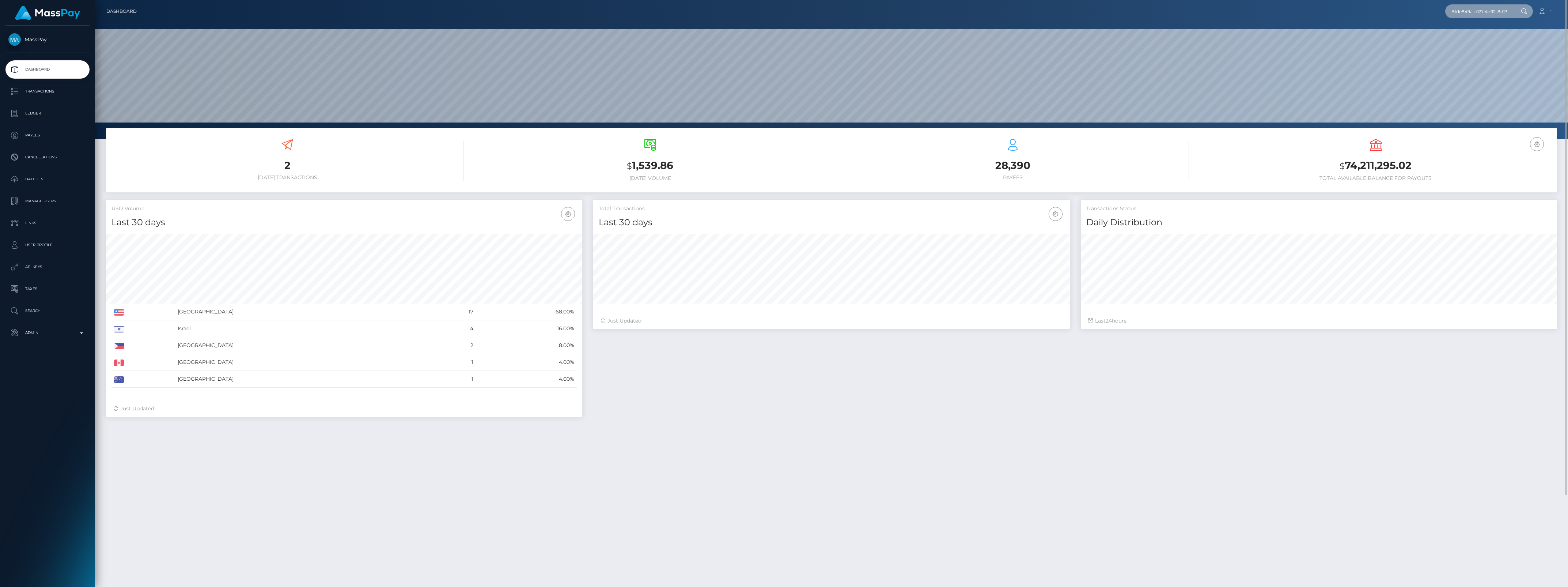
scroll to position [0, 34]
type input "5fde849a-d121-4d92-8d29-b34c01194e43"
click at [44, 337] on p "Admin" at bounding box center [48, 333] width 78 height 11
click at [59, 501] on span "Inventory" at bounding box center [48, 503] width 78 height 9
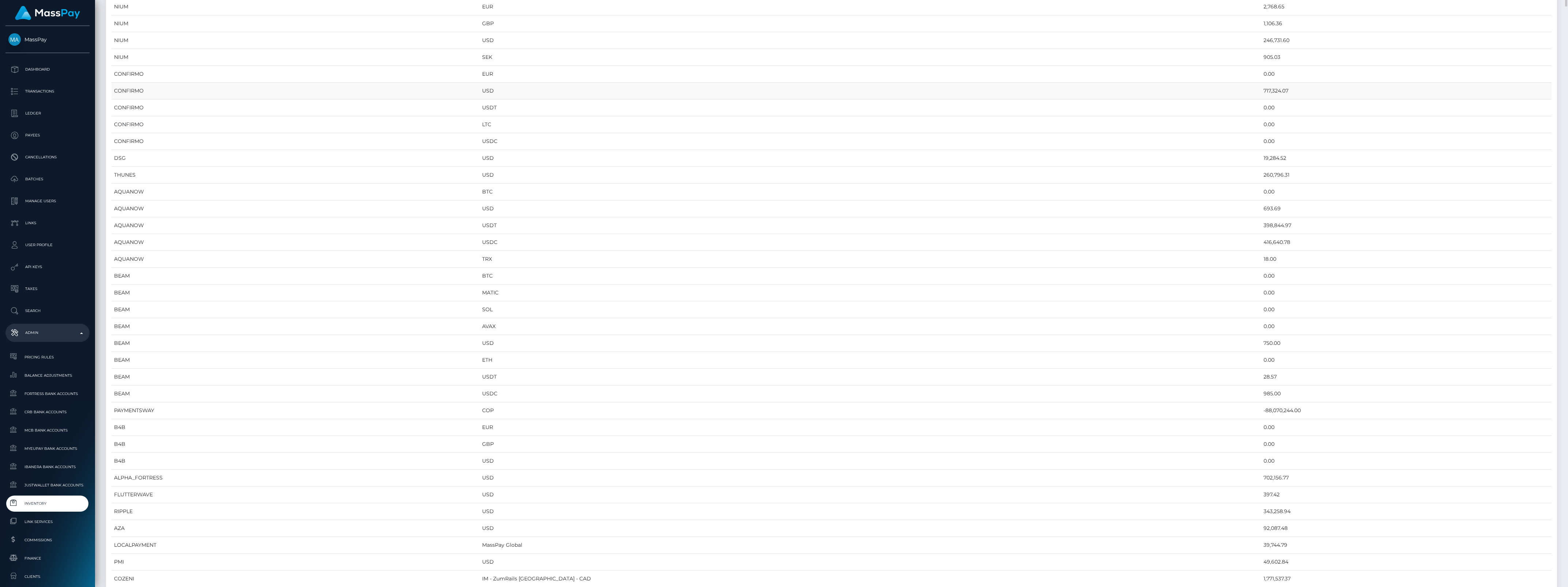
scroll to position [229, 0]
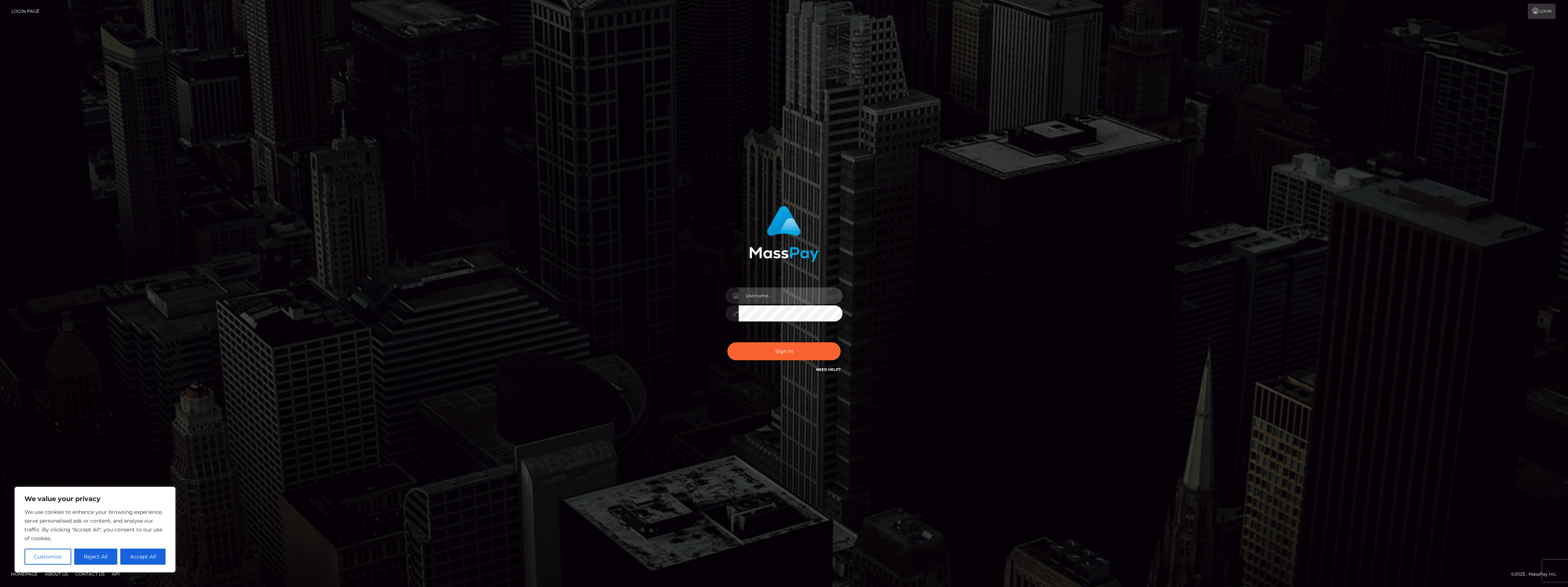
type input "bengreen"
click at [843, 337] on div "bengreen" at bounding box center [784, 310] width 128 height 56
click at [825, 343] on button "Sign in" at bounding box center [784, 351] width 113 height 18
type input "bengreen"
click at [759, 354] on button "Sign in" at bounding box center [784, 351] width 113 height 18
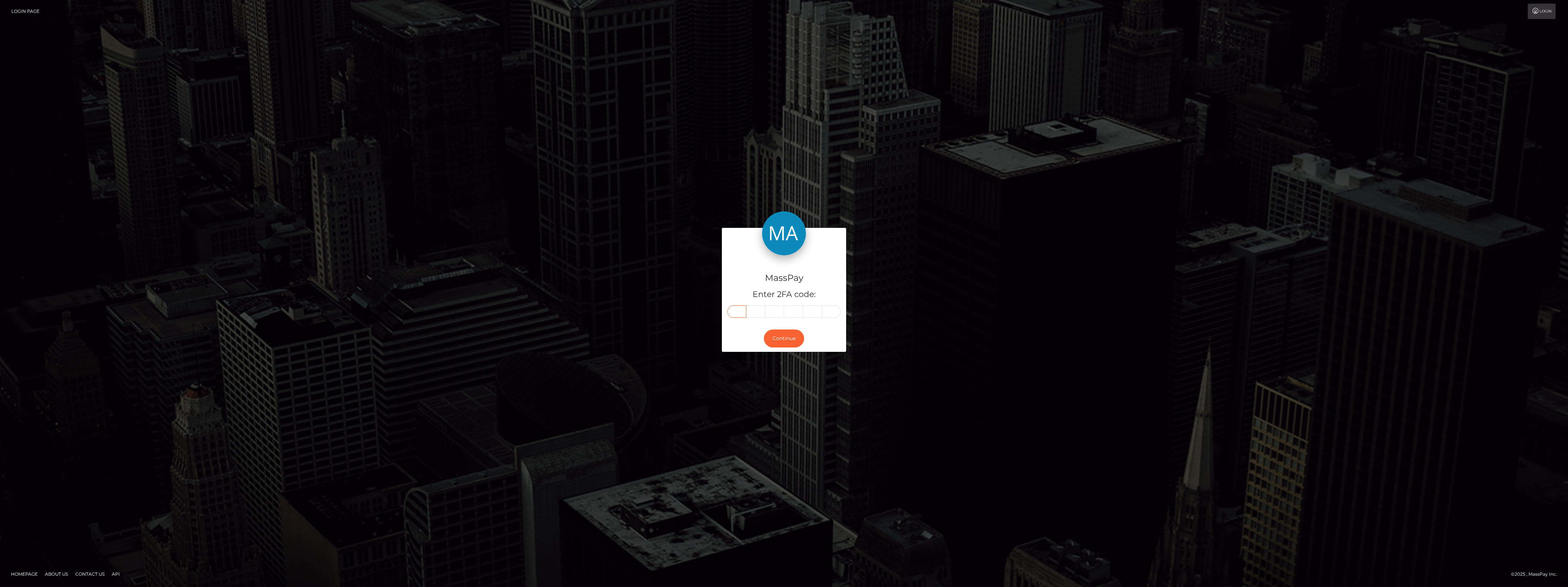
paste input "8"
type input "8"
type input "5"
type input "7"
type input "2"
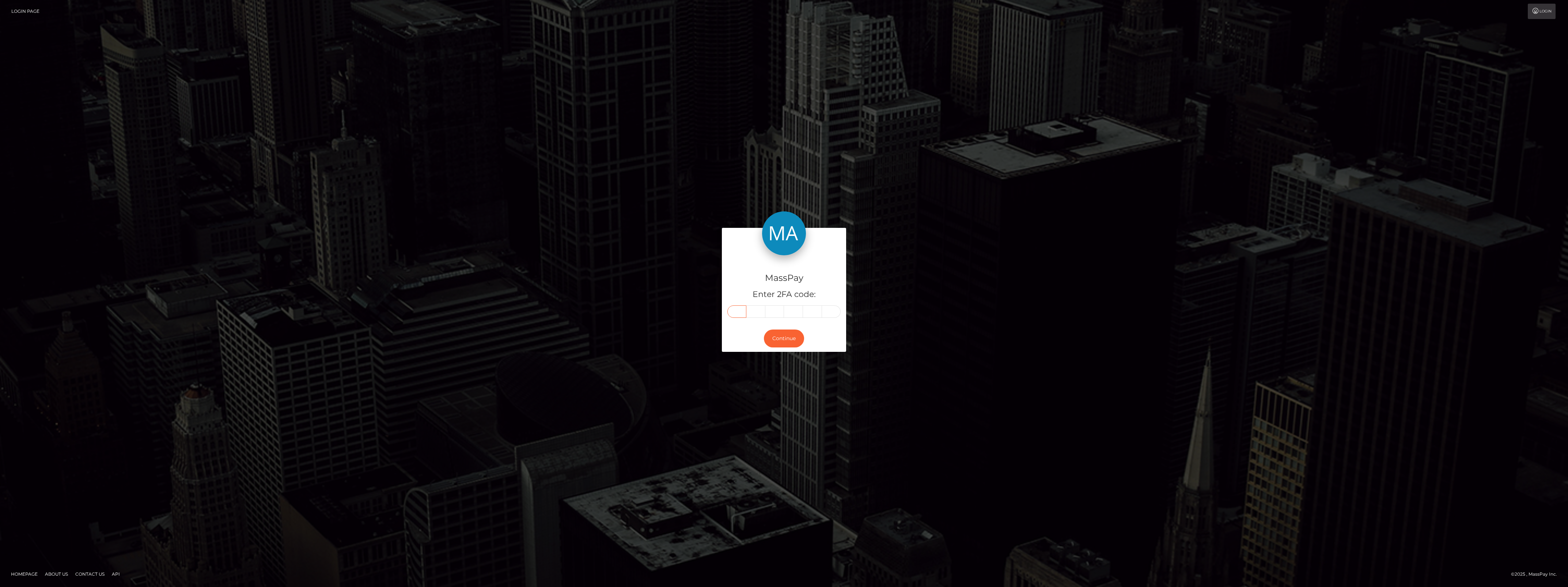
type input "5"
type input "0"
click at [764, 337] on button "Continue" at bounding box center [784, 338] width 40 height 18
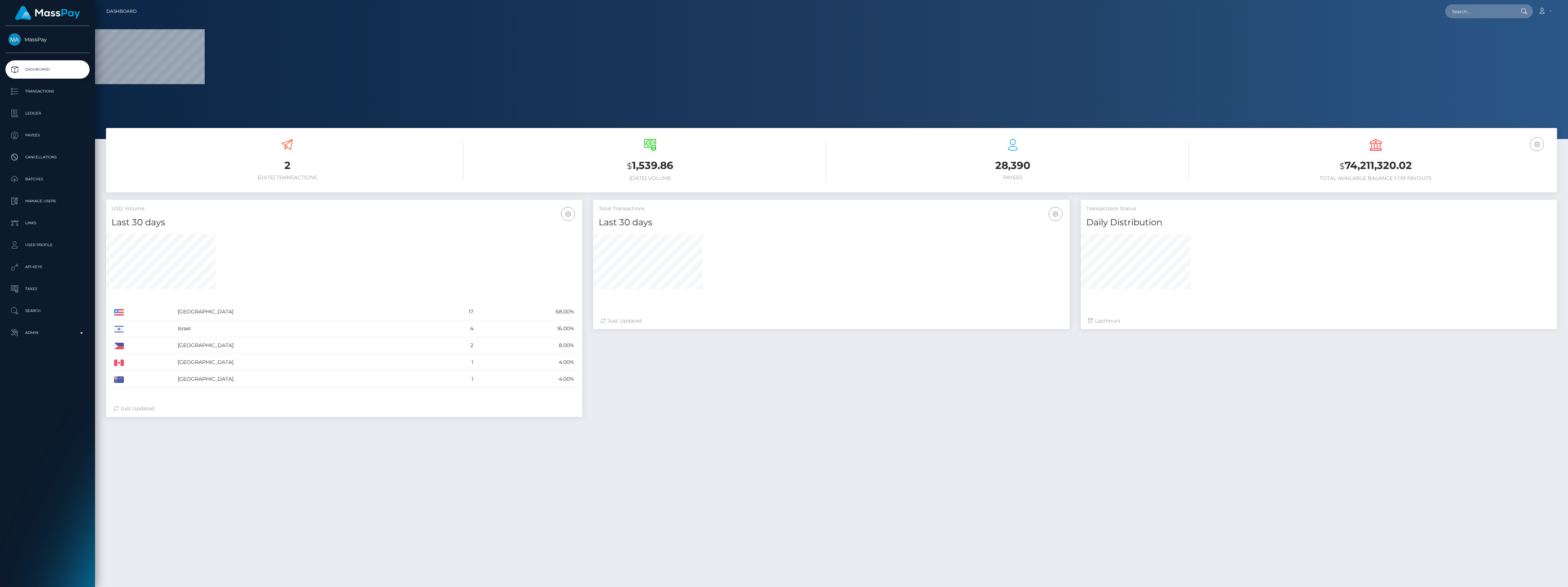
click at [43, 344] on div "MassPay Dashboard Transactions Ledger Payees Cancellations" at bounding box center [48, 306] width 95 height 559
click at [43, 334] on p "Admin" at bounding box center [48, 333] width 78 height 11
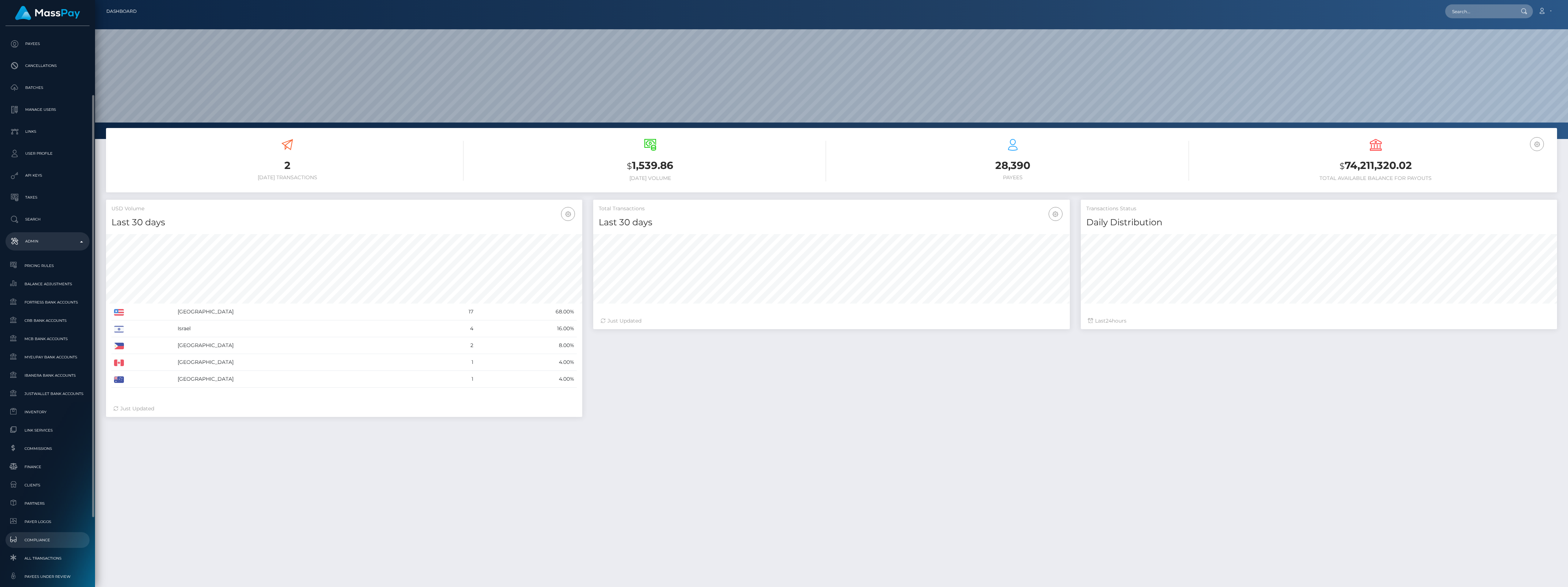
scroll to position [137, 0]
click at [43, 452] on link "Partners" at bounding box center [48, 458] width 84 height 16
click at [43, 421] on span "Finance" at bounding box center [48, 421] width 78 height 9
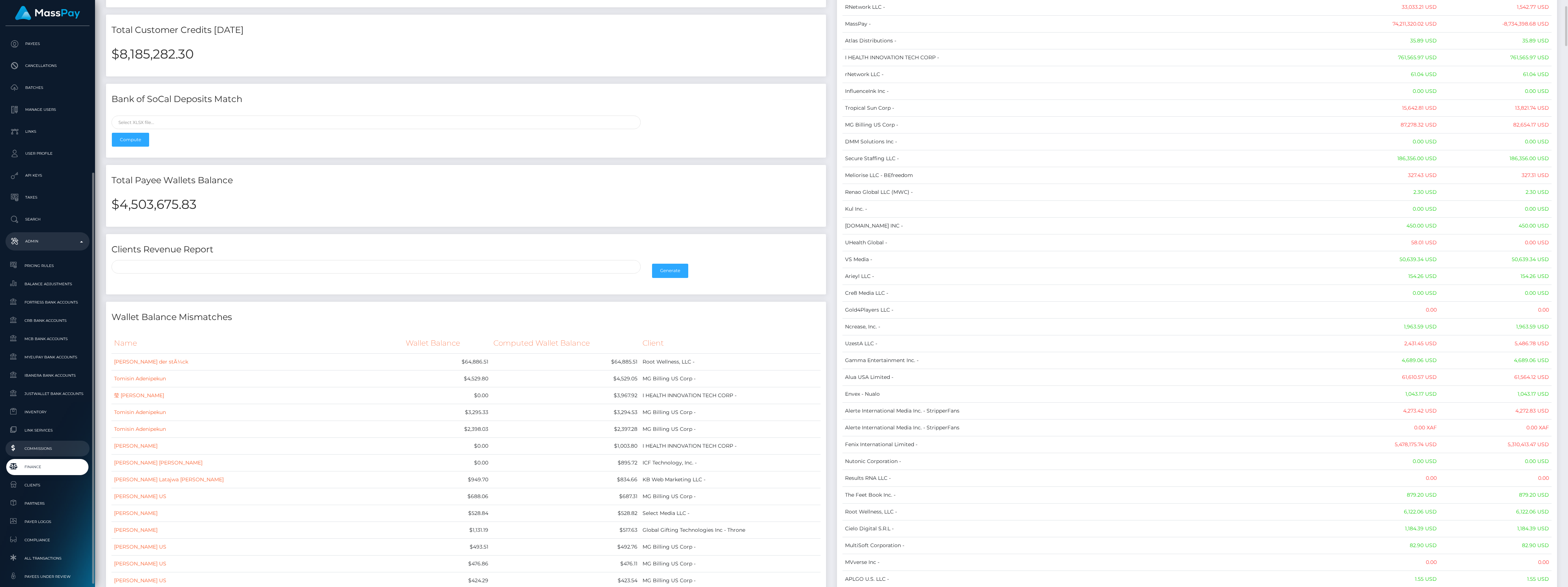
scroll to position [137, 0]
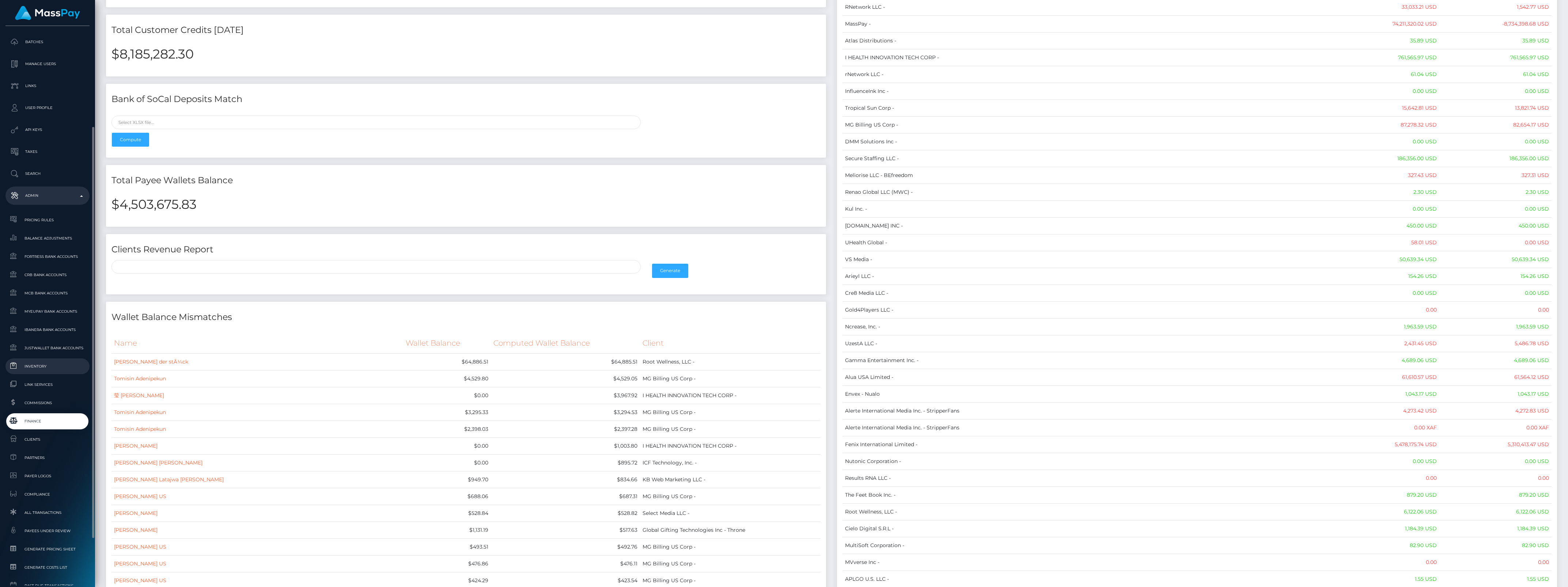
click at [44, 364] on span "Inventory" at bounding box center [48, 366] width 78 height 9
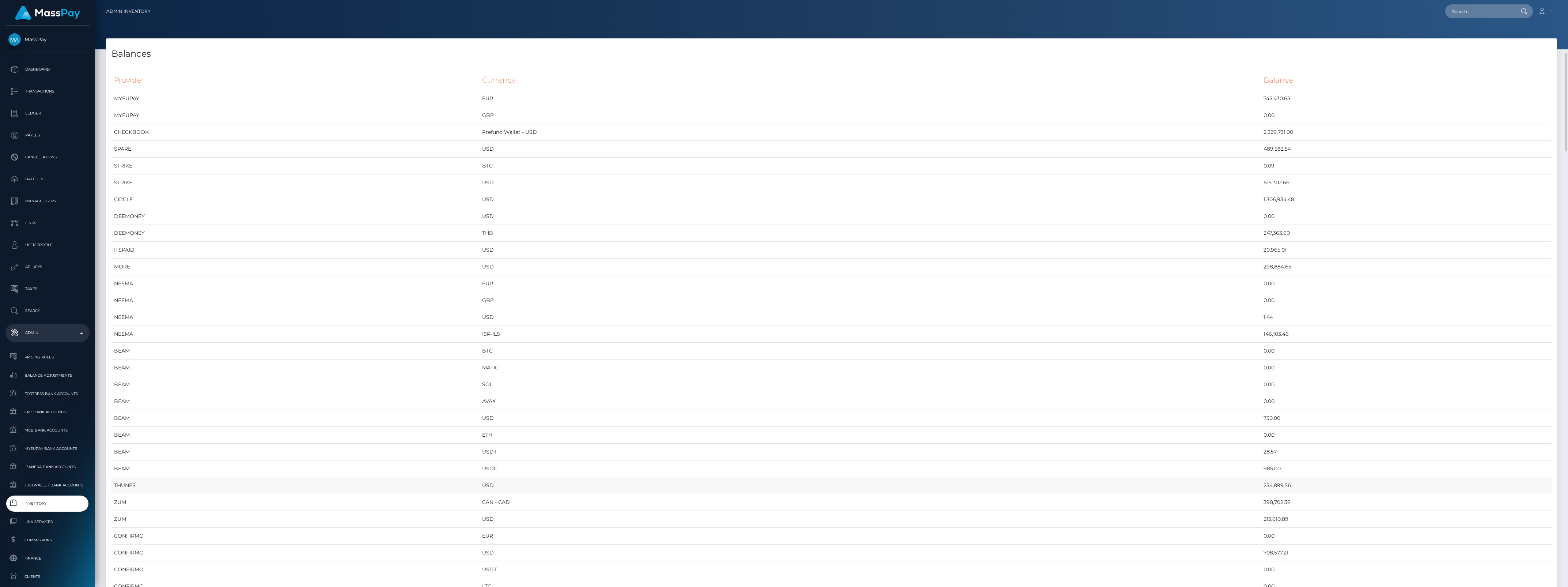
scroll to position [91, 0]
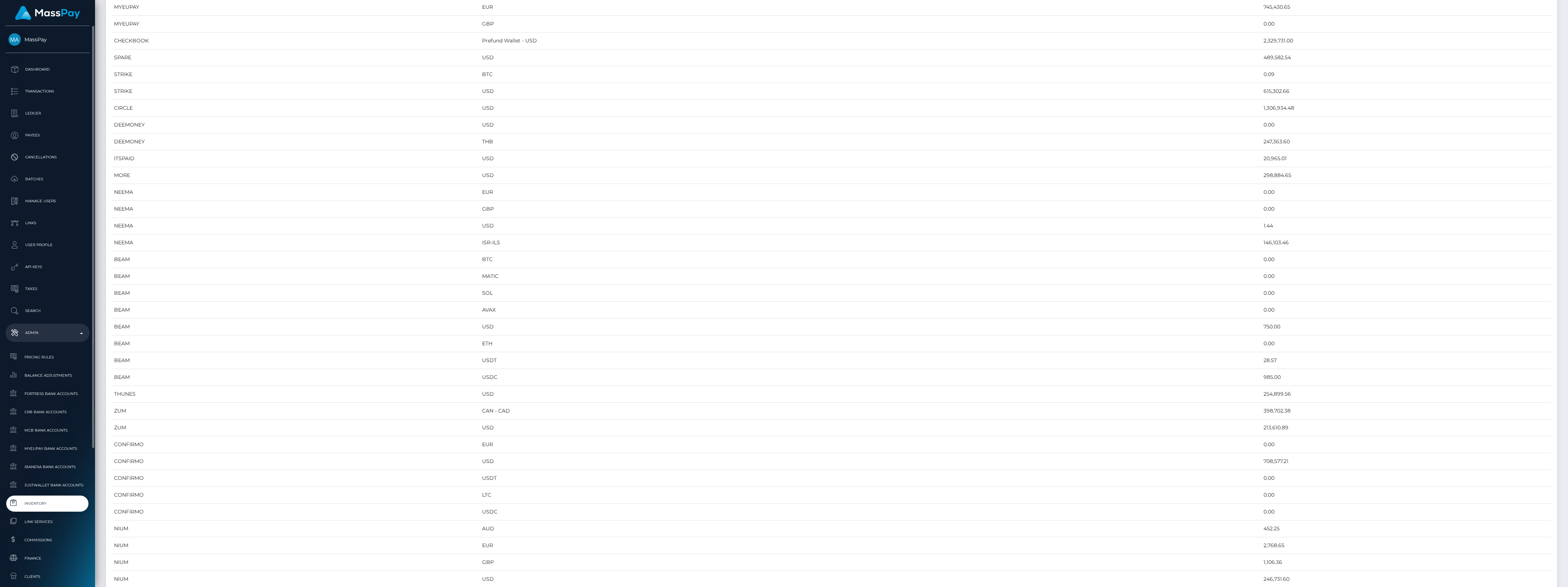
click at [41, 507] on span "Inventory" at bounding box center [48, 503] width 78 height 9
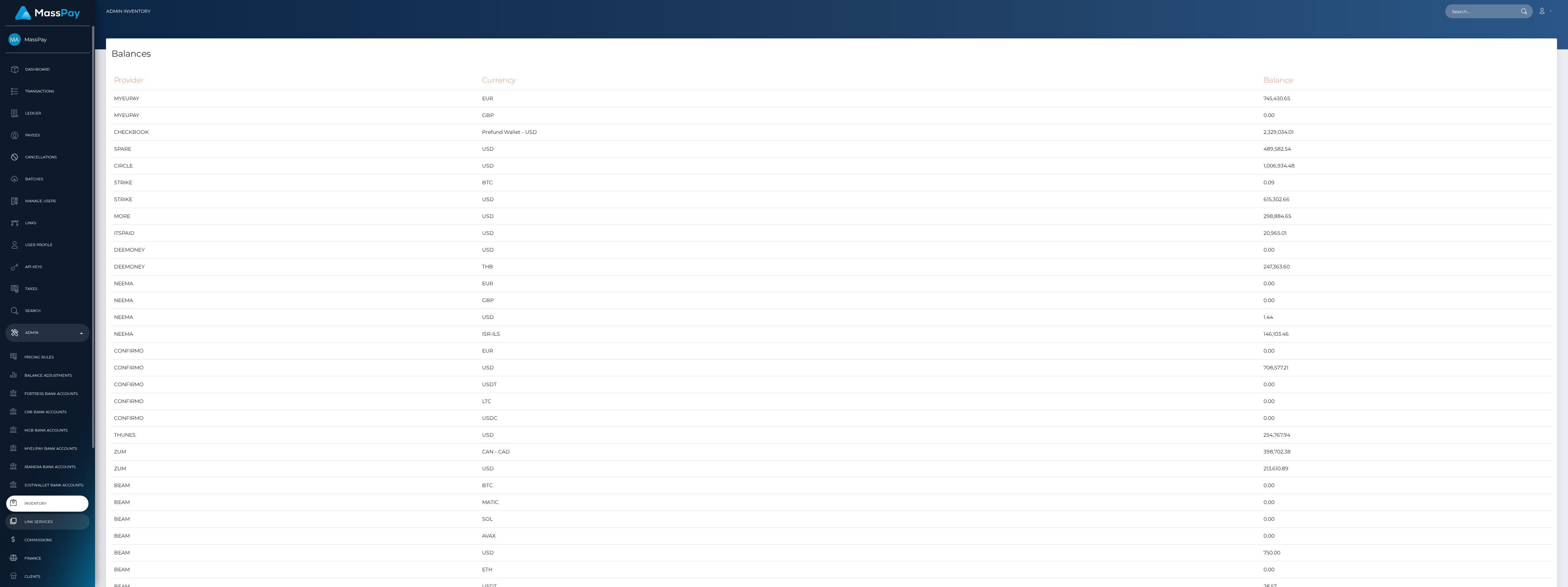
scroll to position [183, 0]
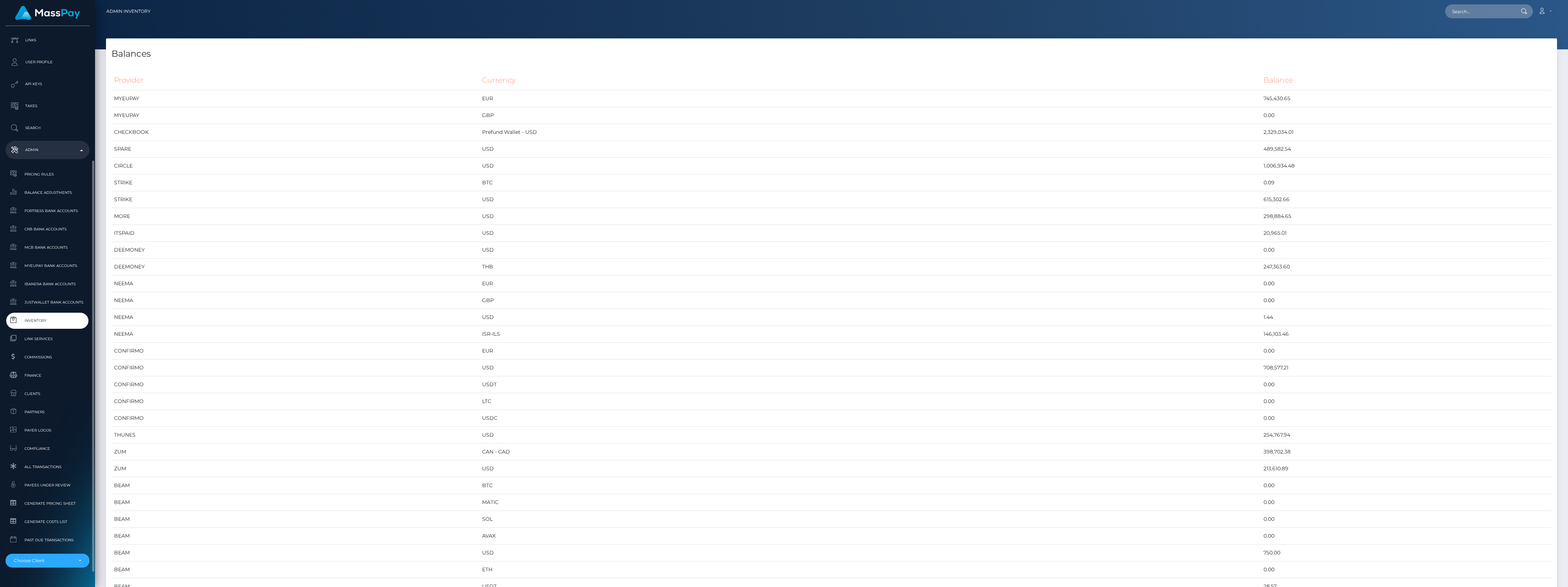
click at [63, 315] on link "Inventory" at bounding box center [48, 321] width 84 height 16
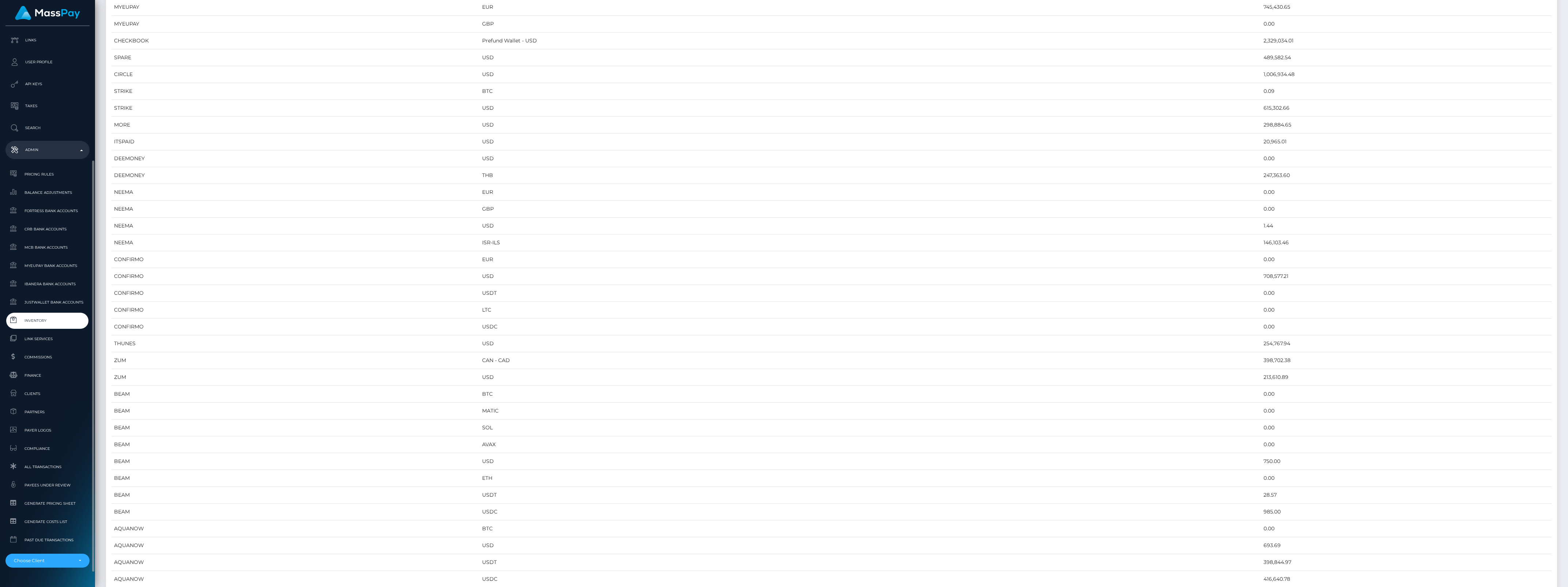
click at [49, 314] on link "Inventory" at bounding box center [48, 321] width 84 height 16
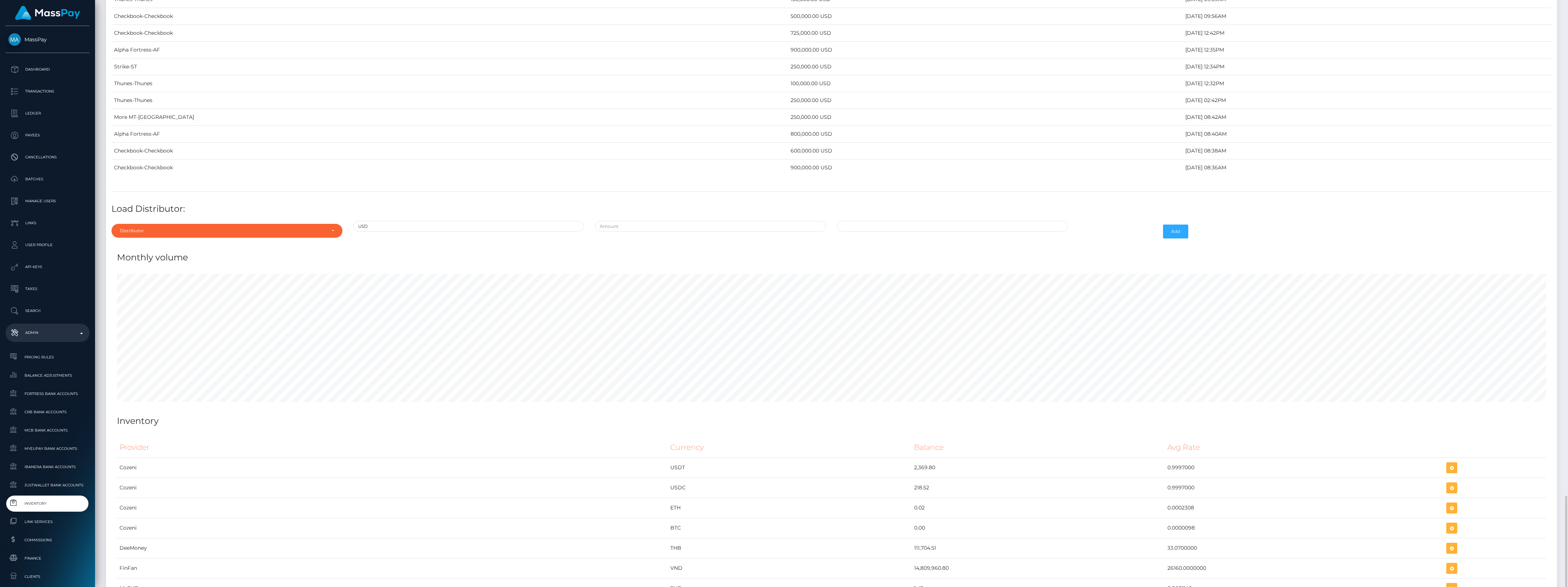
scroll to position [2590, 0]
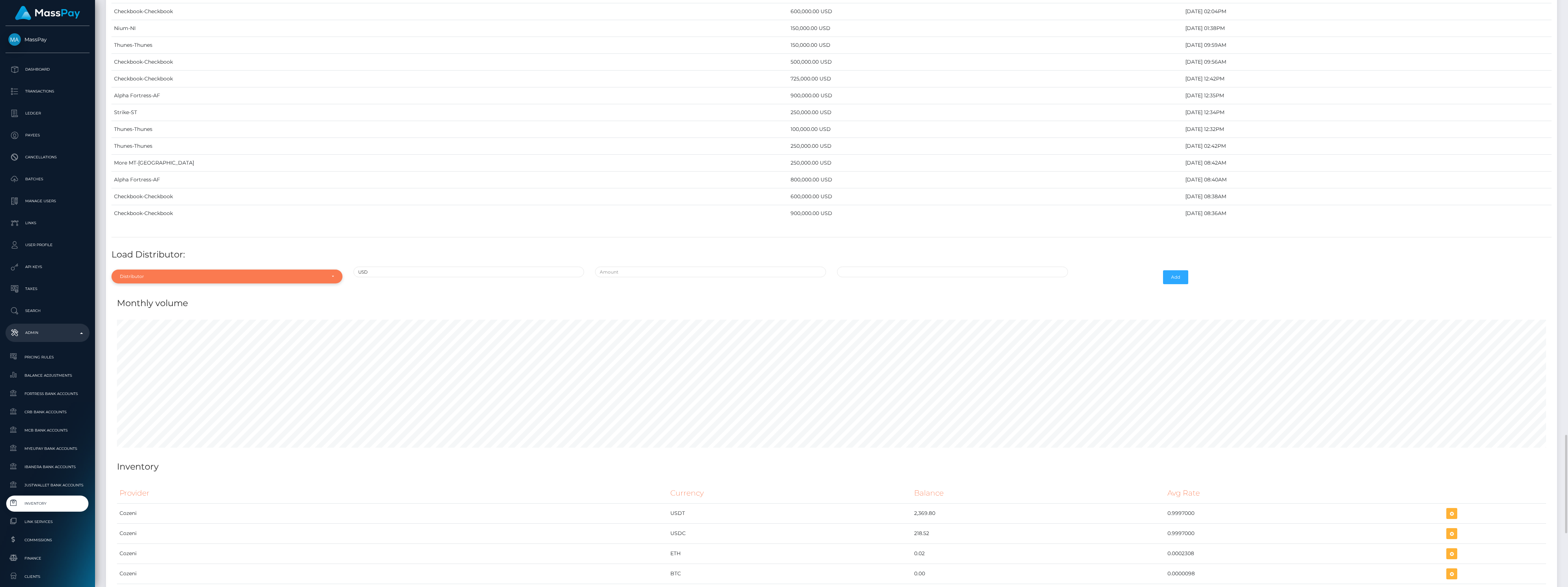
click at [209, 284] on div "Distributor" at bounding box center [227, 276] width 231 height 14
click at [184, 299] on input "Search" at bounding box center [226, 294] width 225 height 10
type input "thun"
click at [164, 316] on link "Thunes" at bounding box center [227, 309] width 231 height 13
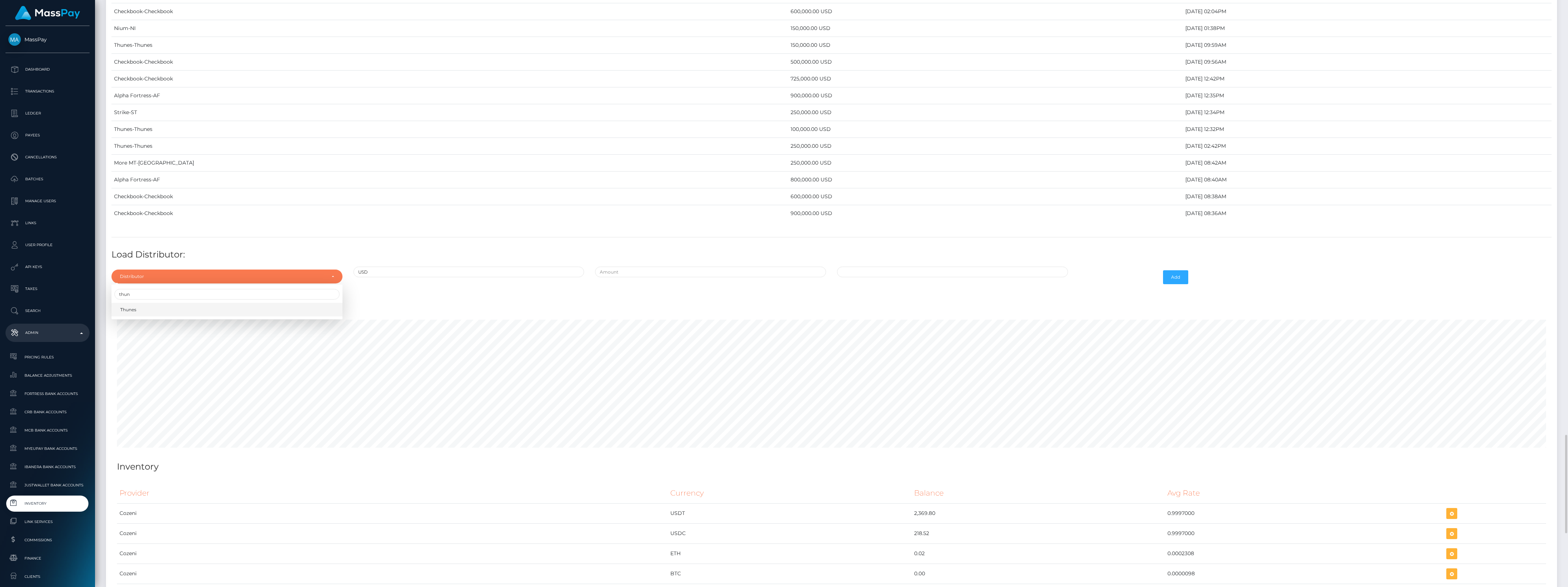
select select "13"
click at [623, 277] on input "text" at bounding box center [710, 272] width 231 height 10
type input "$500,000.0000000"
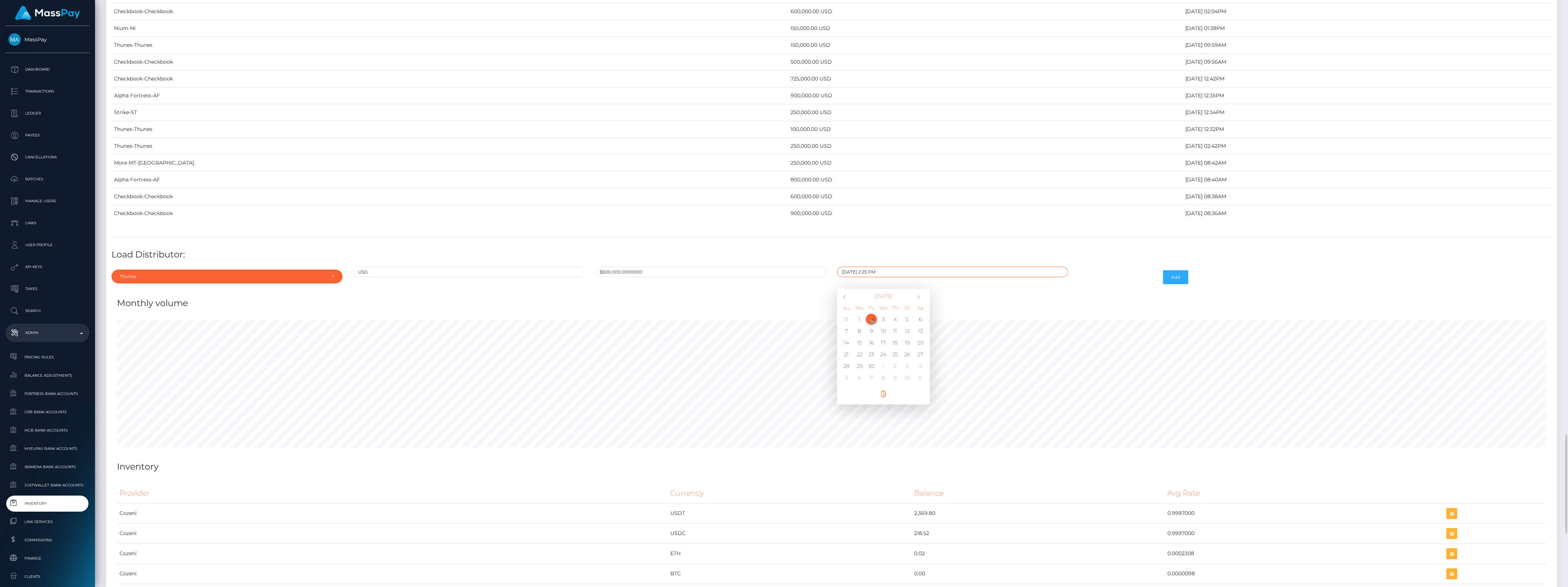
click at [867, 277] on input "09/02/2025 2:25 PM" at bounding box center [953, 272] width 231 height 10
type input "09/02/2025 12:25 PM"
click at [1168, 284] on button "Add" at bounding box center [1176, 277] width 25 height 14
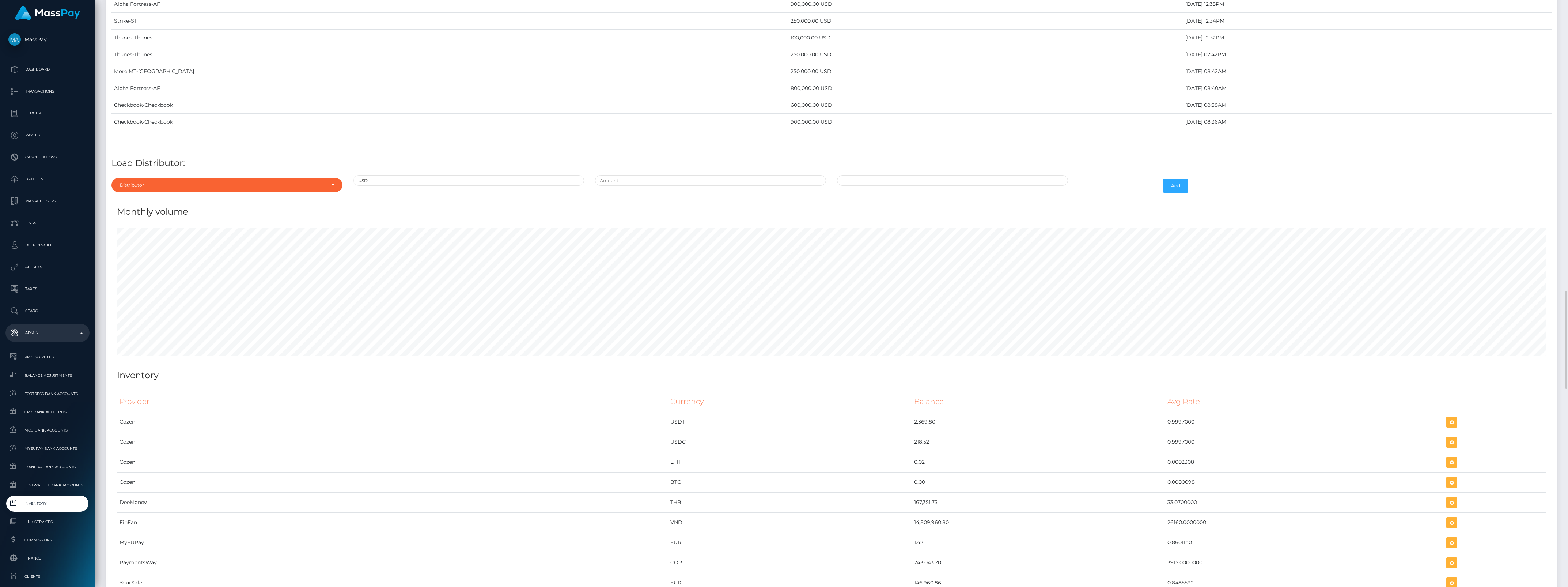
scroll to position [2562, 0]
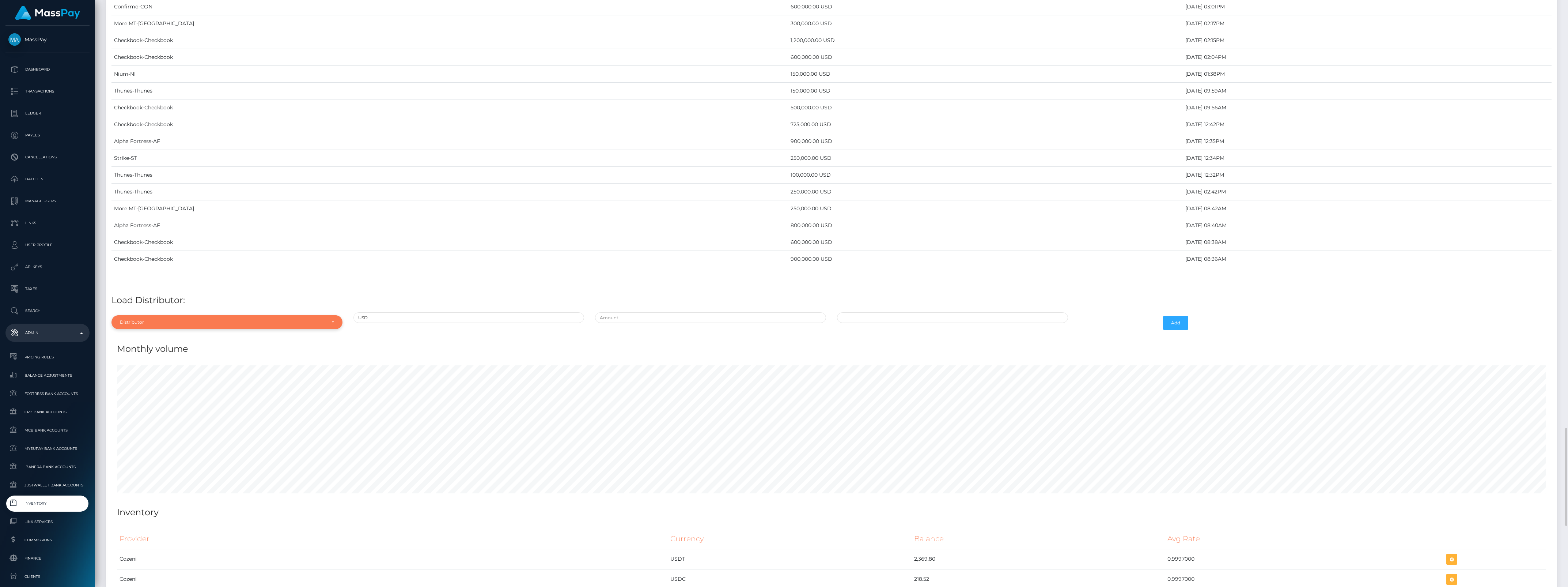
click at [154, 325] on div "Distributor" at bounding box center [223, 322] width 206 height 6
click at [152, 216] on input "Search" at bounding box center [226, 210] width 225 height 10
type input "thu"
click at [176, 312] on link "Thunes" at bounding box center [227, 305] width 231 height 13
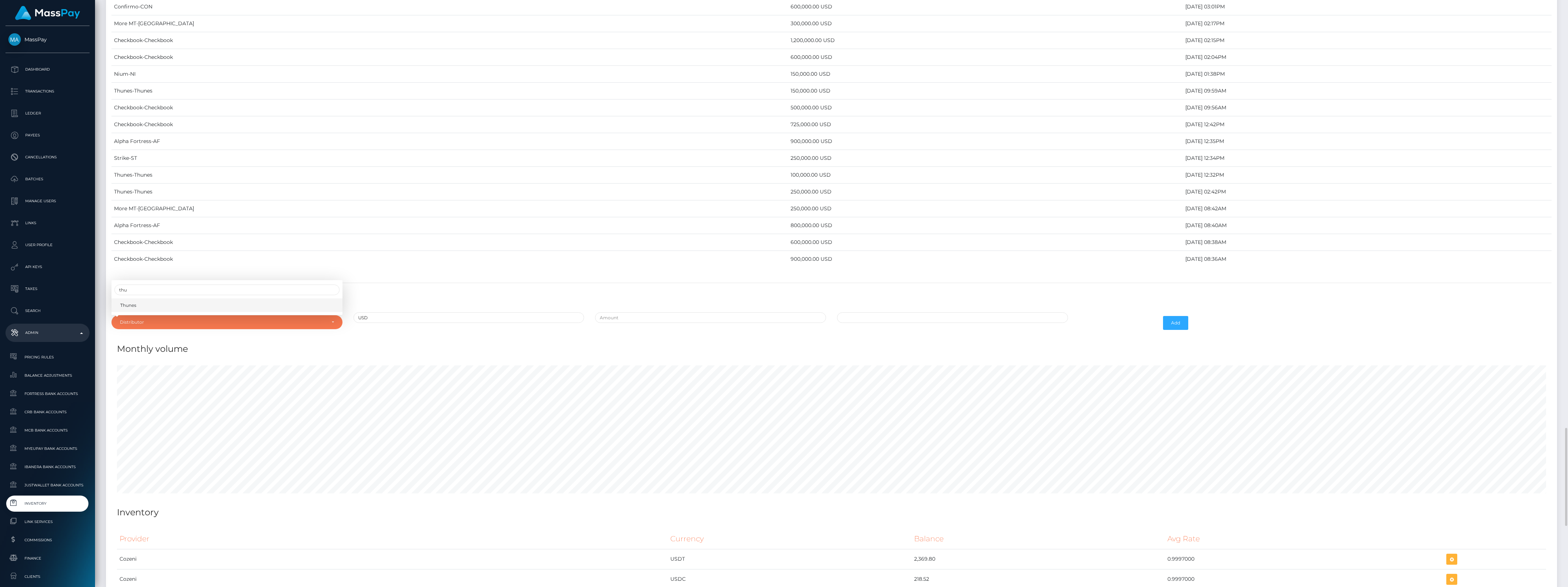
select select "13"
click at [643, 323] on input "text" at bounding box center [710, 317] width 231 height 10
type input "$300,000.0000000"
click at [866, 323] on input "09/02/2025 2:27 PM" at bounding box center [953, 317] width 231 height 10
click at [867, 323] on input "09/02/2025 2:27 PM" at bounding box center [953, 317] width 231 height 10
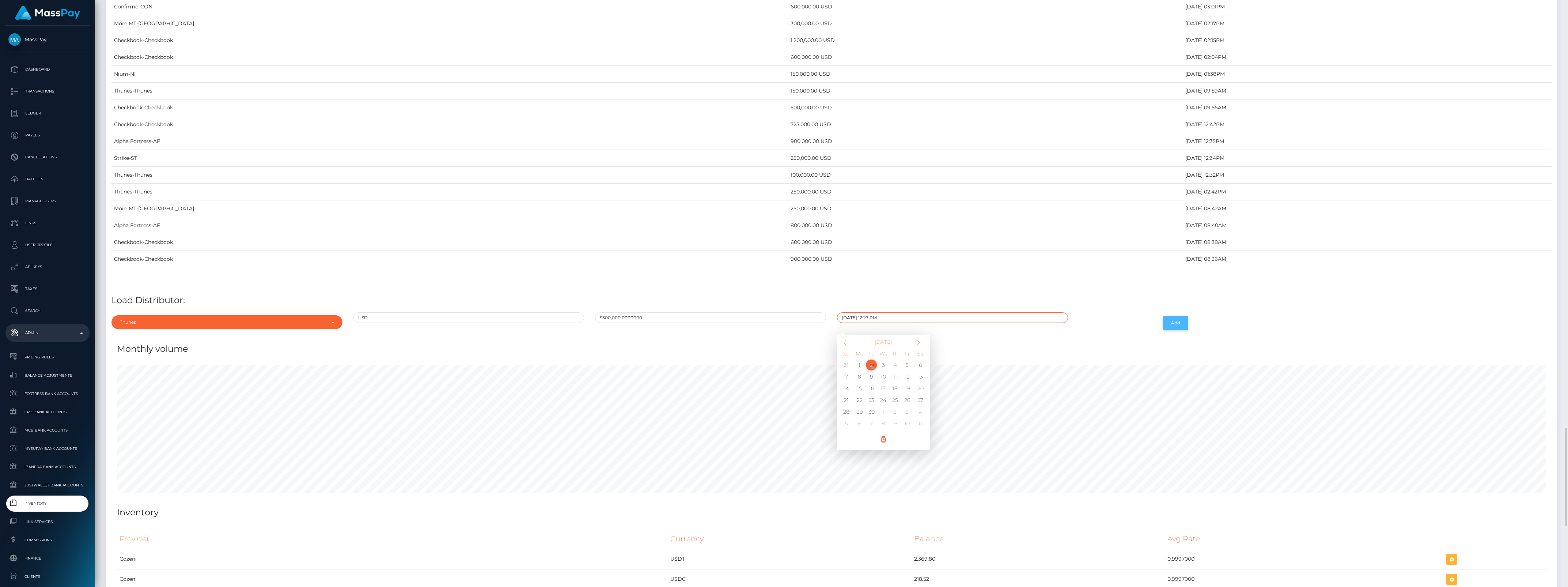
type input "09/02/2025 12:27 PM"
click at [1178, 330] on button "Add" at bounding box center [1176, 323] width 25 height 14
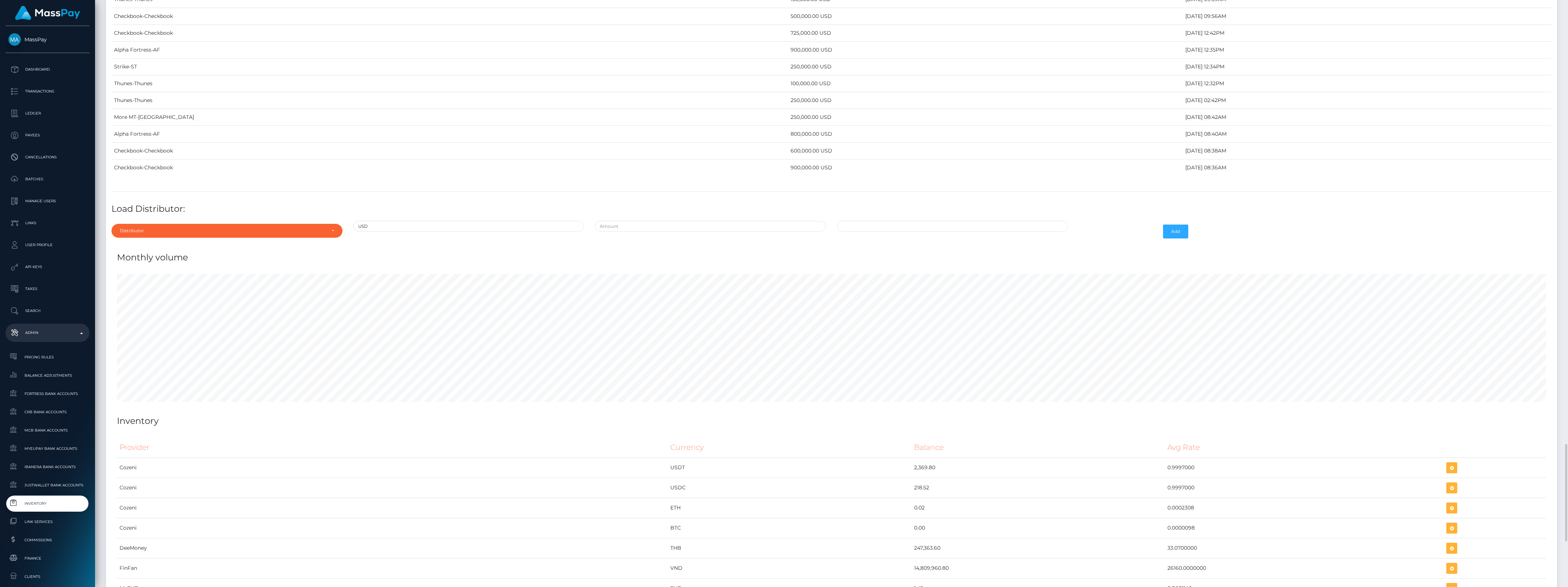
scroll to position [2487, 0]
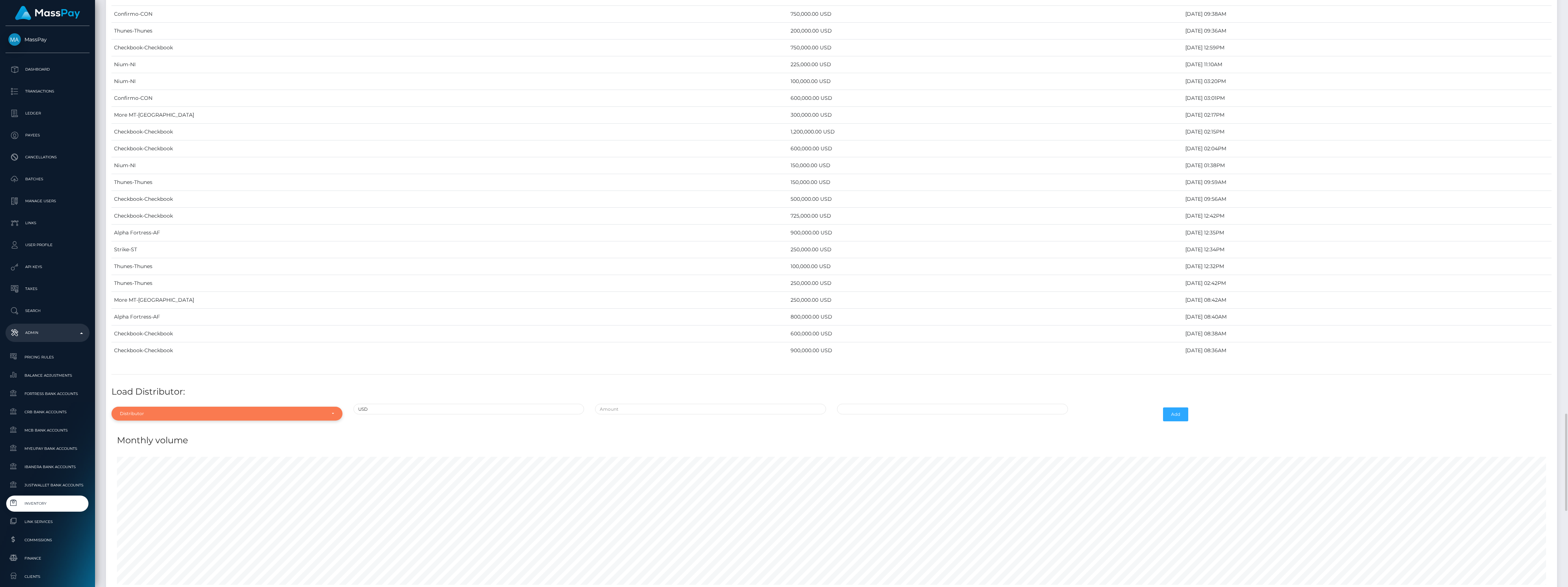
click at [187, 417] on div "Distributor" at bounding box center [223, 413] width 206 height 6
click at [141, 307] on input "Search" at bounding box center [226, 302] width 225 height 10
type input "v"
type input "ch"
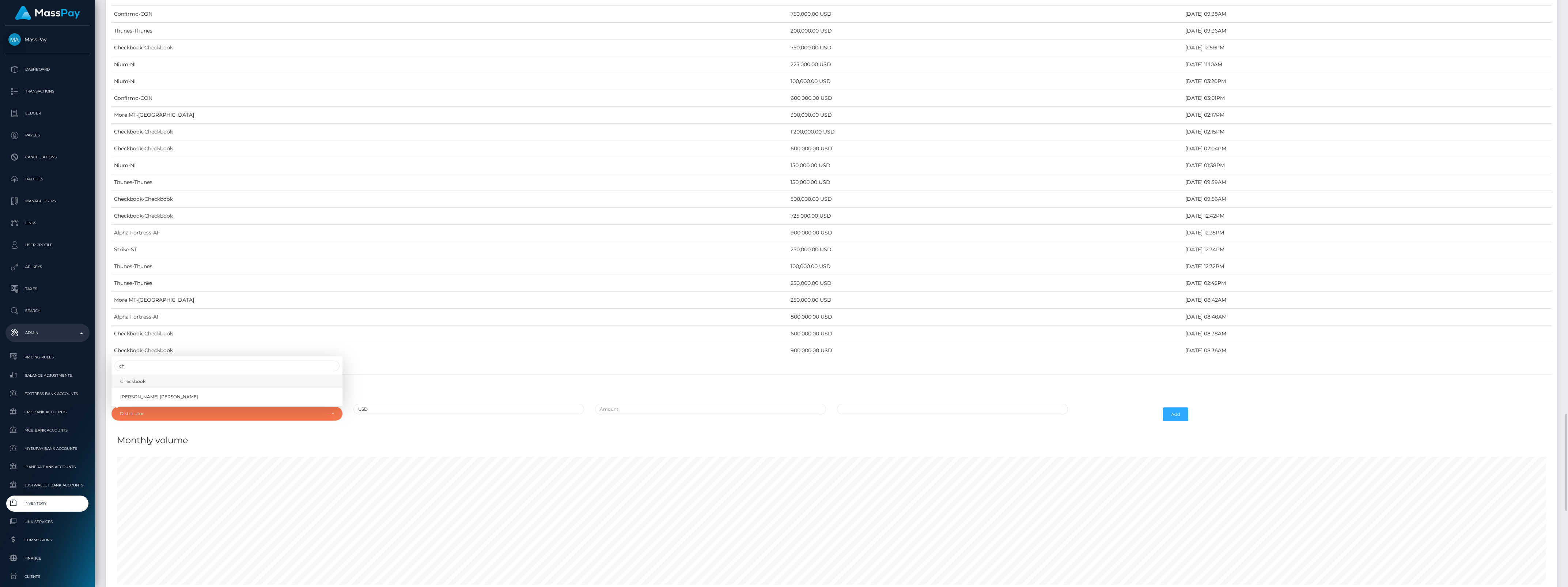
click at [173, 388] on link "Checkbook" at bounding box center [227, 381] width 231 height 13
select select "7"
click at [641, 414] on input "text" at bounding box center [710, 409] width 231 height 10
type input "$1,000,000.0000000"
type input "09/02/2025 2:29 PM"
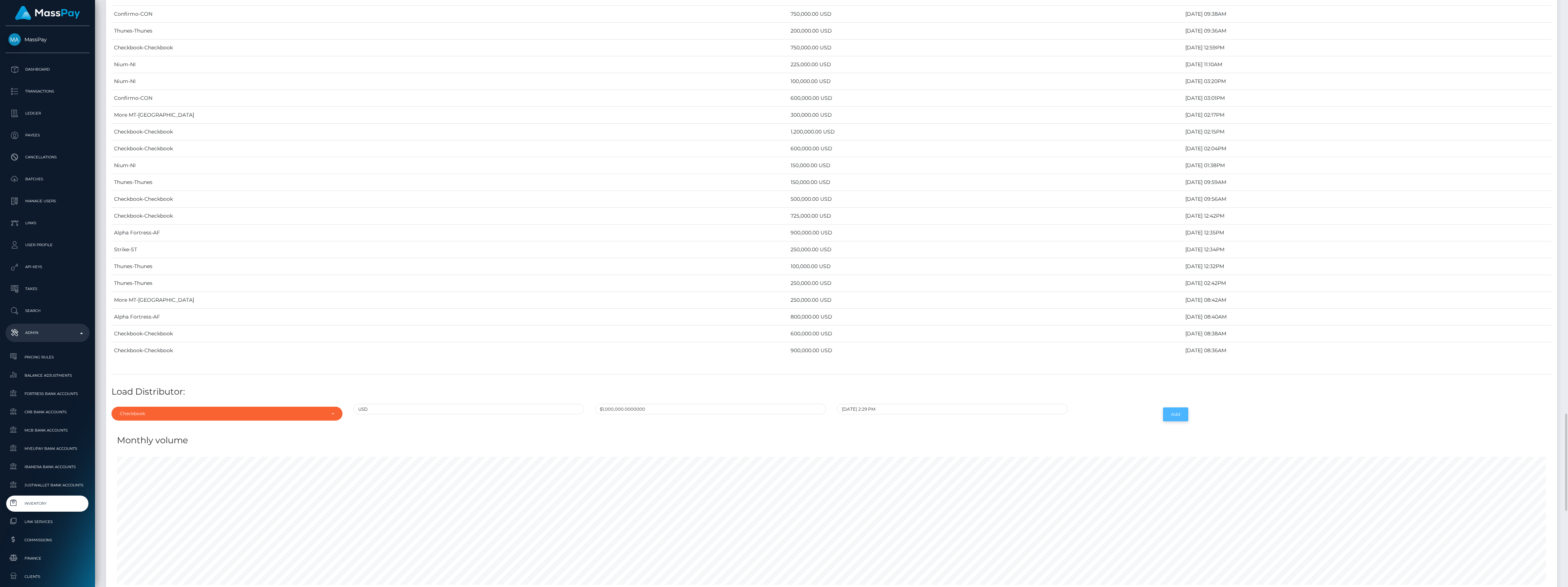
click at [1171, 421] on button "Add" at bounding box center [1176, 414] width 25 height 14
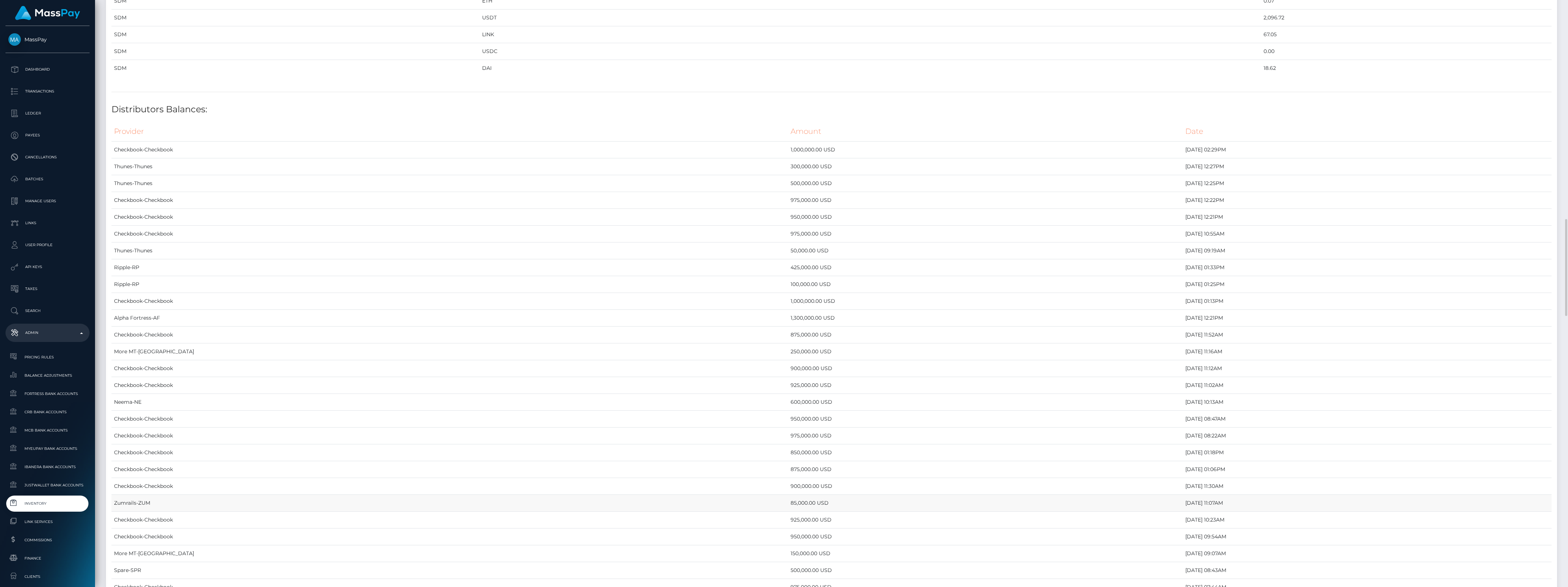
scroll to position [1143, 0]
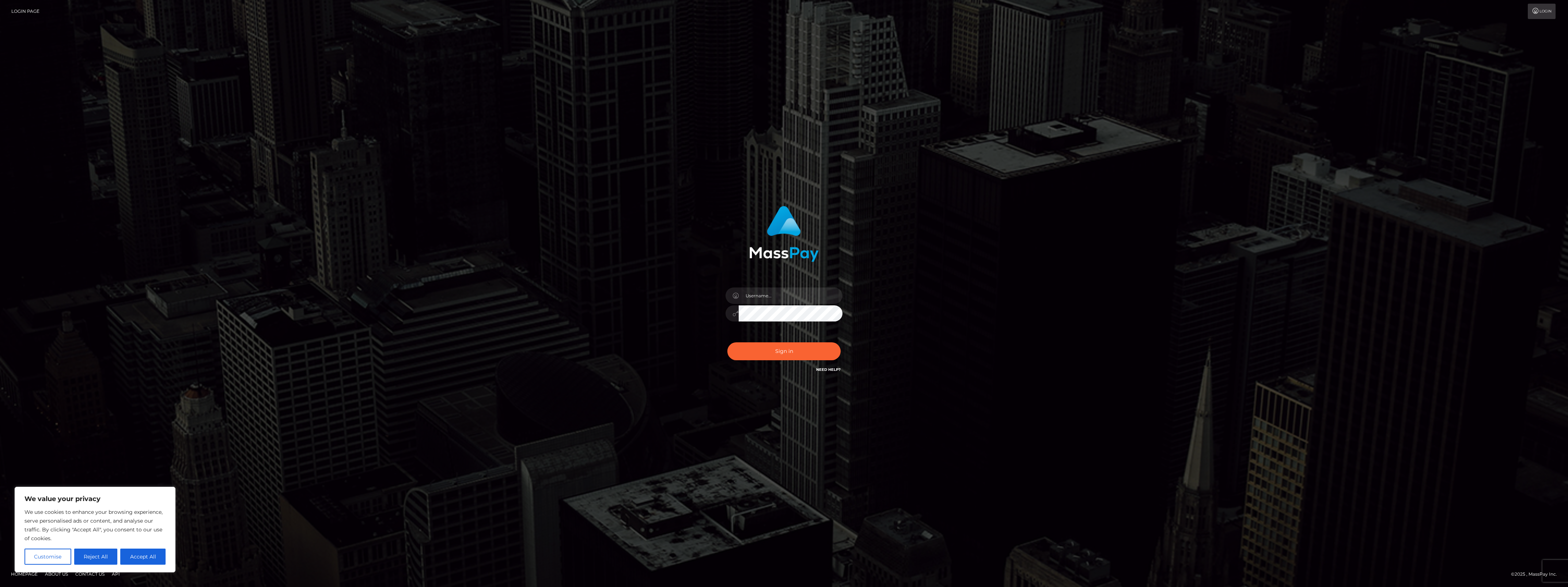
type input "bengreen"
click at [790, 339] on div "Sign in Need Help?" at bounding box center [784, 354] width 128 height 32
click at [792, 353] on button "Sign in" at bounding box center [784, 351] width 113 height 18
type input "bengreen"
click at [730, 357] on button "Sign in" at bounding box center [784, 351] width 113 height 18
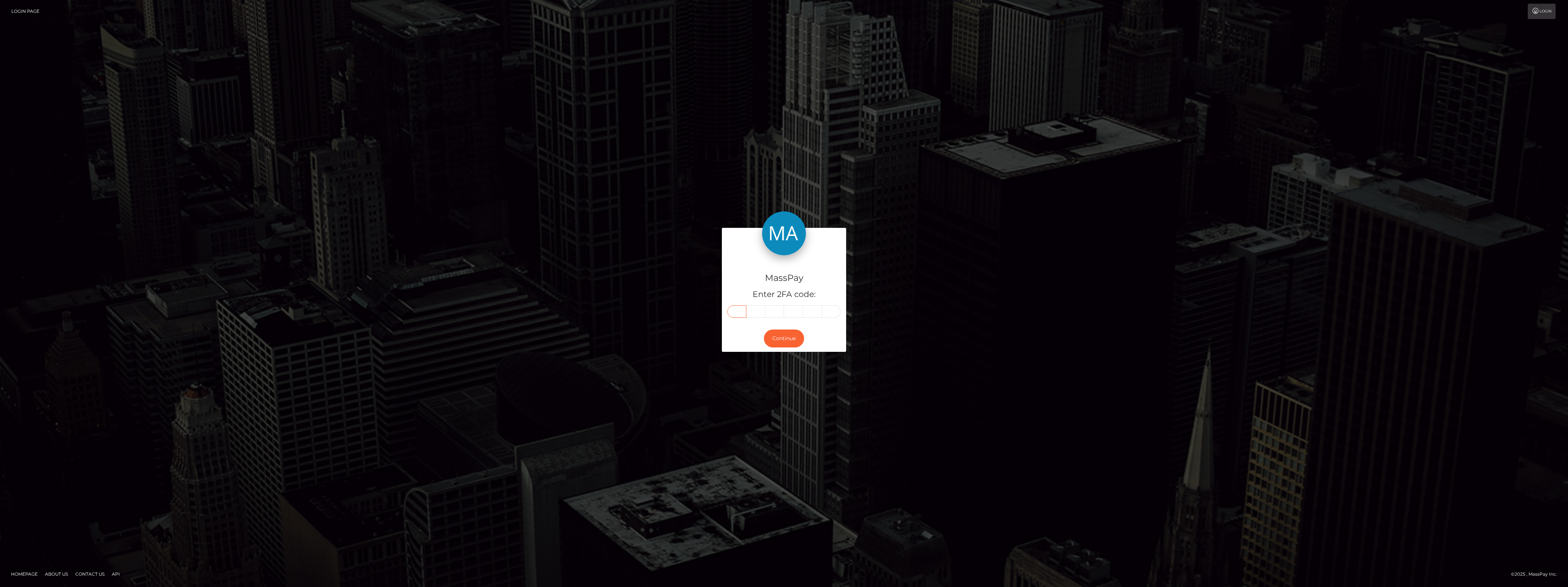
drag, startPoint x: 729, startPoint y: 317, endPoint x: 730, endPoint y: 314, distance: 3.2
click at [730, 314] on input "text" at bounding box center [737, 311] width 19 height 13
paste input "9"
type input "9"
type input "3"
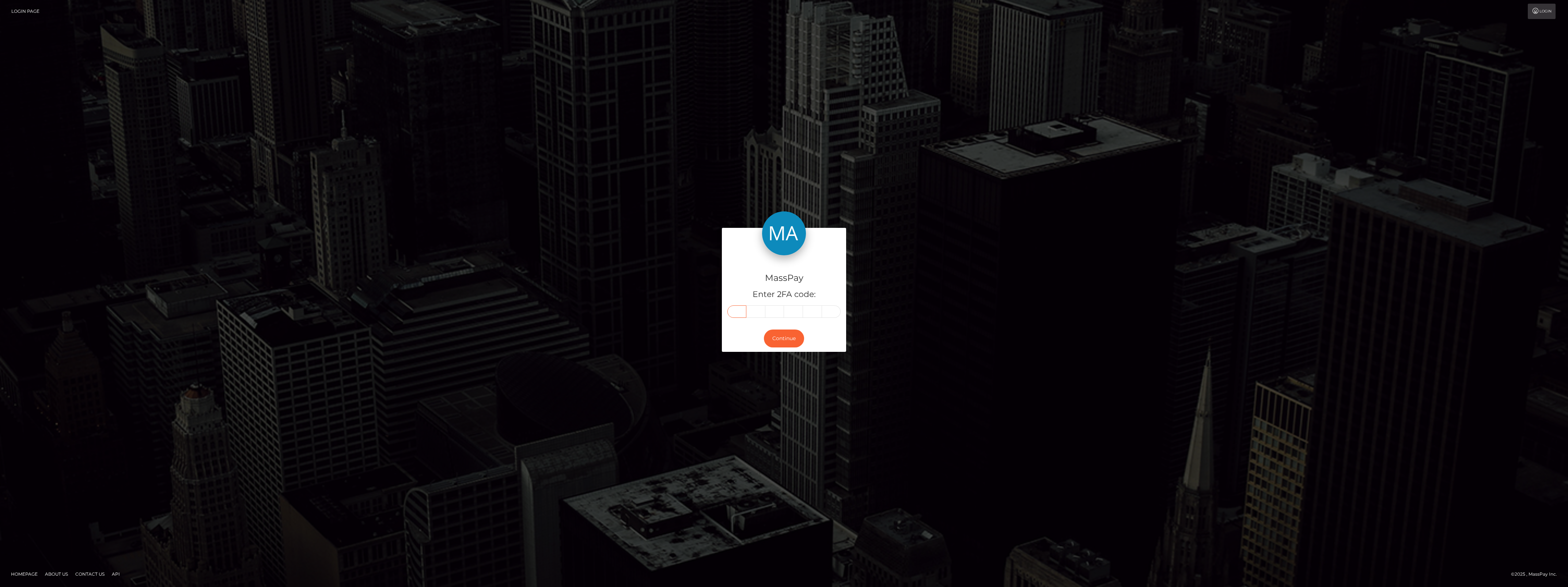
type input "8"
type input "4"
type input "1"
type input "9"
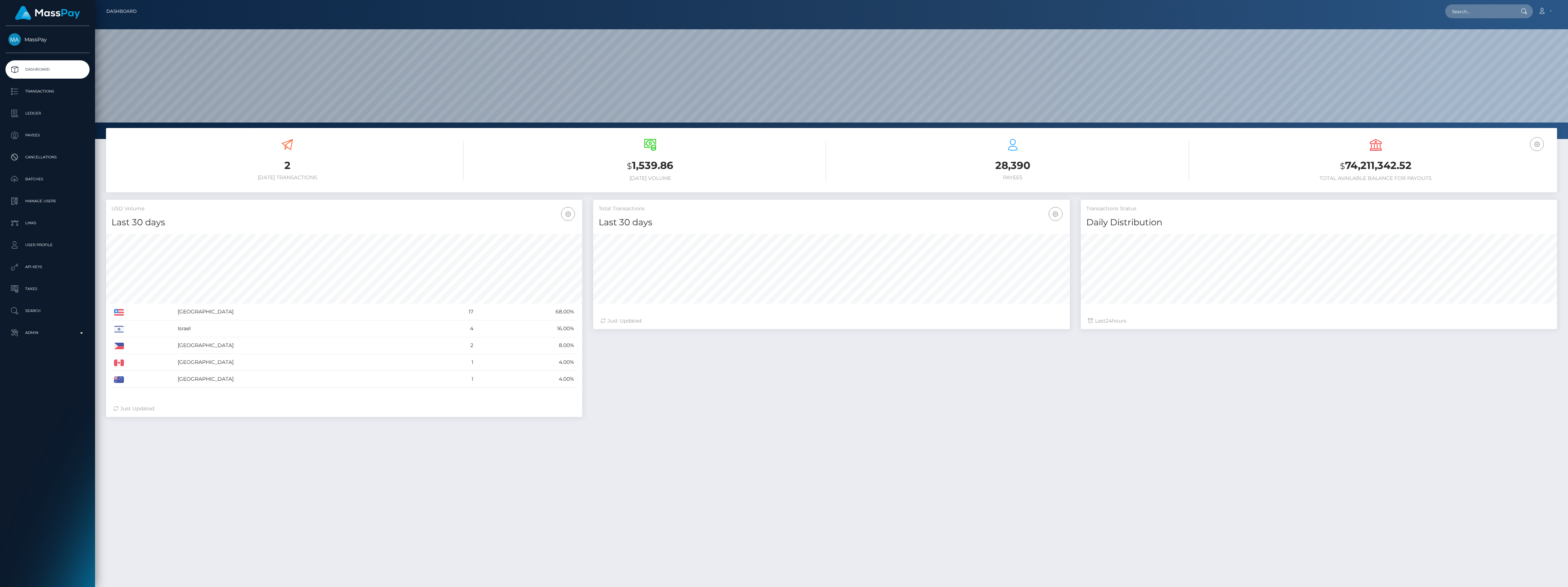
scroll to position [129, 476]
drag, startPoint x: 774, startPoint y: 377, endPoint x: 801, endPoint y: 427, distance: 56.8
click at [800, 425] on div "2 Today Transactions $ 1,539.86 Today Volume $ 24" at bounding box center [832, 399] width 1473 height 542
click at [74, 340] on link "Admin" at bounding box center [48, 333] width 84 height 18
click at [35, 555] on span "Finance" at bounding box center [48, 558] width 78 height 9
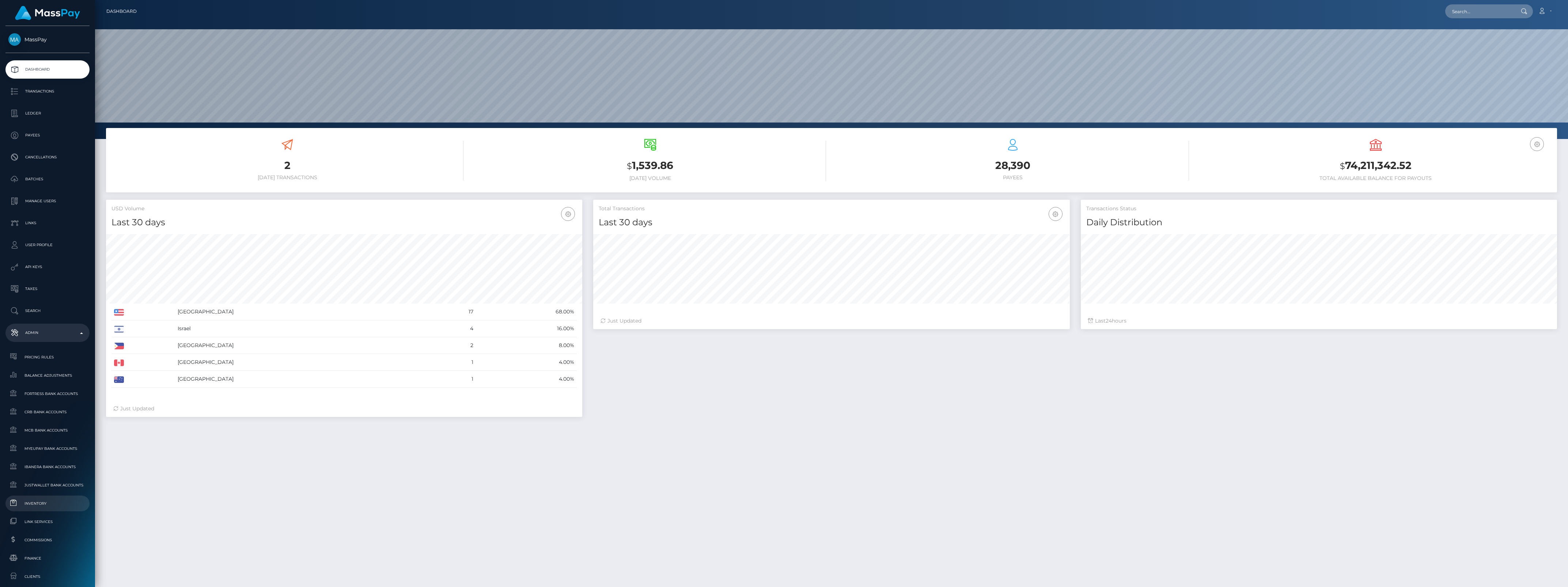
click at [43, 505] on span "Inventory" at bounding box center [48, 503] width 78 height 9
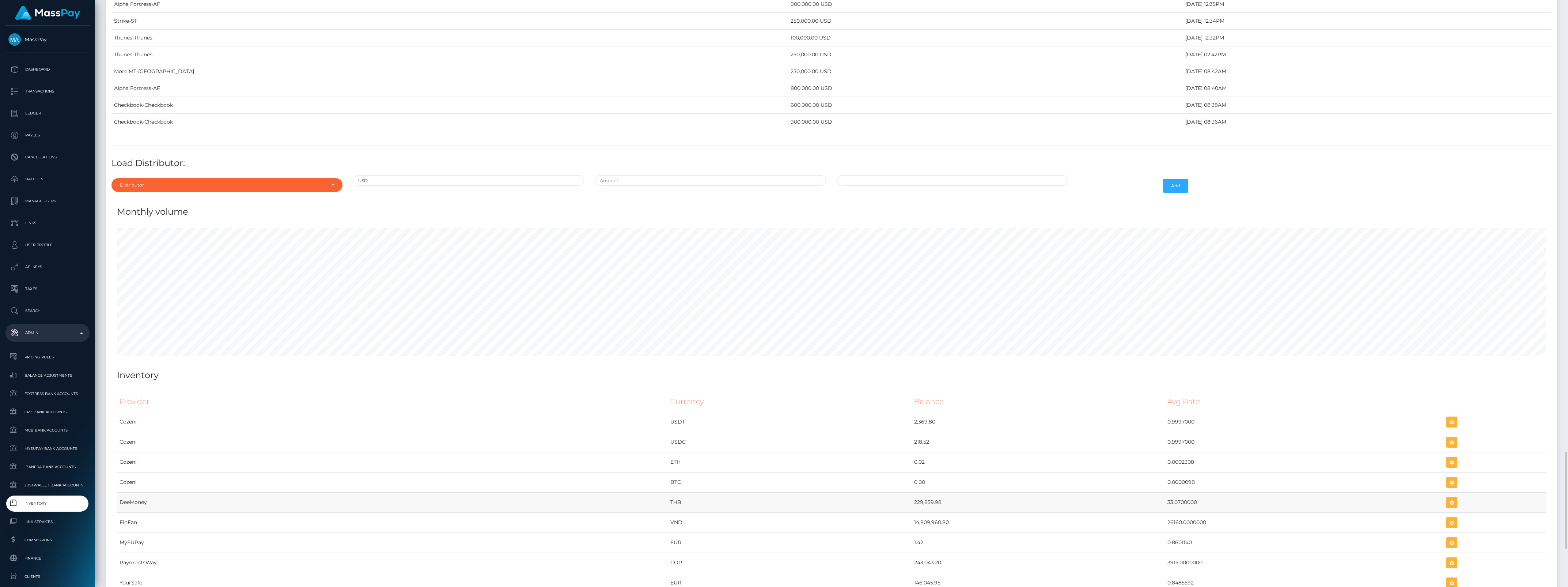
scroll to position [2595, 0]
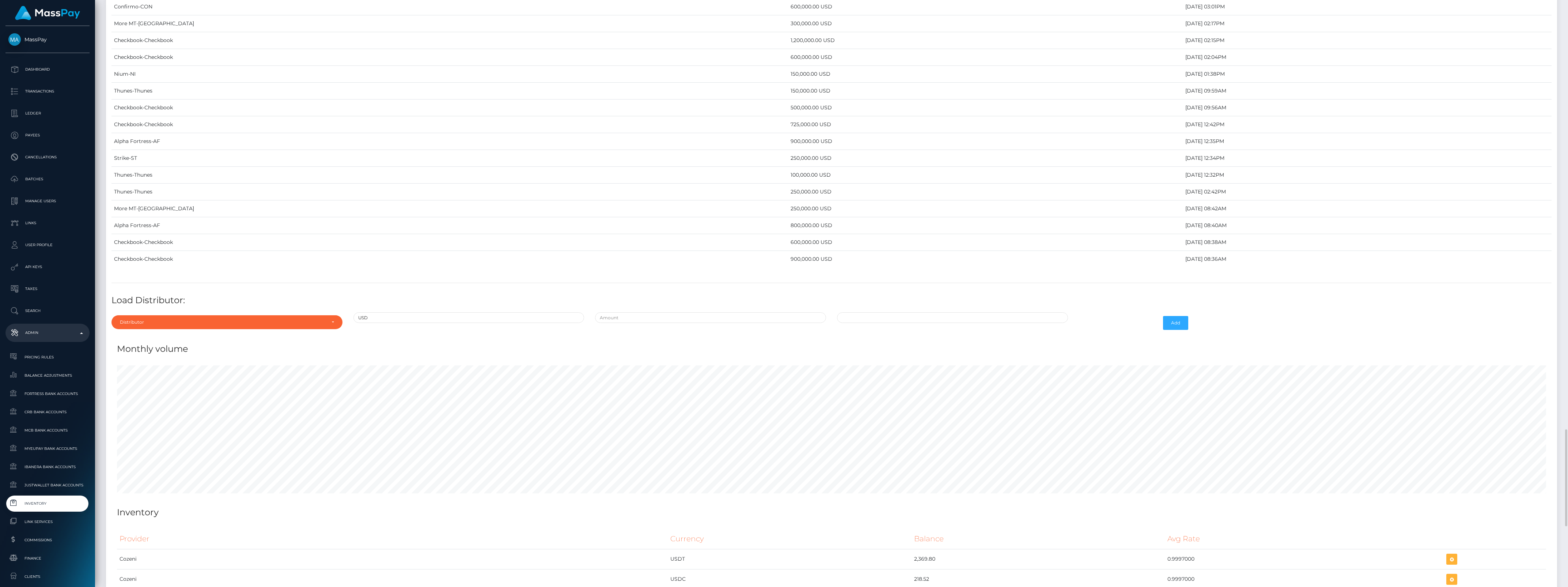
click at [220, 307] on h4 "Load Distributor:" at bounding box center [832, 300] width 1441 height 13
click at [221, 326] on div "Distributor Alpha Fortress Apaylo Aquanow AZA Beam Braid Checkbook Circle Confi…" at bounding box center [227, 322] width 242 height 21
click at [222, 329] on div "Distributor" at bounding box center [227, 322] width 231 height 14
click at [192, 216] on input "Search" at bounding box center [226, 210] width 225 height 10
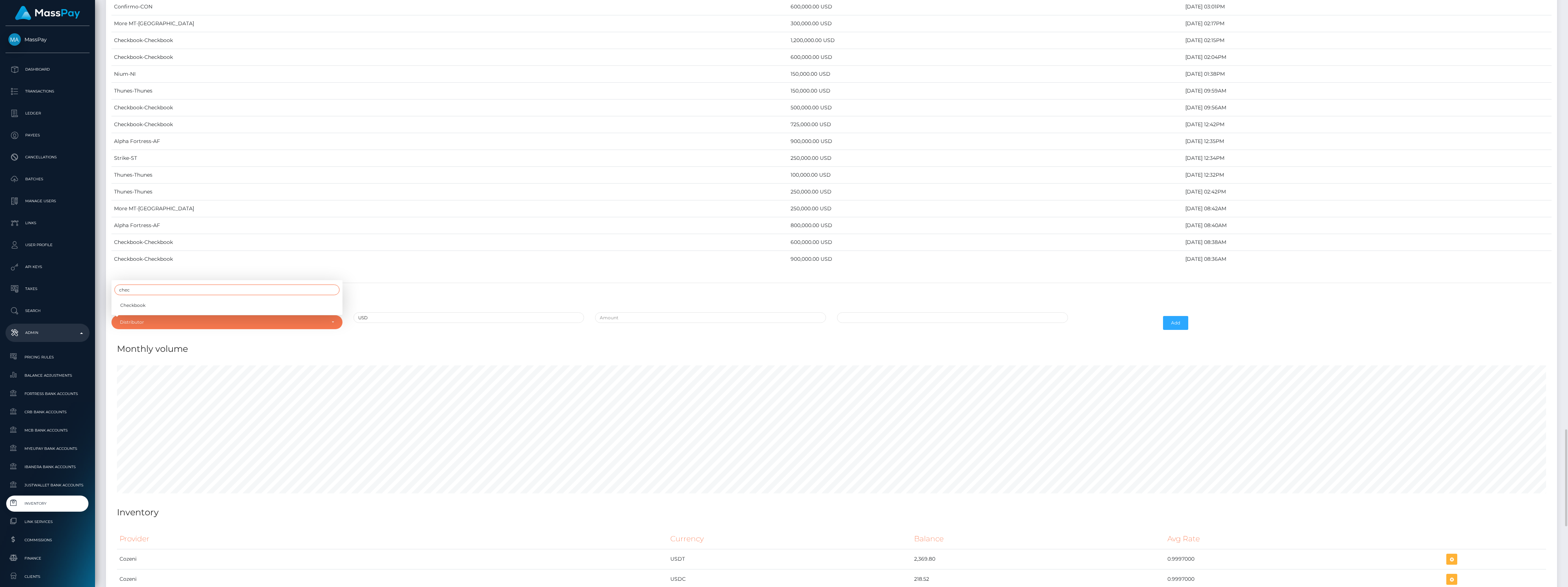
type input "chec"
click at [233, 328] on div "Distributor Alpha Fortress Apaylo Aquanow AZA Beam Braid Checkbook Circle Confi…" at bounding box center [227, 322] width 242 height 21
click at [255, 329] on div "Distributor" at bounding box center [227, 322] width 231 height 14
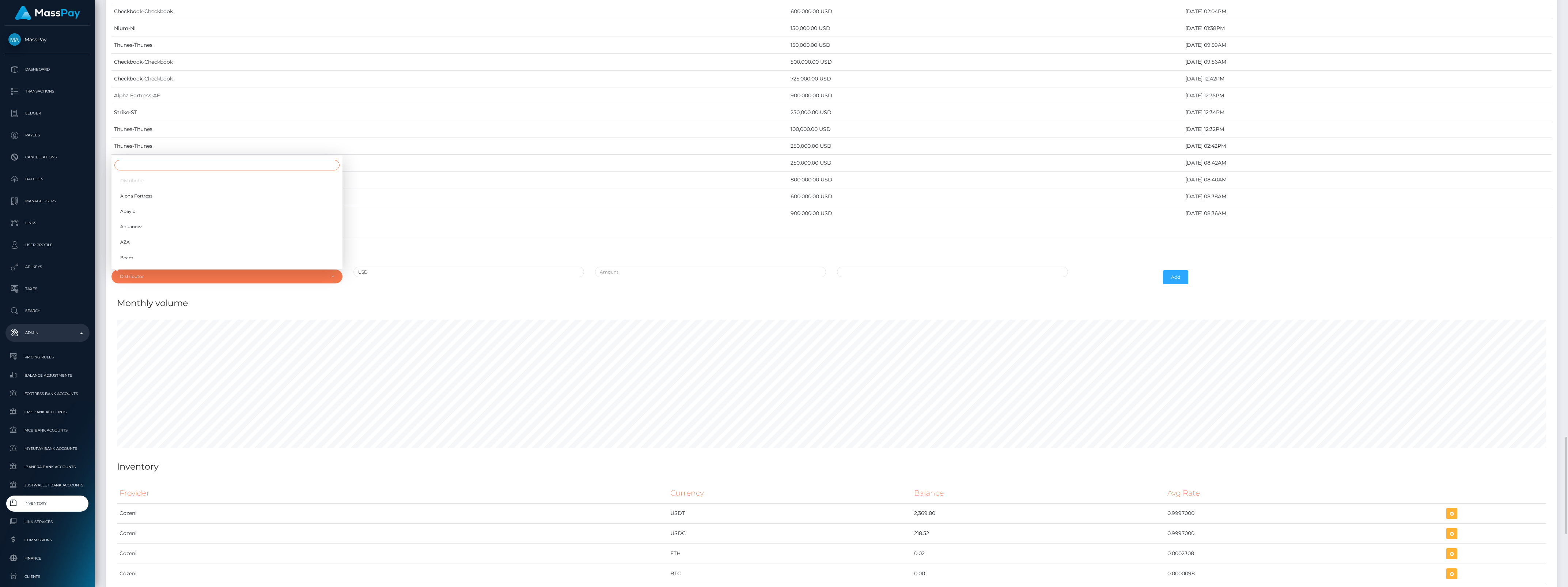
click at [163, 170] on input "Search" at bounding box center [226, 165] width 225 height 10
type input "chec"
click at [192, 266] on link "Checkbook" at bounding box center [227, 259] width 231 height 13
select select "7"
click at [639, 277] on input "text" at bounding box center [710, 272] width 231 height 10
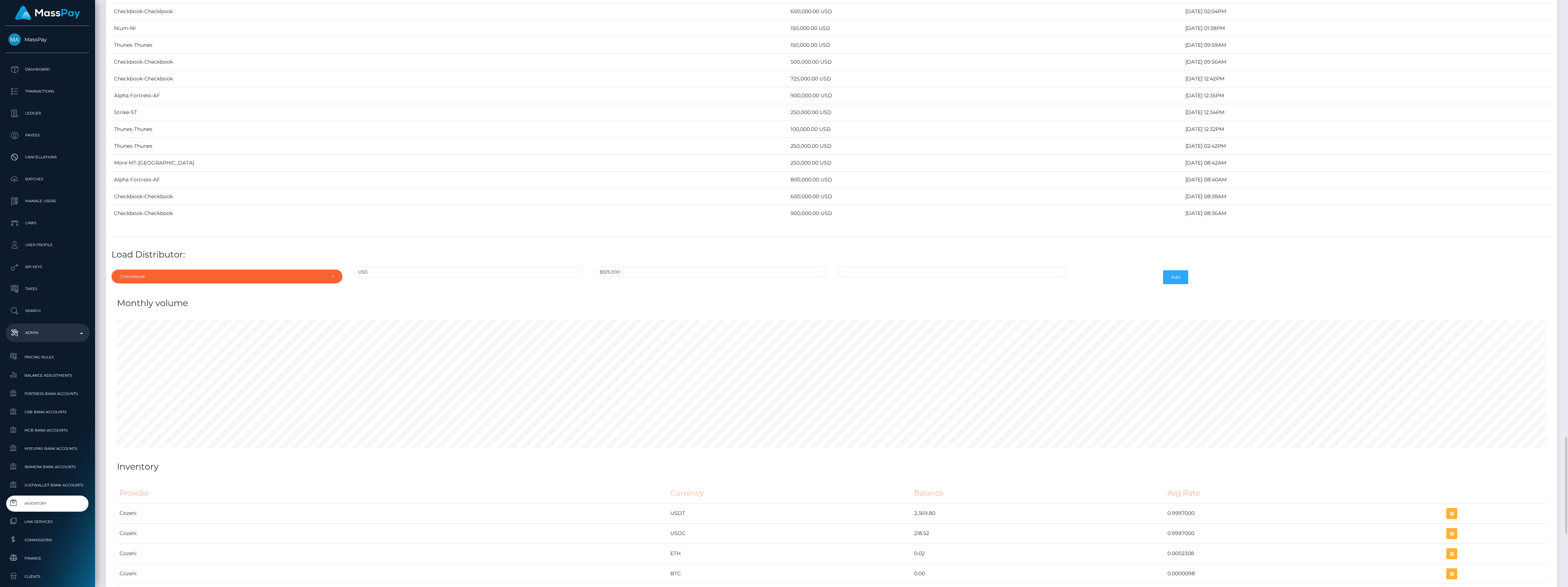
type input "$925,000.0000000"
type input "09/02/2025 2:53 PM"
click at [1176, 284] on button "Add" at bounding box center [1176, 277] width 25 height 14
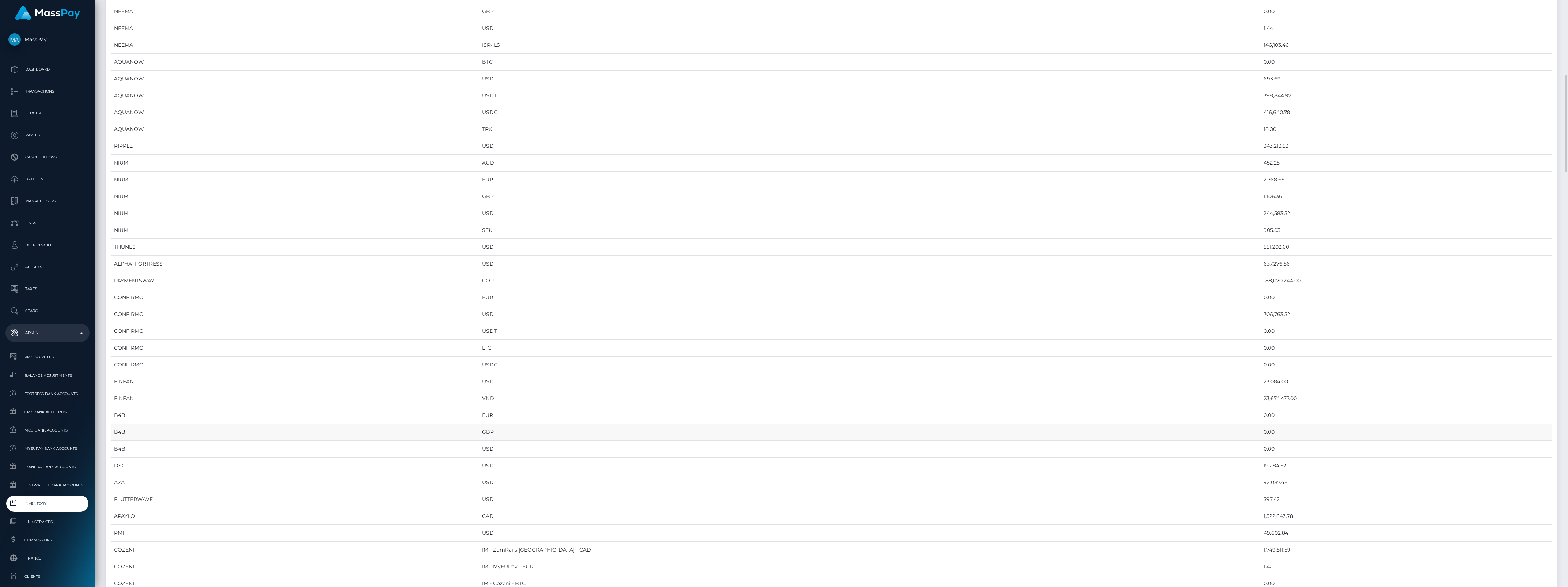
scroll to position [503, 0]
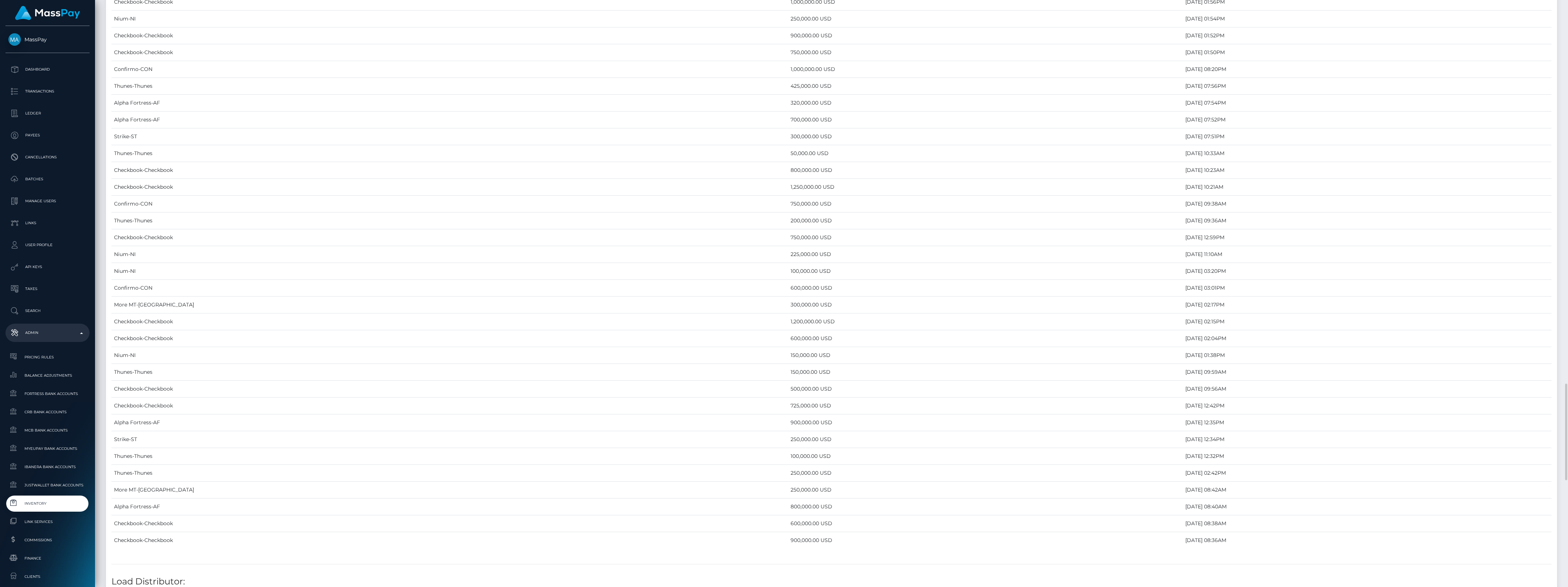
scroll to position [2560, 0]
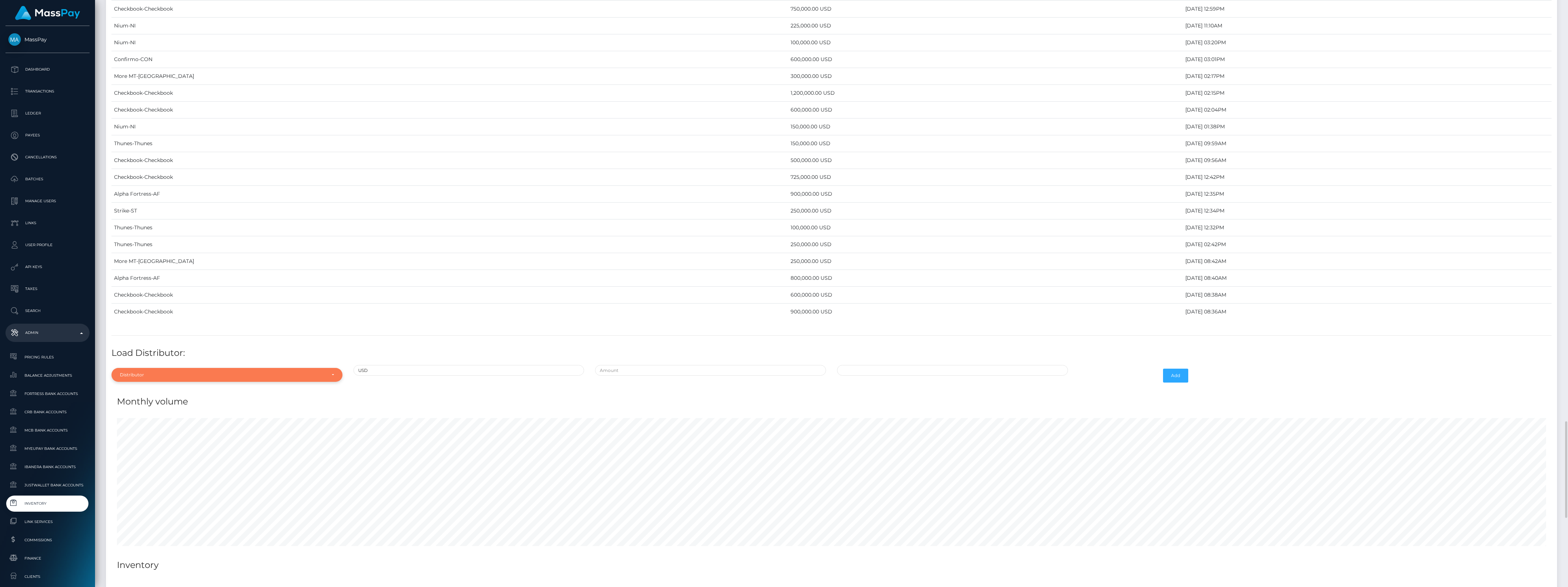
click at [190, 378] on div "Distributor" at bounding box center [223, 374] width 206 height 6
click at [139, 298] on span "Alpha Fortress" at bounding box center [136, 294] width 32 height 6
select select "24"
click at [620, 375] on input "text" at bounding box center [710, 370] width 231 height 10
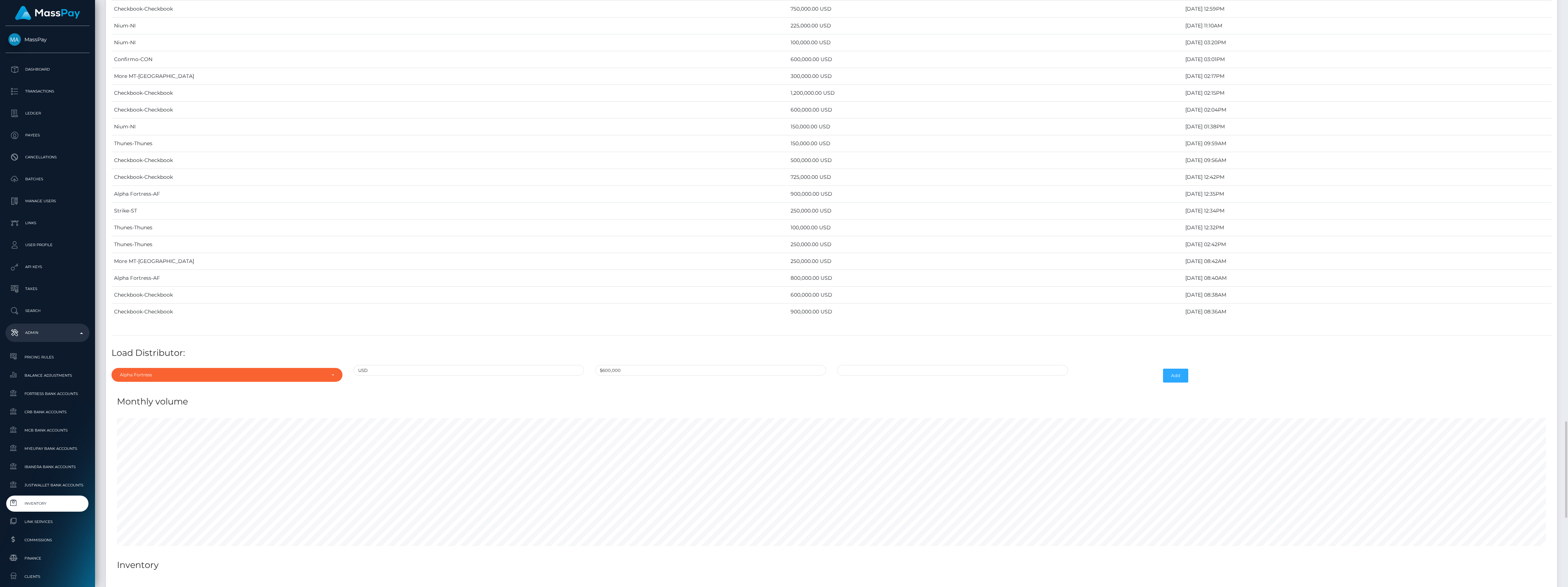
type input "$600,000.0000000"
click at [843, 400] on span at bounding box center [844, 395] width 10 height 10
click at [910, 471] on td "29" at bounding box center [907, 464] width 12 height 12
type input "08/29/2025 2:54 PM"
click at [1177, 383] on button "Add" at bounding box center [1176, 375] width 25 height 14
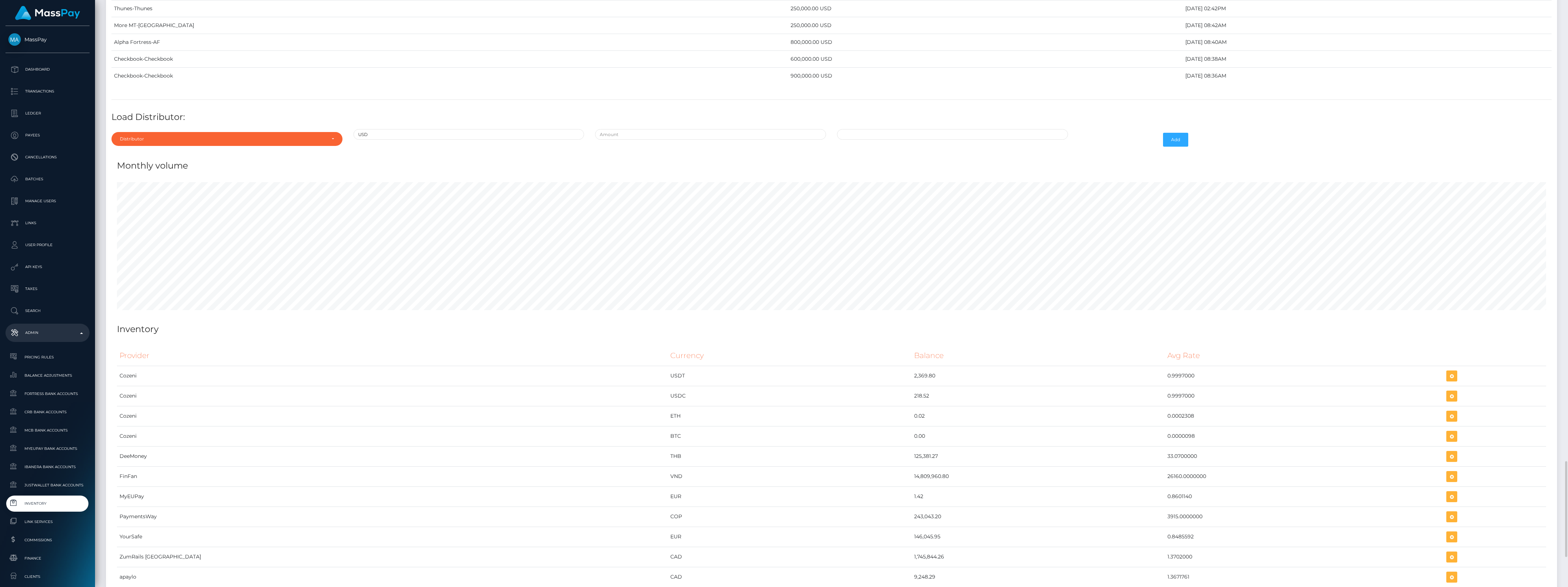
scroll to position [2767, 0]
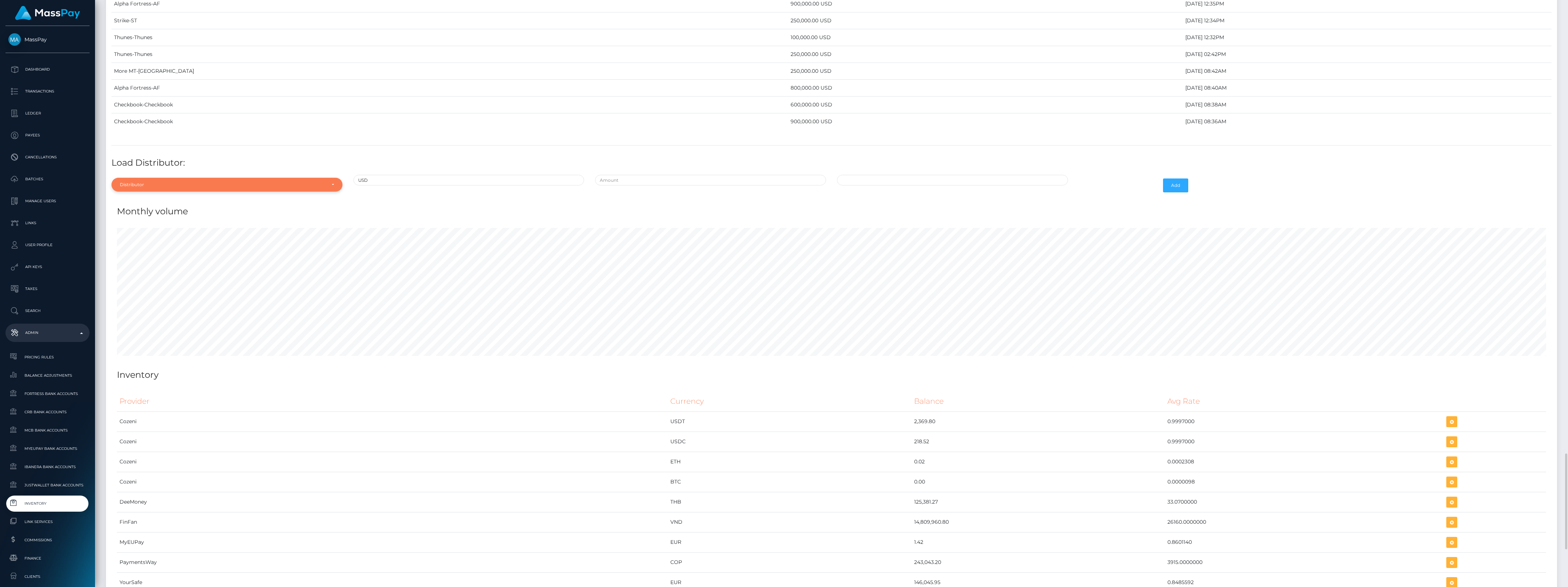
click at [193, 192] on div "Distributor" at bounding box center [227, 185] width 231 height 14
click at [133, 208] on input "Search" at bounding box center [226, 202] width 225 height 10
type input "nee"
click at [153, 224] on link "Neema" at bounding box center [227, 217] width 231 height 13
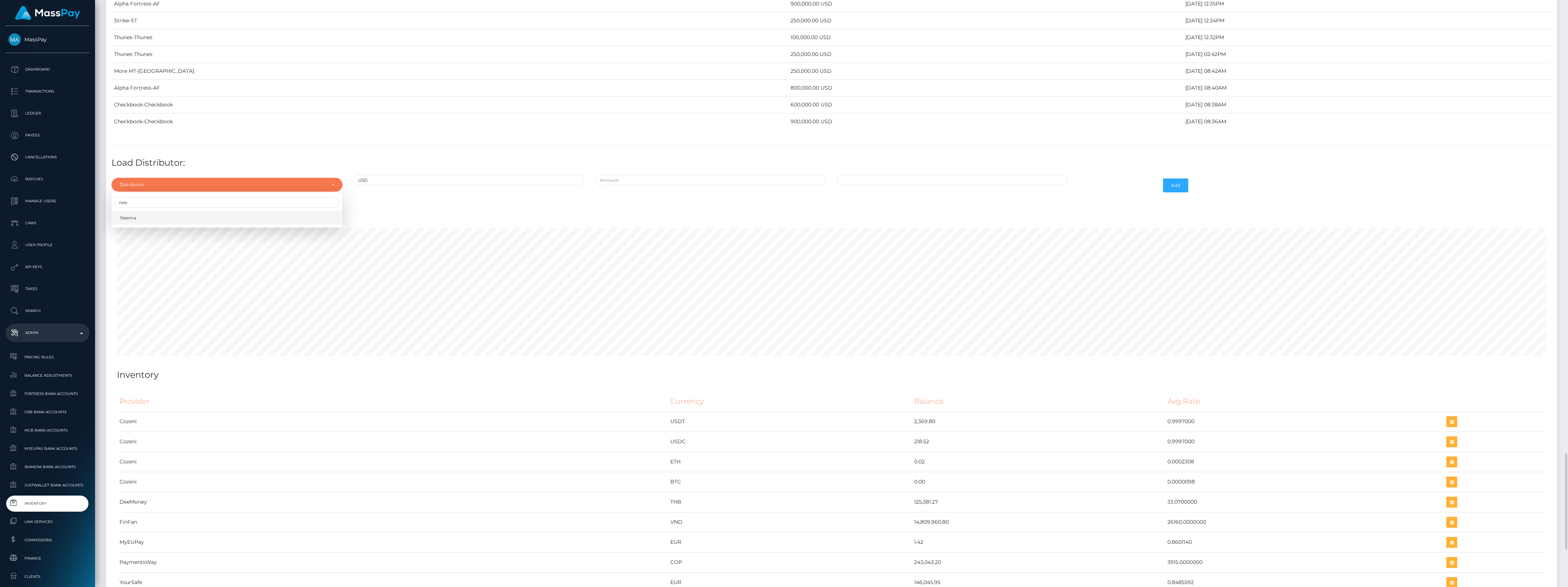
select select "38"
click at [622, 196] on div at bounding box center [711, 185] width 242 height 21
click at [630, 185] on input "text" at bounding box center [710, 180] width 231 height 10
type input "$425,000.0000000"
click at [843, 234] on td "31" at bounding box center [847, 227] width 14 height 12
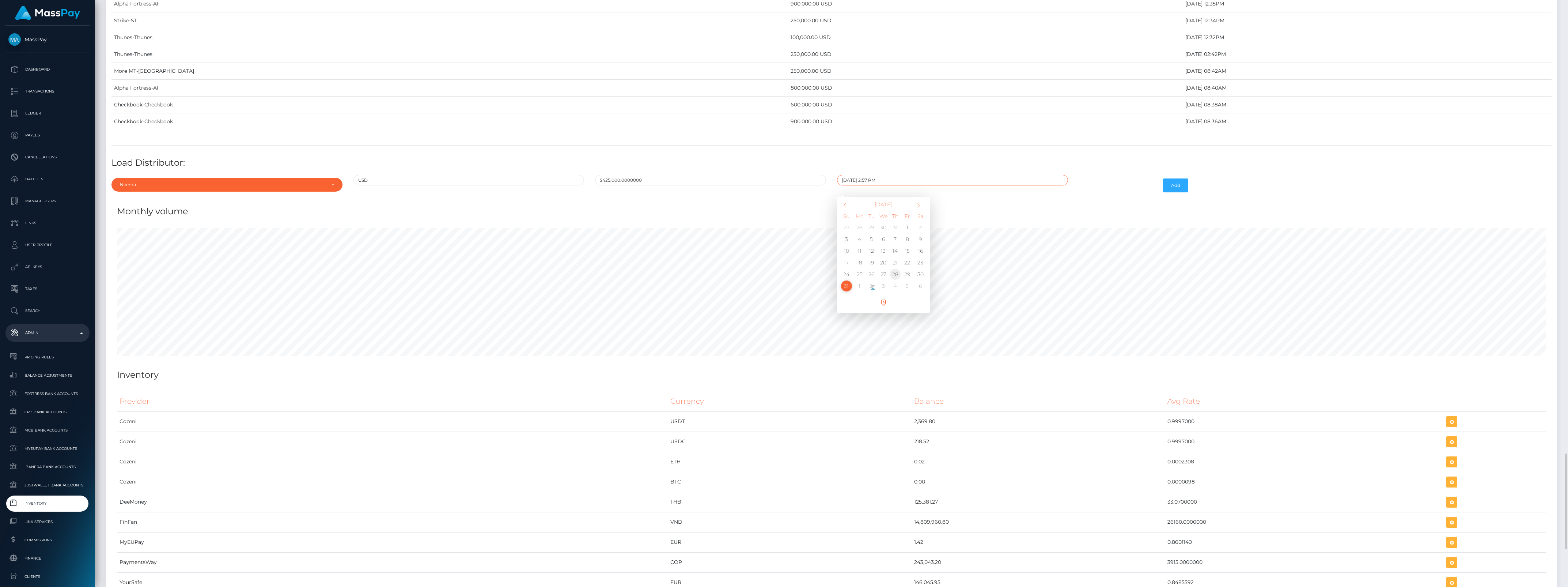
scroll to position [2675, 0]
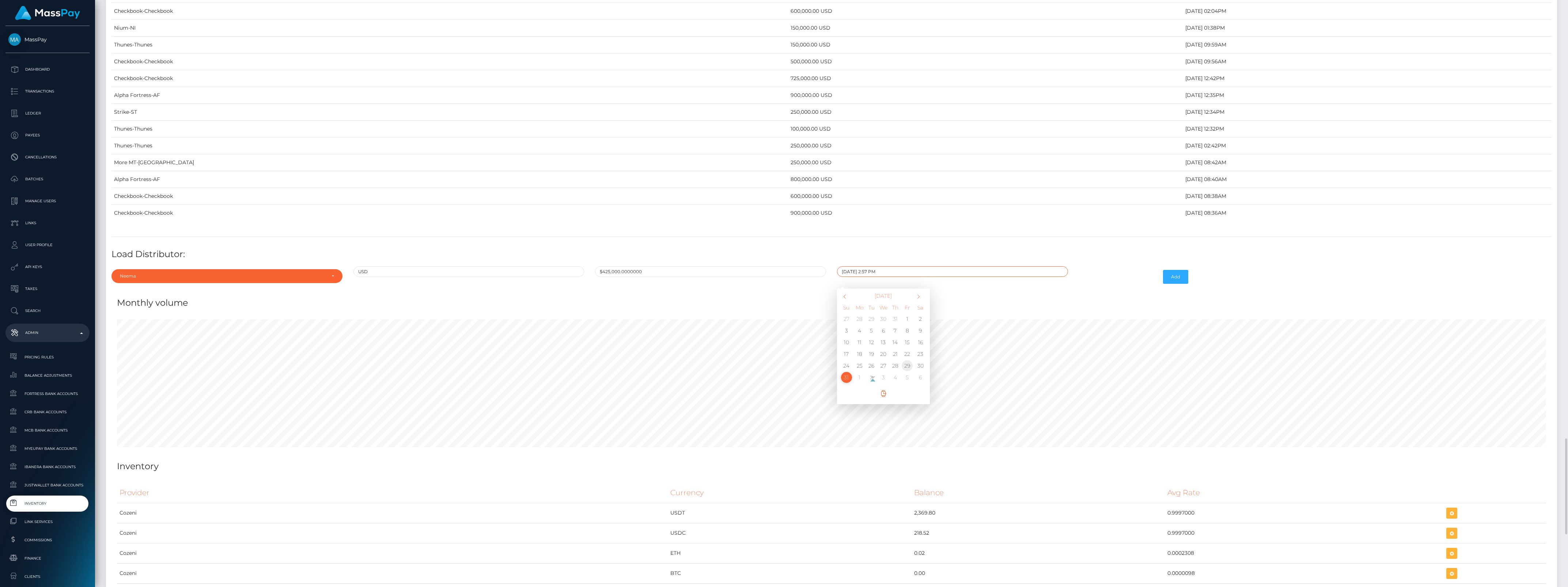
click at [904, 372] on td "29" at bounding box center [907, 365] width 12 height 12
type input "08/29/2025 2:57 PM"
click at [1172, 284] on button "Add" at bounding box center [1176, 277] width 25 height 14
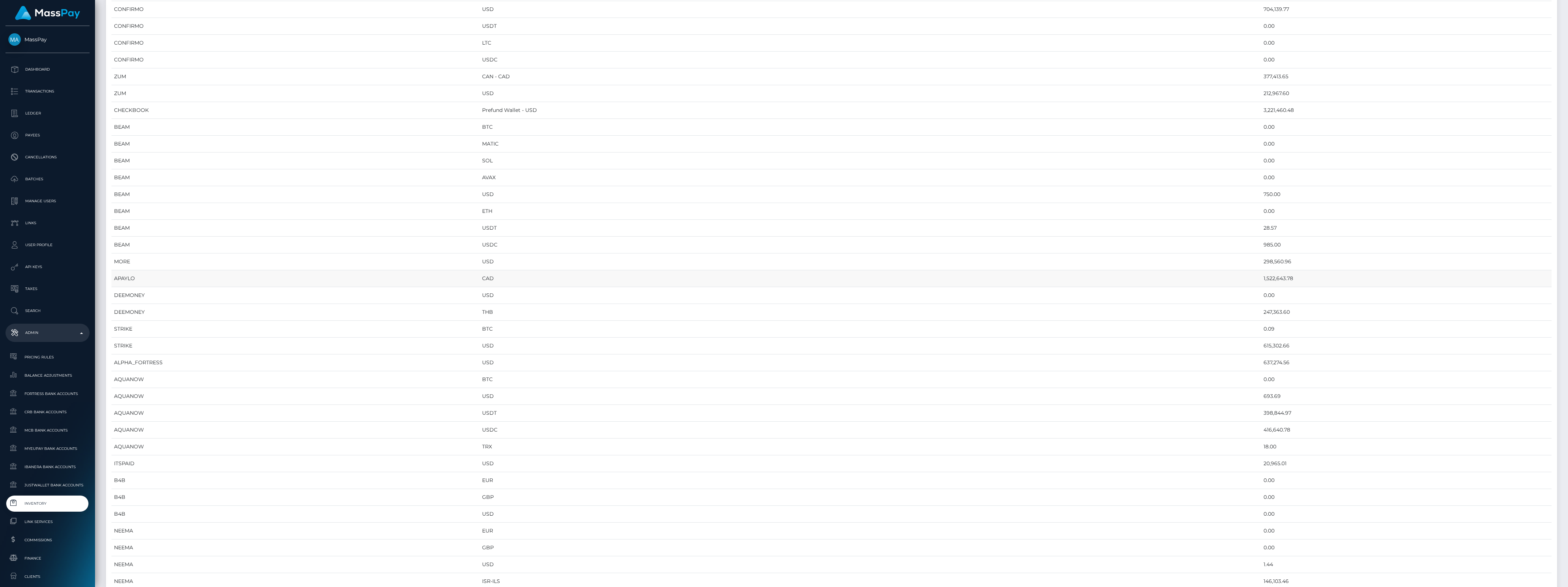
scroll to position [0, 0]
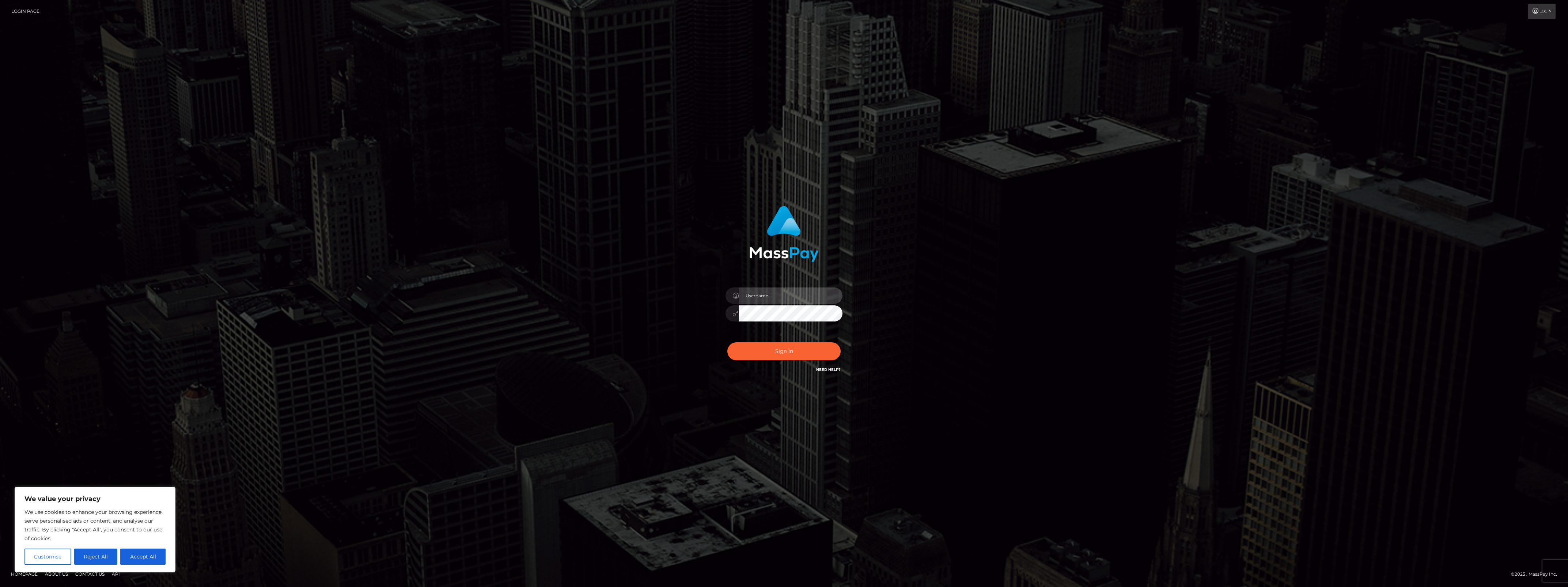
type input "bengreen"
click at [744, 365] on div "Sign in Need Help?" at bounding box center [784, 354] width 128 height 32
click at [743, 357] on button "Sign in" at bounding box center [784, 351] width 113 height 18
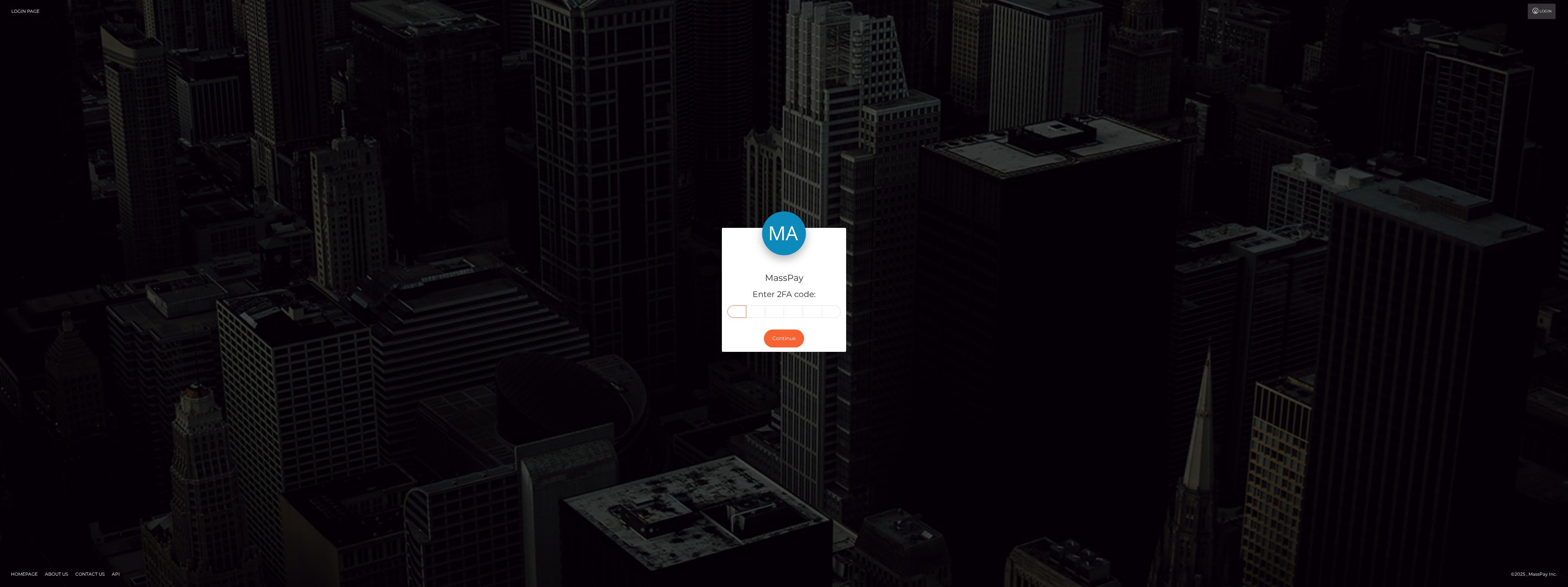
drag, startPoint x: 739, startPoint y: 303, endPoint x: 734, endPoint y: 314, distance: 12.1
click at [734, 314] on input "text" at bounding box center [737, 311] width 19 height 13
paste input "5"
type input "5"
type input "9"
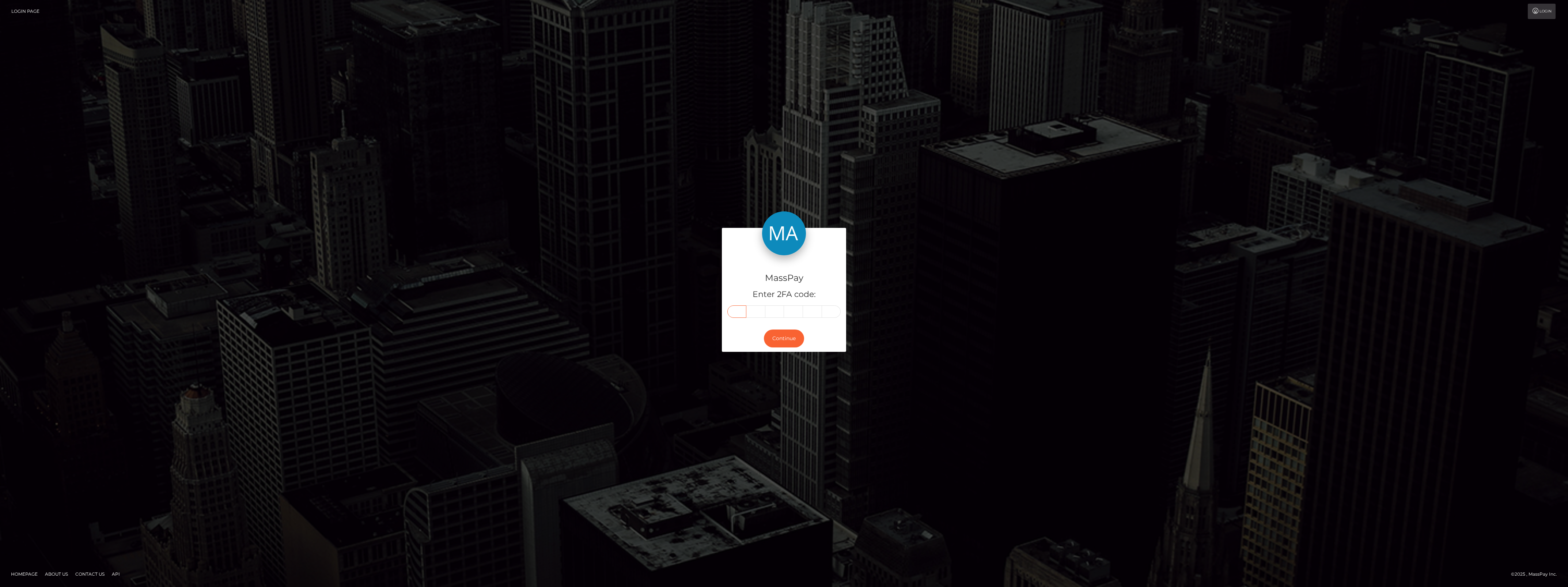
type input "6"
type input "1"
type input "7"
click at [783, 322] on div "MassPay Enter 2FA code: 5 9 6 1 1 7 596117" at bounding box center [784, 290] width 124 height 71
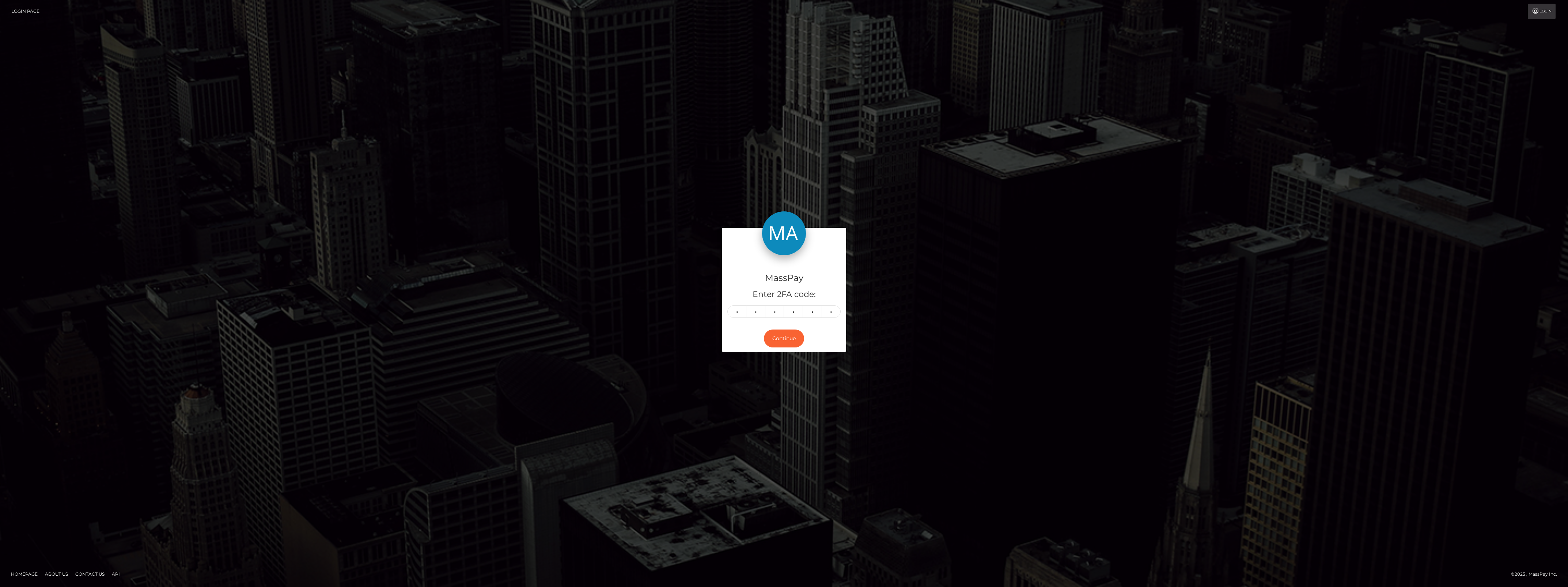
click at [785, 329] on div "Continue" at bounding box center [784, 338] width 124 height 27
drag, startPoint x: 785, startPoint y: 329, endPoint x: 785, endPoint y: 334, distance: 5.0
click at [785, 334] on button "Continue" at bounding box center [784, 338] width 40 height 18
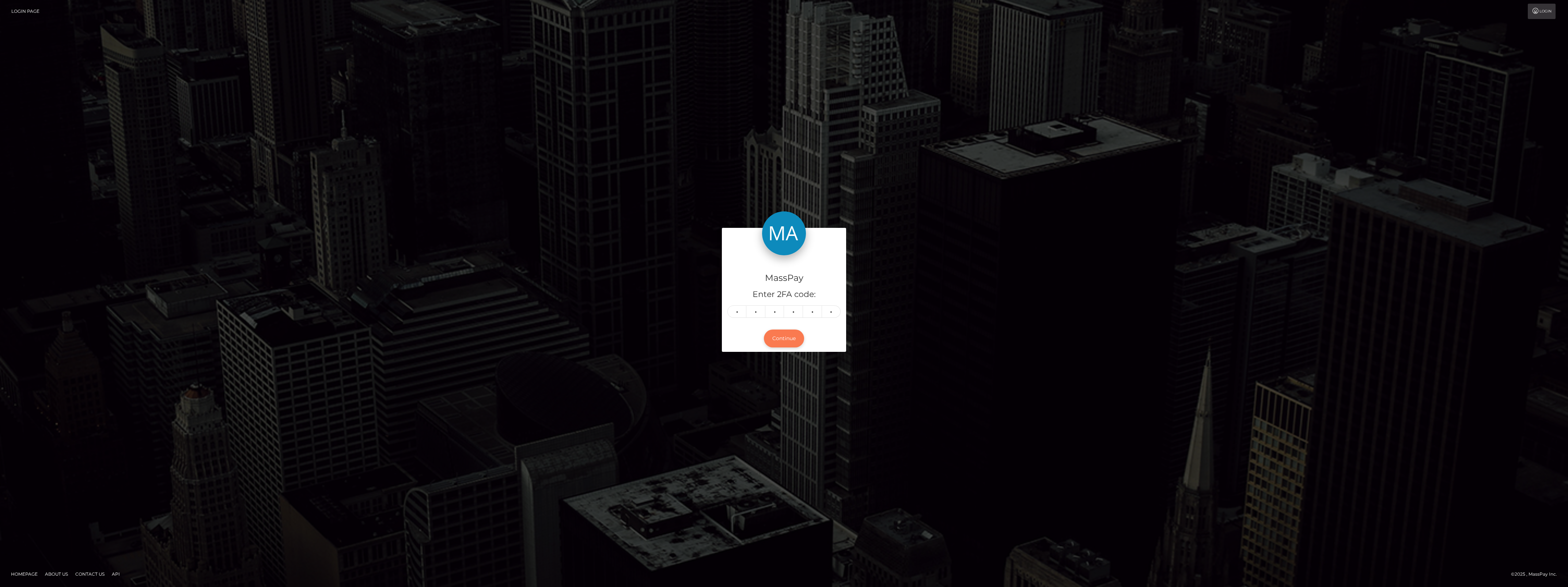
click at [785, 334] on button "Continue" at bounding box center [784, 338] width 40 height 18
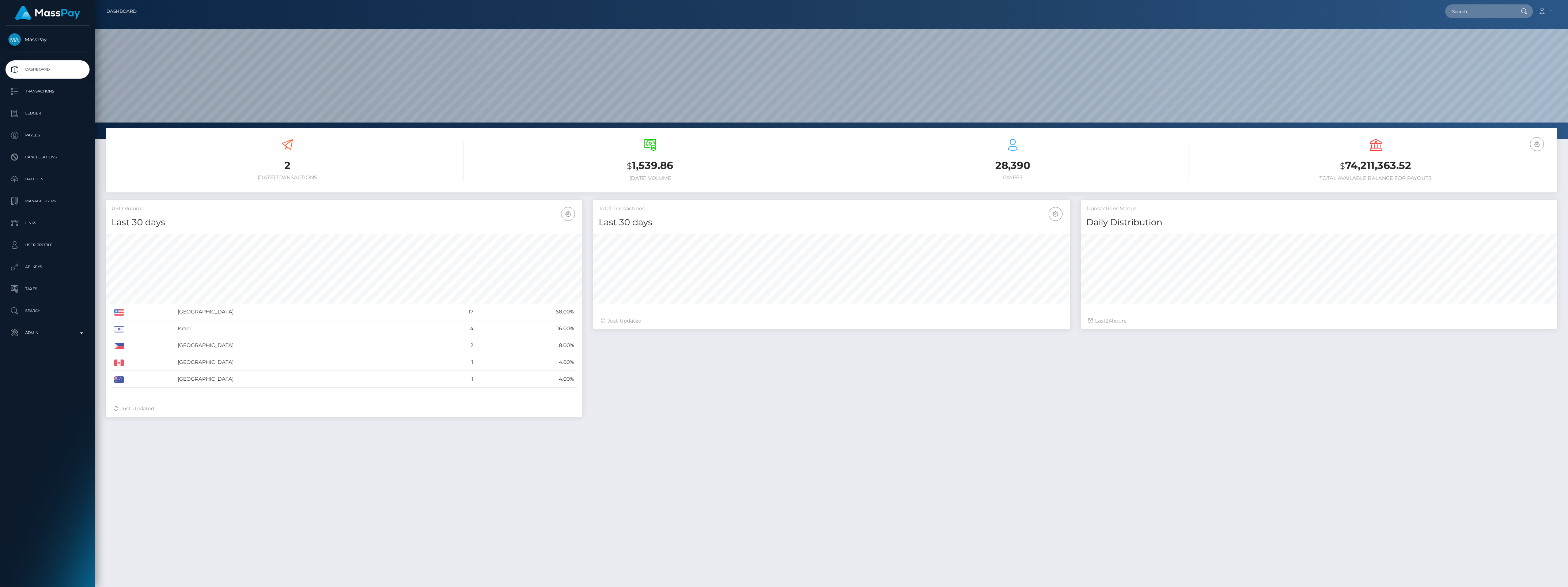
scroll to position [129, 476]
click at [77, 339] on link "Admin" at bounding box center [48, 333] width 84 height 18
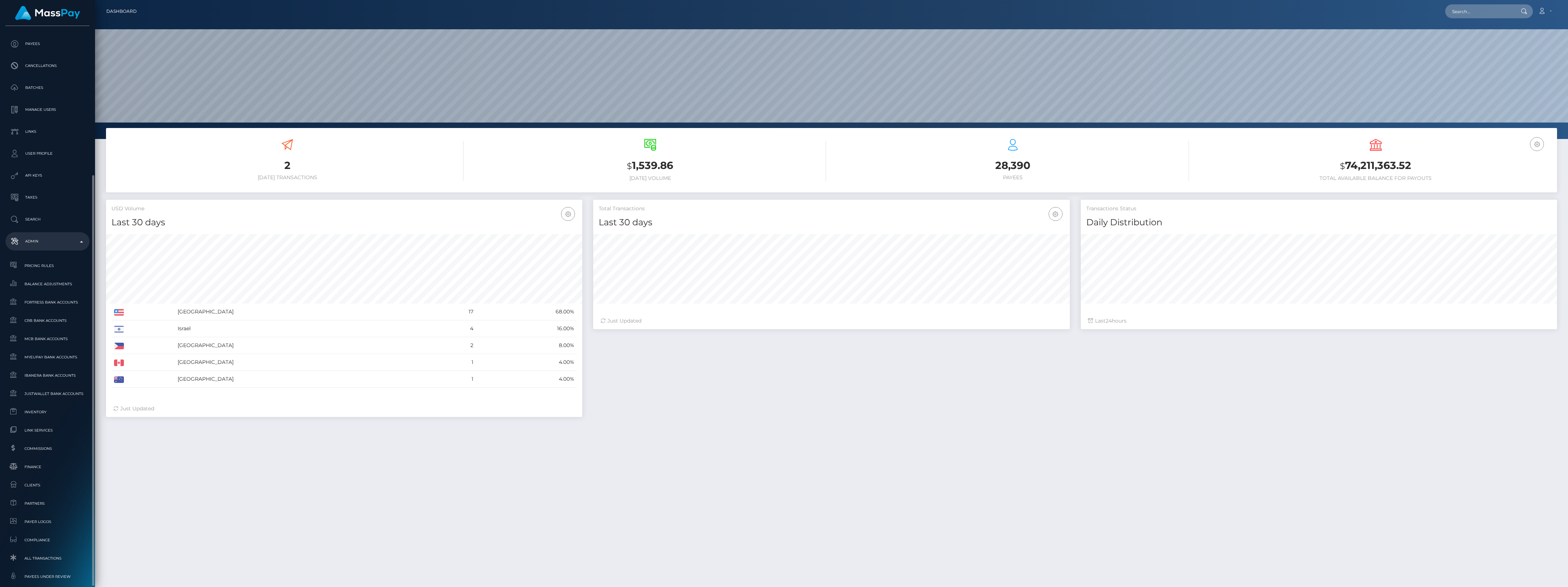
scroll to position [137, 0]
click at [46, 363] on span "Inventory" at bounding box center [48, 366] width 78 height 9
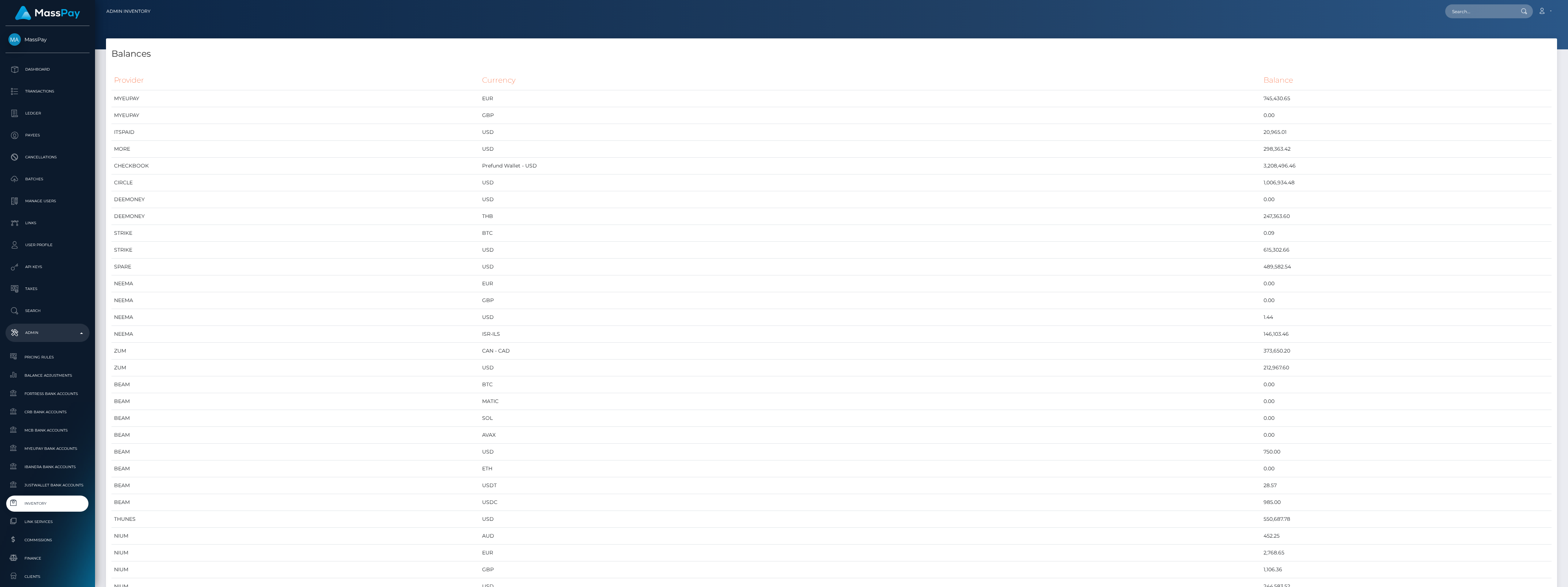
scroll to position [3516, 1452]
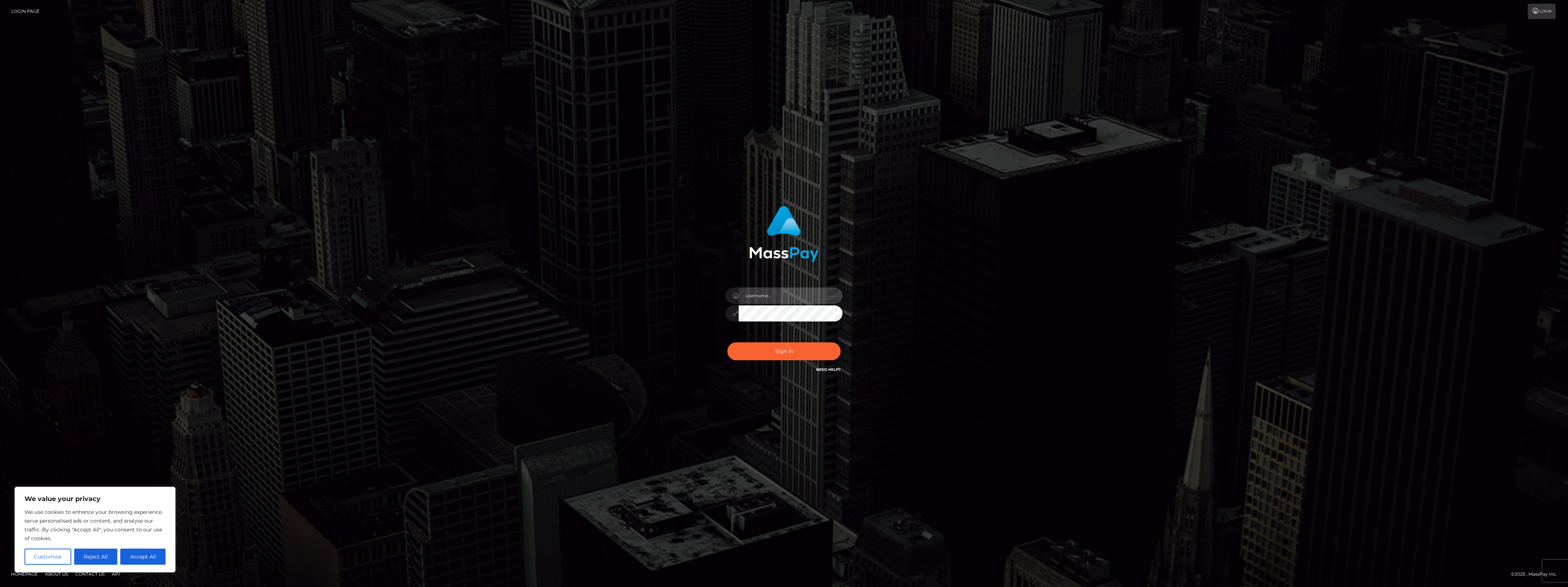
type input "bengreen"
